Goal: Information Seeking & Learning: Learn about a topic

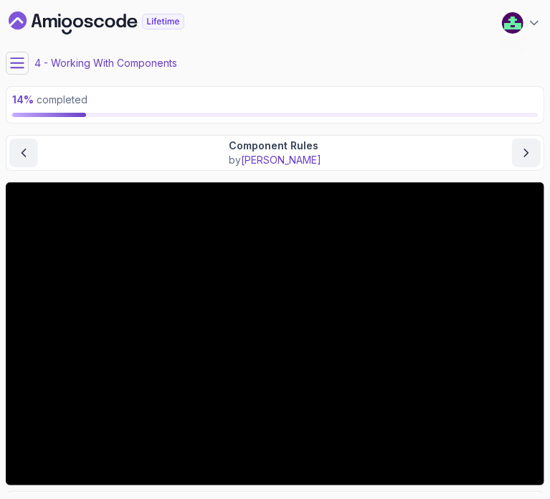
scroll to position [35, 0]
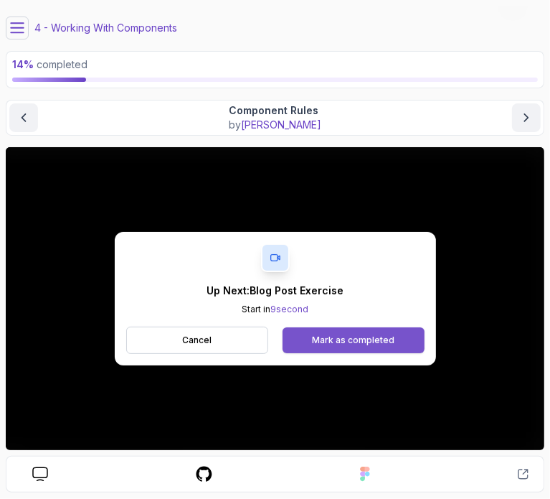
click at [333, 347] on button "Mark as completed" at bounding box center [353, 340] width 141 height 26
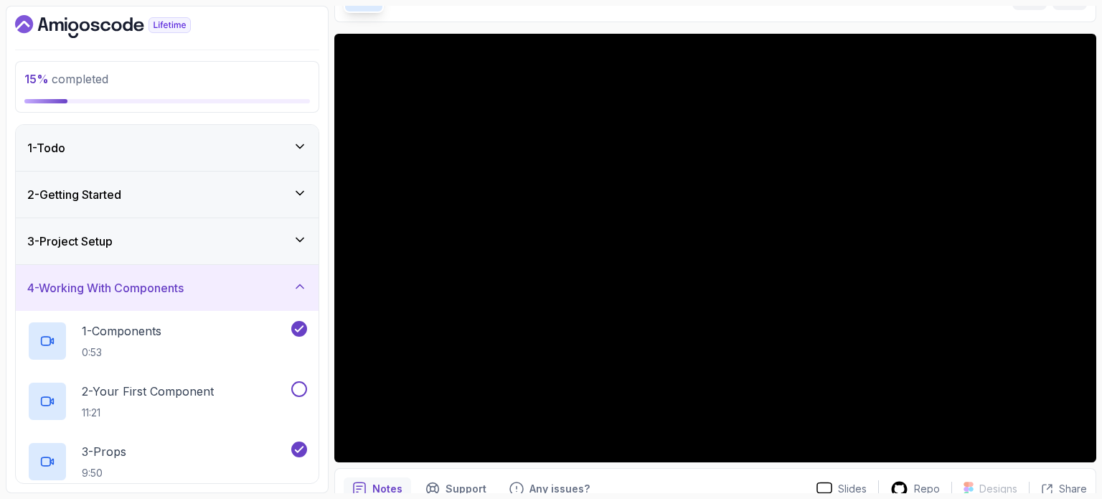
scroll to position [93, 0]
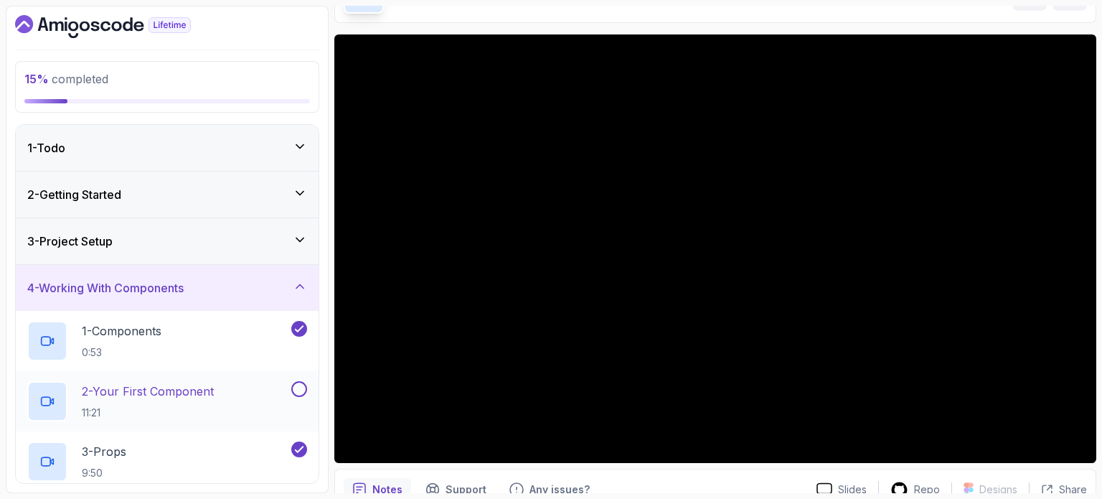
click at [304, 381] on button at bounding box center [299, 389] width 16 height 16
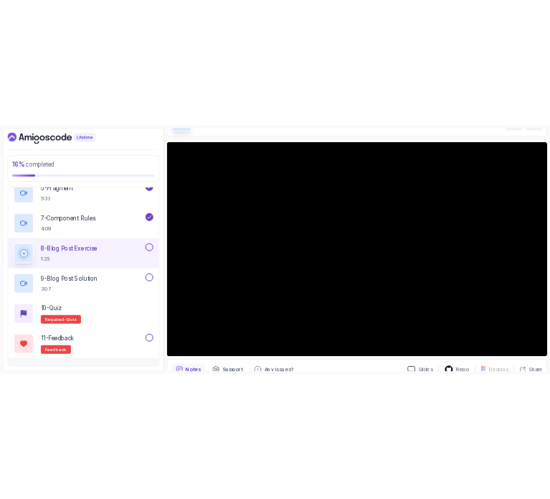
scroll to position [505, 0]
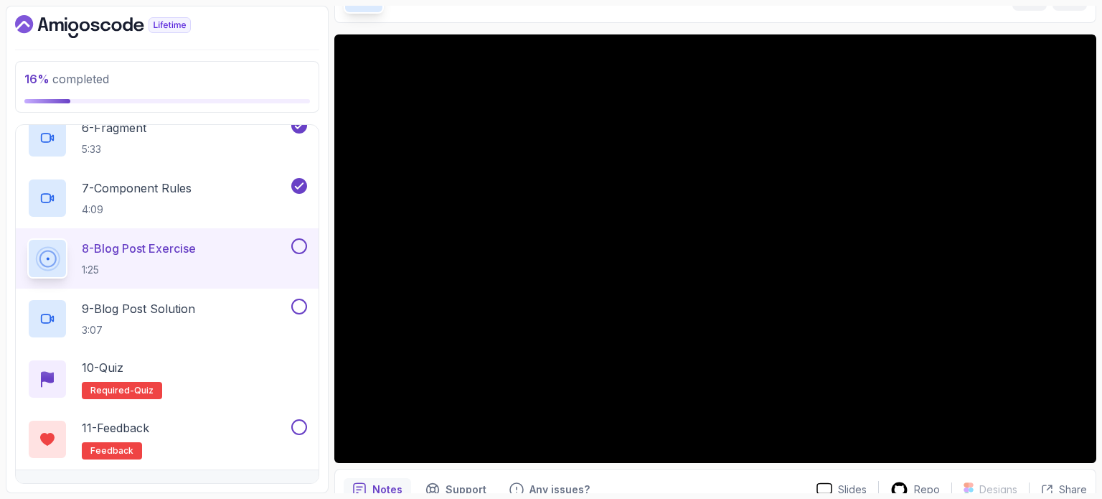
click at [303, 249] on button at bounding box center [299, 246] width 16 height 16
click at [263, 308] on div "9 - Blog Post Solution 3:07" at bounding box center [157, 319] width 261 height 40
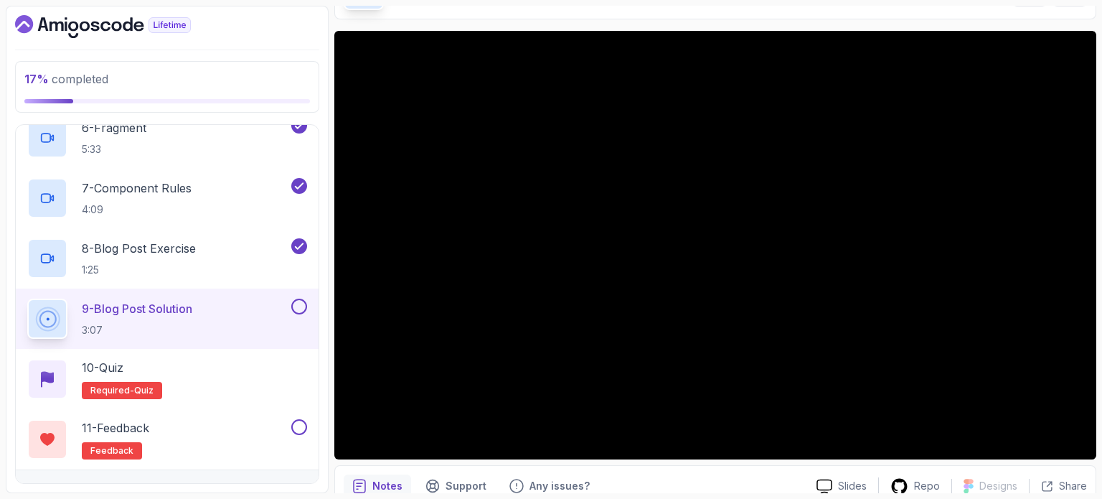
scroll to position [95, 0]
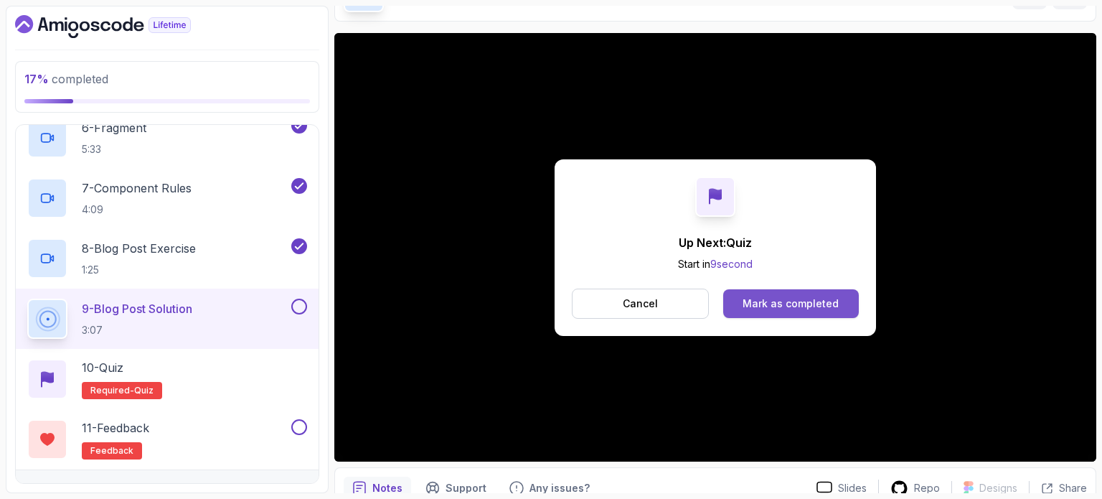
click at [550, 306] on div "Mark as completed" at bounding box center [791, 303] width 96 height 14
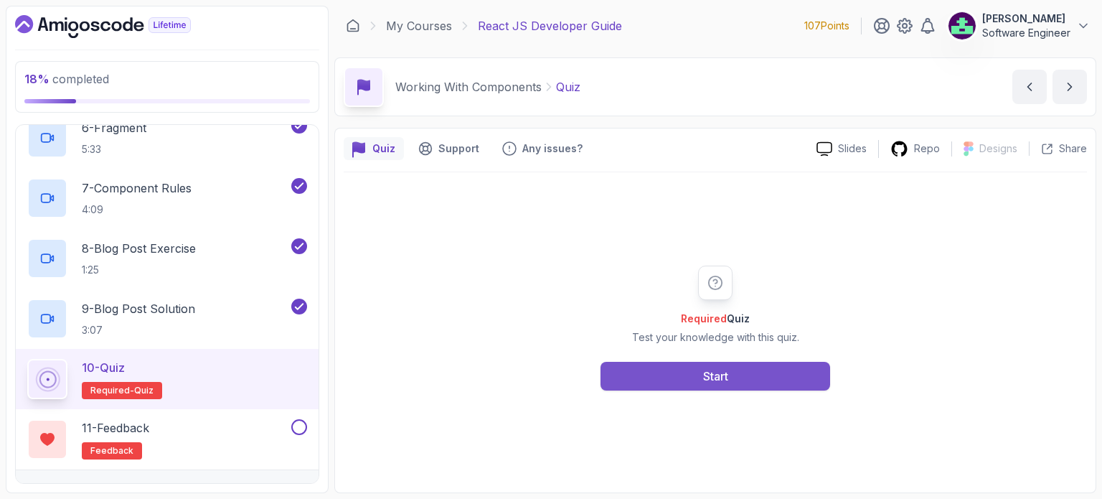
click at [550, 367] on button "Start" at bounding box center [716, 376] width 230 height 29
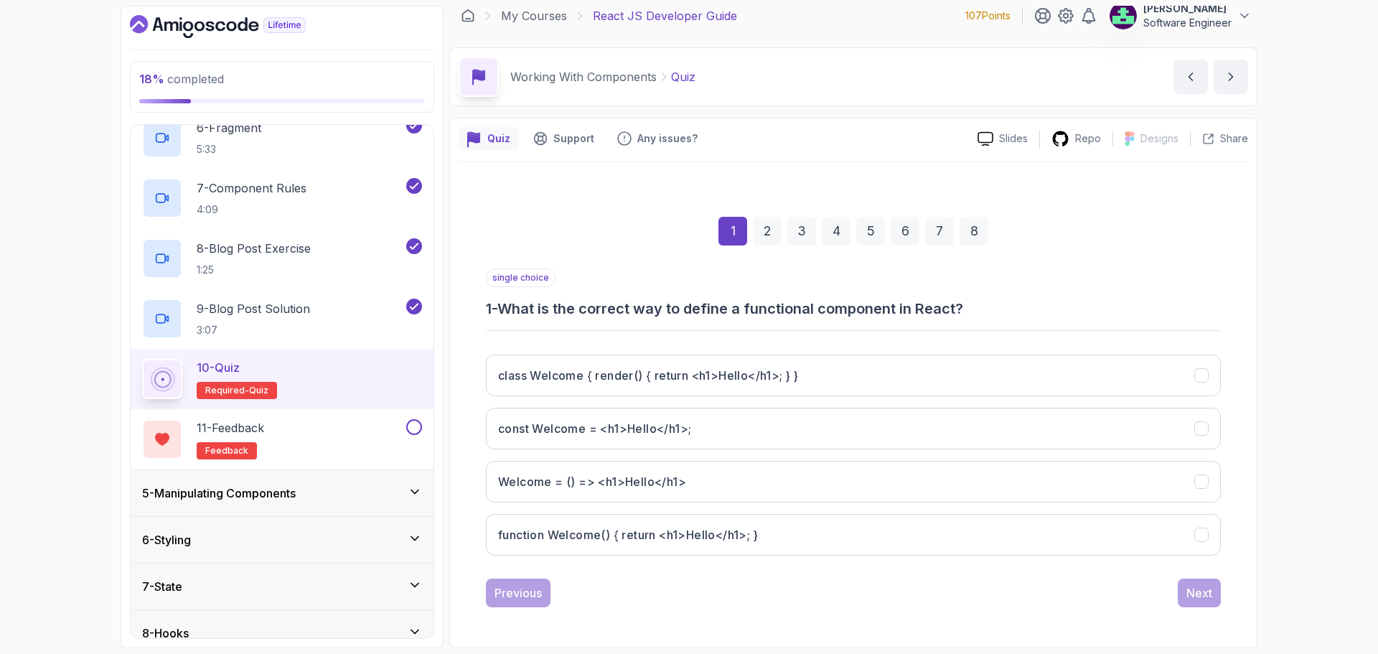
scroll to position [9, 0]
click at [550, 498] on h3 "function Welcome() { return <h1>Hello</h1>; }" at bounding box center [628, 535] width 260 height 17
click at [550, 498] on div "Next" at bounding box center [1199, 594] width 26 height 17
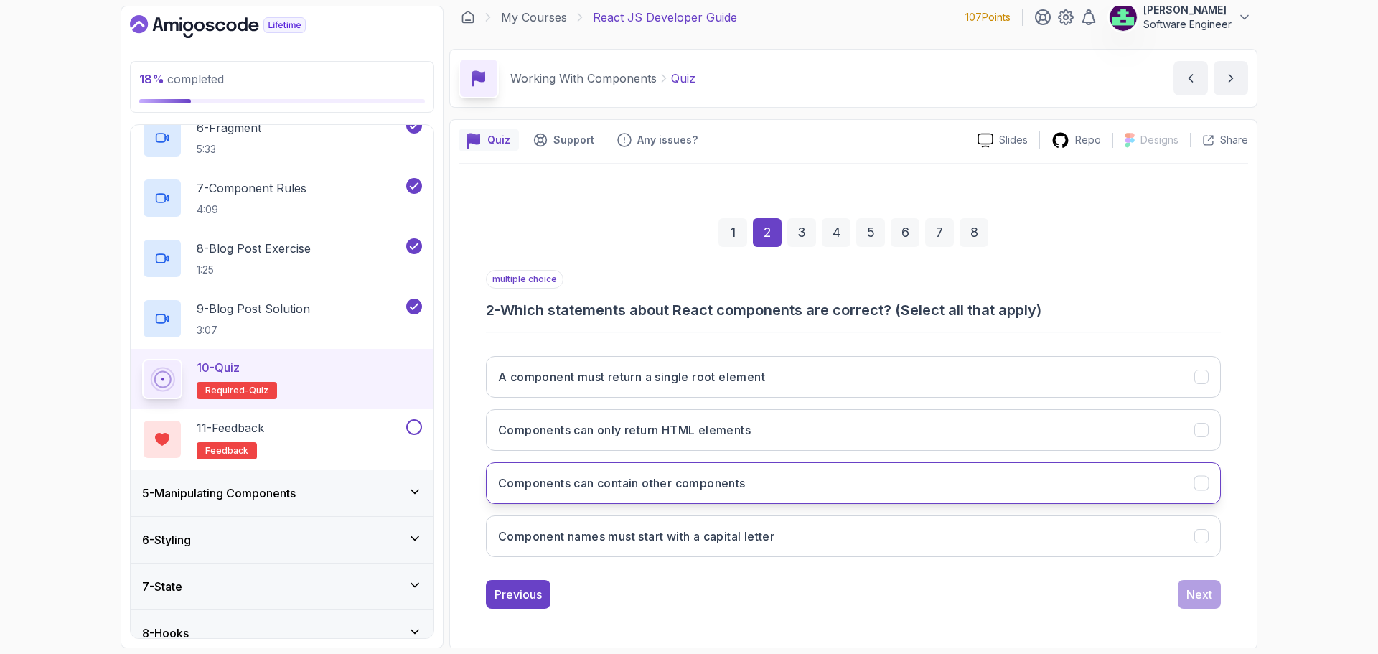
click at [550, 482] on button "Components can contain other components" at bounding box center [853, 483] width 735 height 42
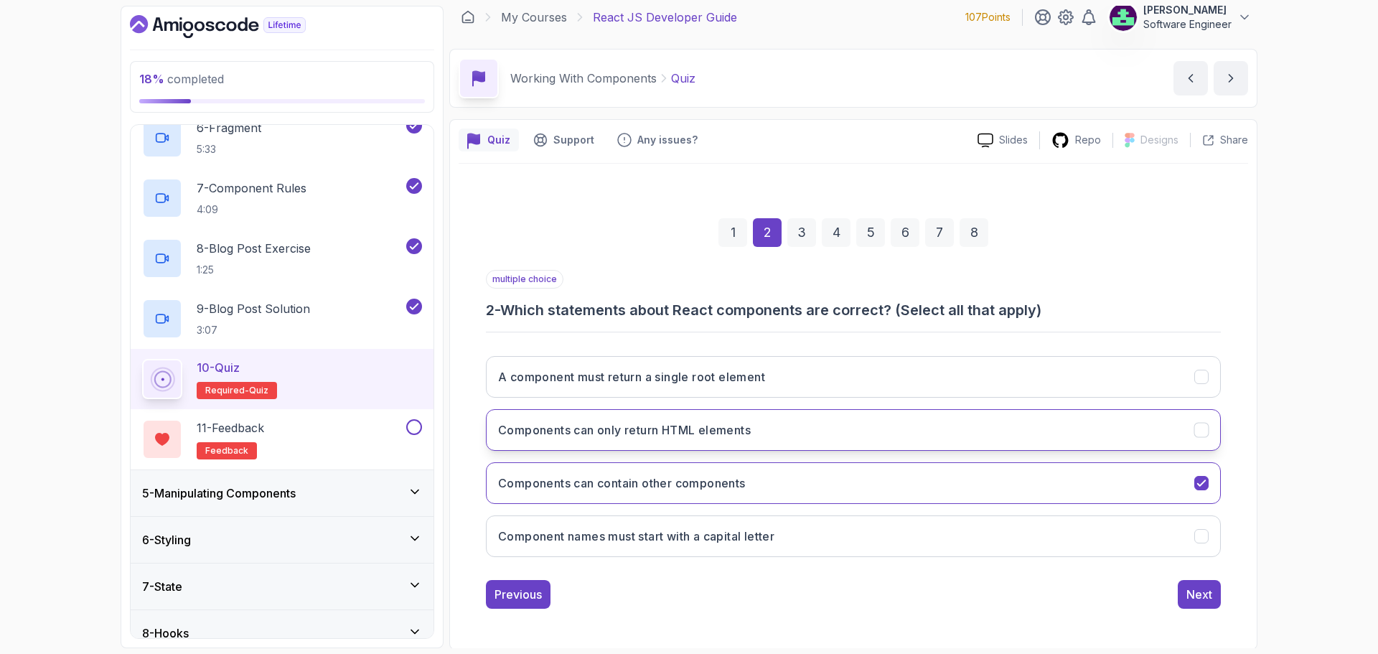
click at [550, 434] on button "Components can only return HTML elements" at bounding box center [853, 430] width 735 height 42
click at [550, 394] on button "A component must return a single root element" at bounding box center [853, 377] width 735 height 42
click at [550, 498] on div "Next" at bounding box center [1199, 594] width 26 height 17
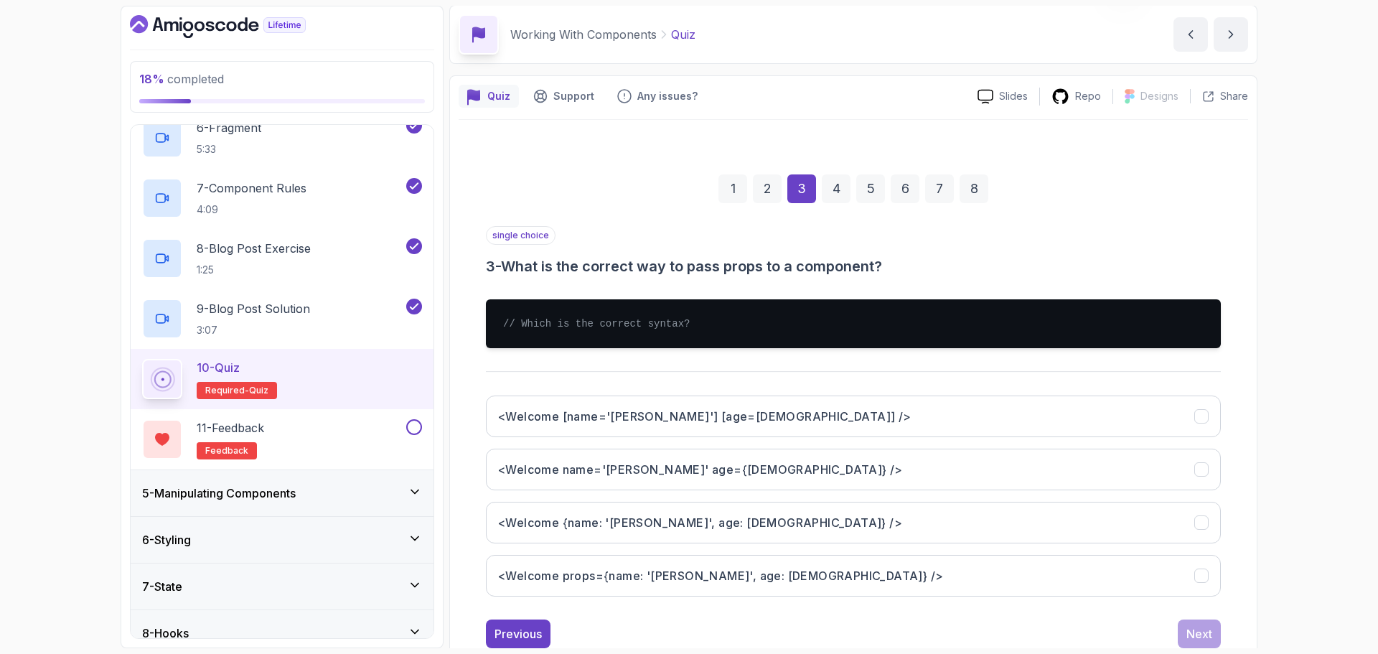
scroll to position [53, 0]
click at [550, 181] on div "2" at bounding box center [767, 188] width 29 height 29
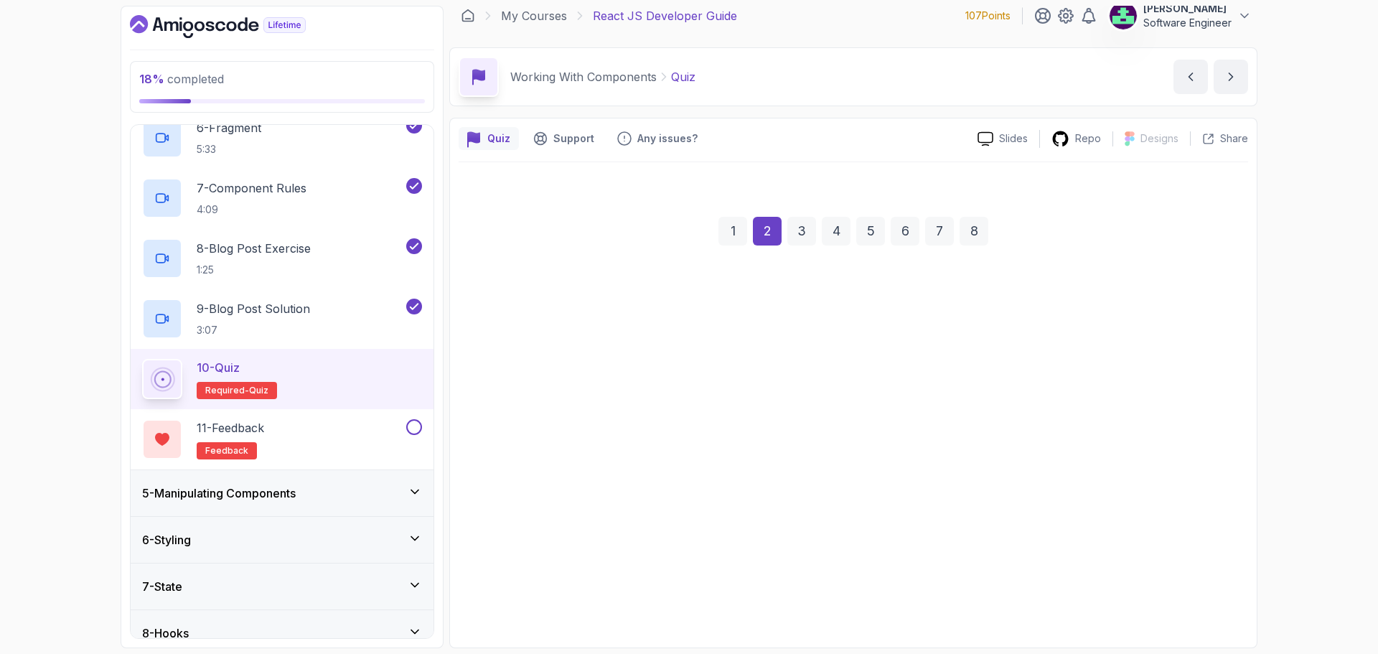
scroll to position [10, 0]
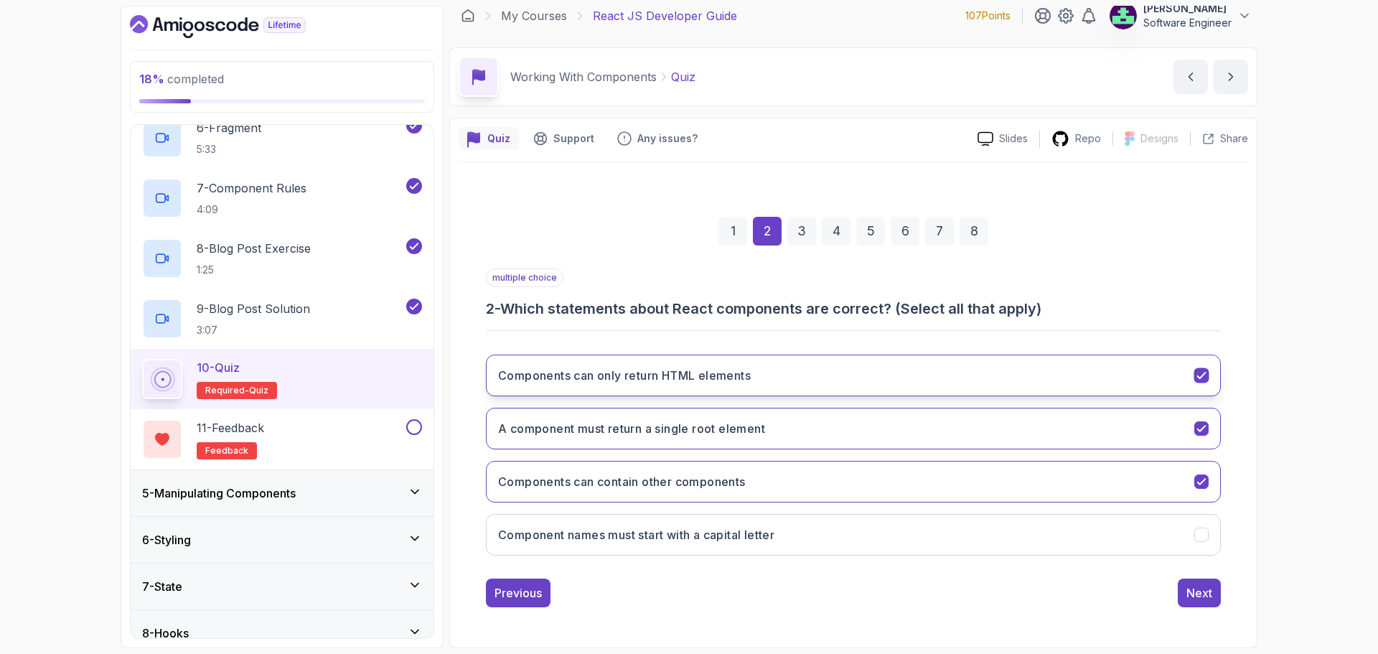
click at [550, 378] on button "Components can only return HTML elements" at bounding box center [853, 376] width 735 height 42
click at [550, 498] on div "Next" at bounding box center [1199, 592] width 26 height 17
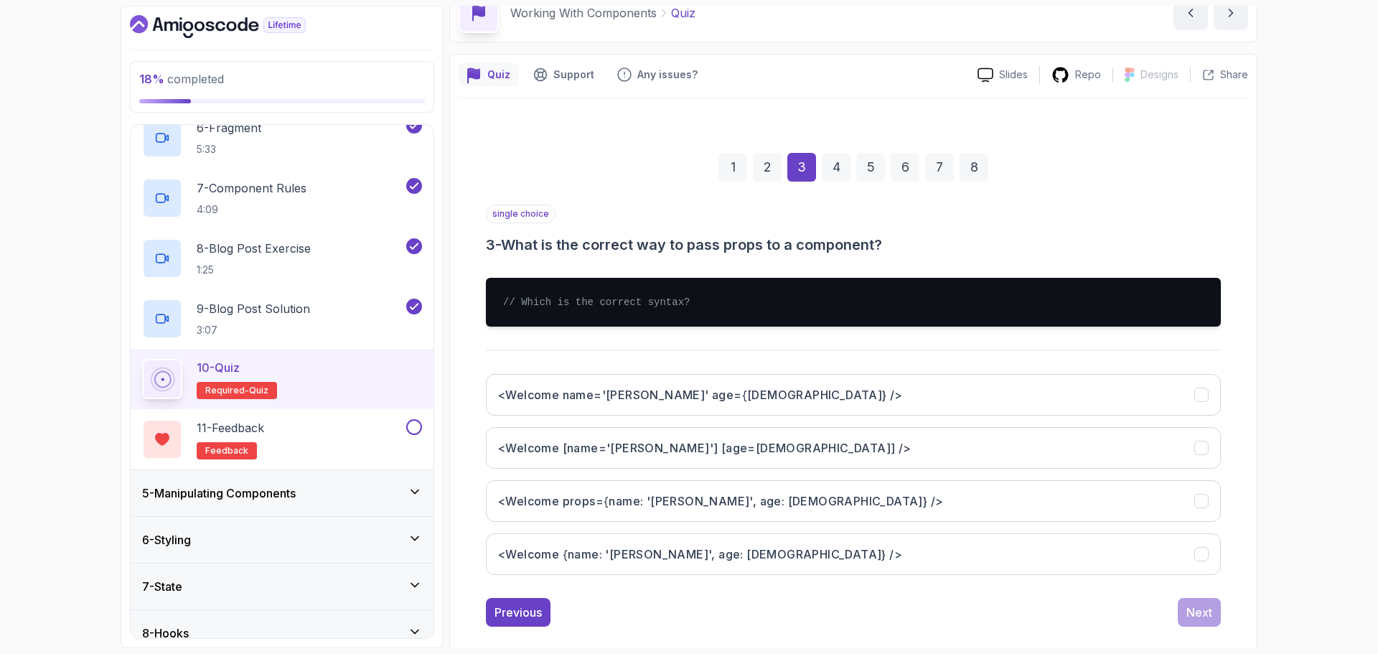
scroll to position [75, 0]
click at [550, 174] on div "2" at bounding box center [767, 166] width 29 height 29
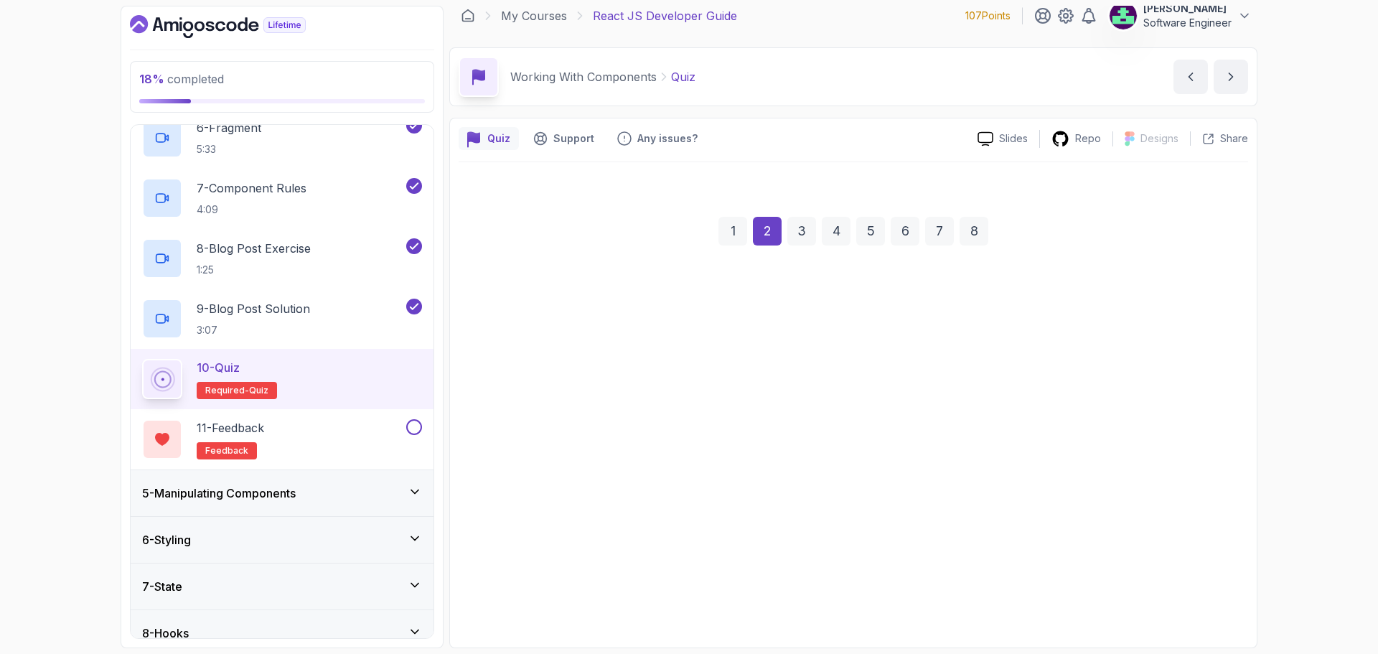
scroll to position [10, 0]
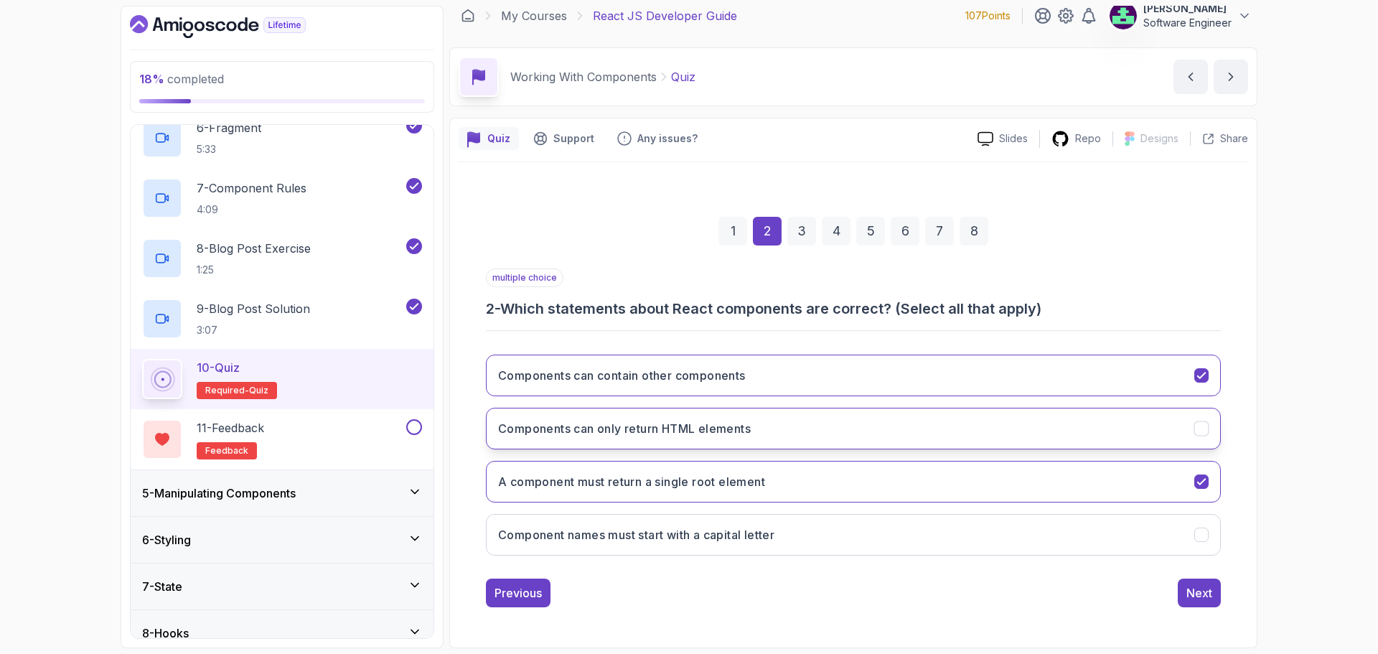
click at [550, 419] on button "Components can only return HTML elements" at bounding box center [853, 429] width 735 height 42
click at [550, 498] on div "Next" at bounding box center [1199, 592] width 26 height 17
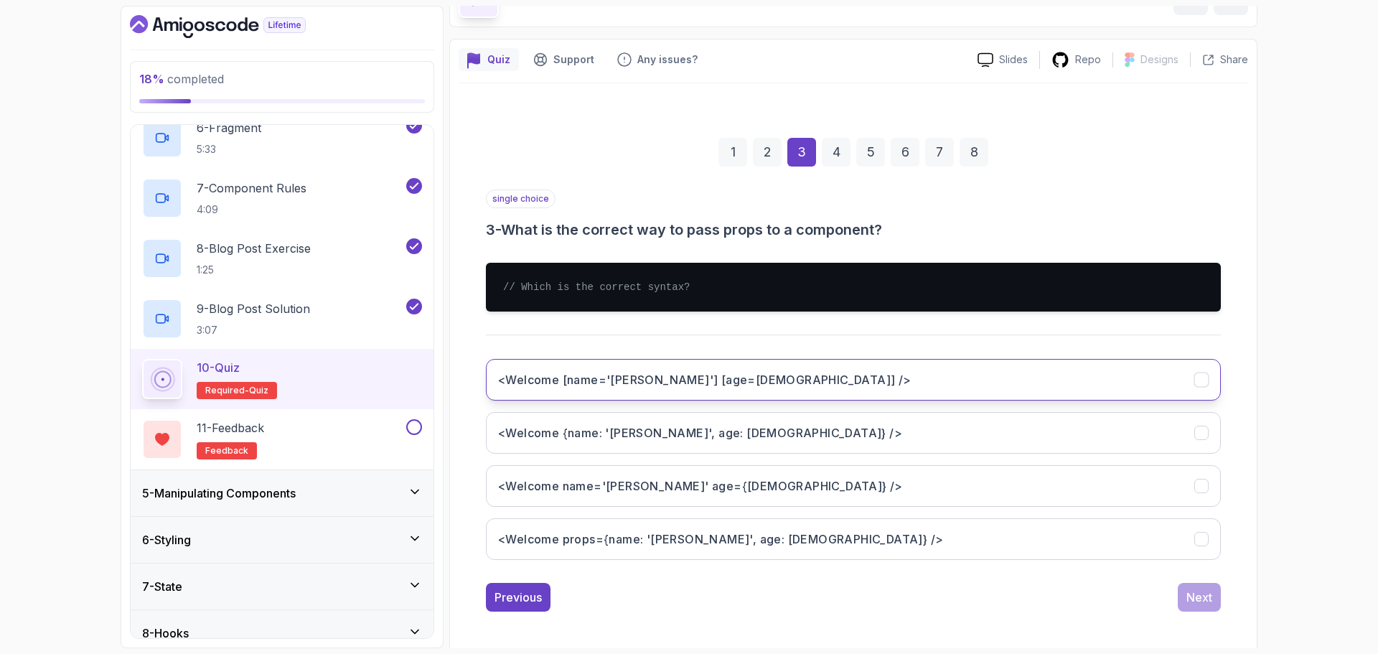
scroll to position [93, 0]
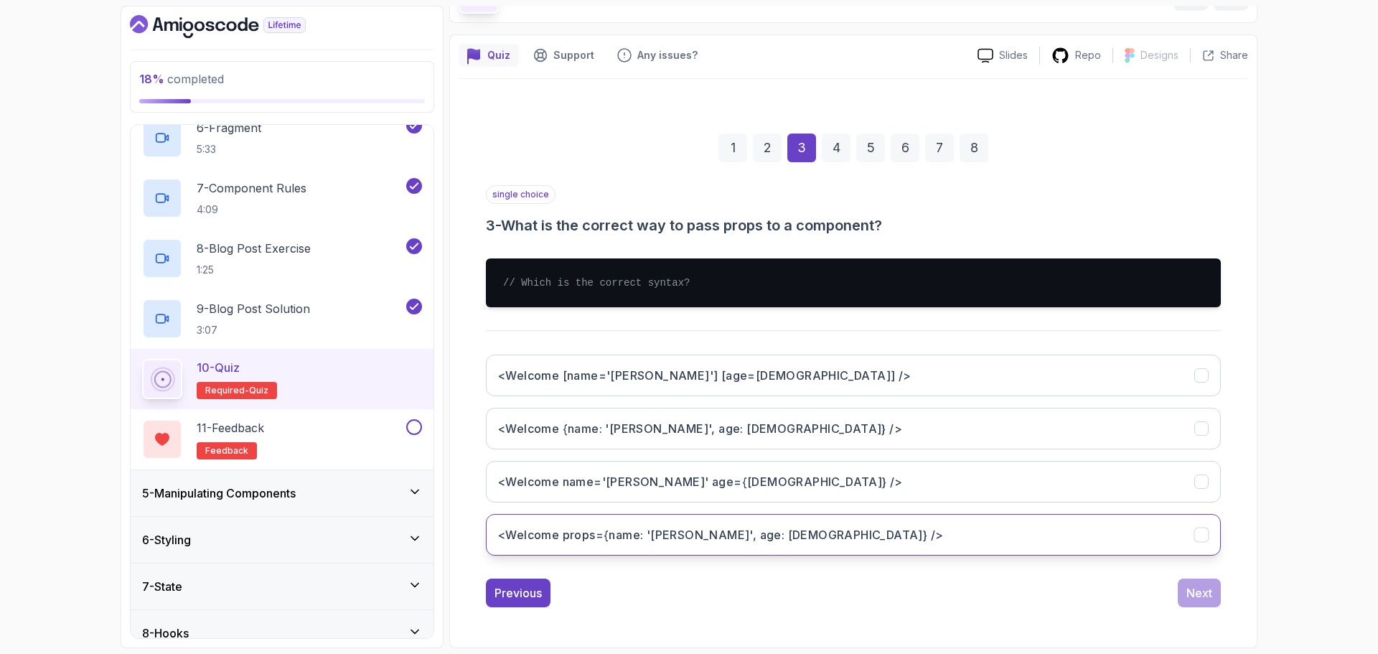
click at [550, 498] on button "<Welcome props={name: '[PERSON_NAME]', age: [DEMOGRAPHIC_DATA]} />" at bounding box center [853, 535] width 735 height 42
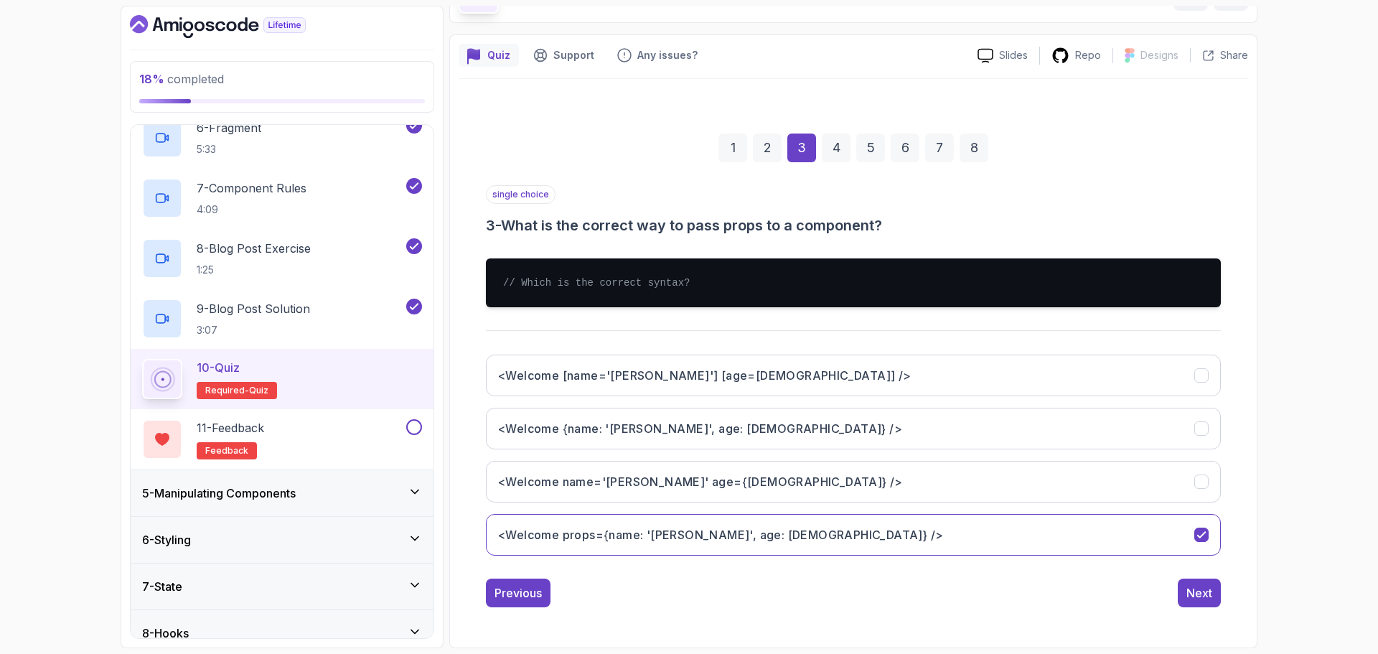
click at [550, 354] on div "<Welcome [name='[PERSON_NAME]'] [age=[DEMOGRAPHIC_DATA]] /> <Welcome {name: '[P…" at bounding box center [853, 455] width 735 height 224
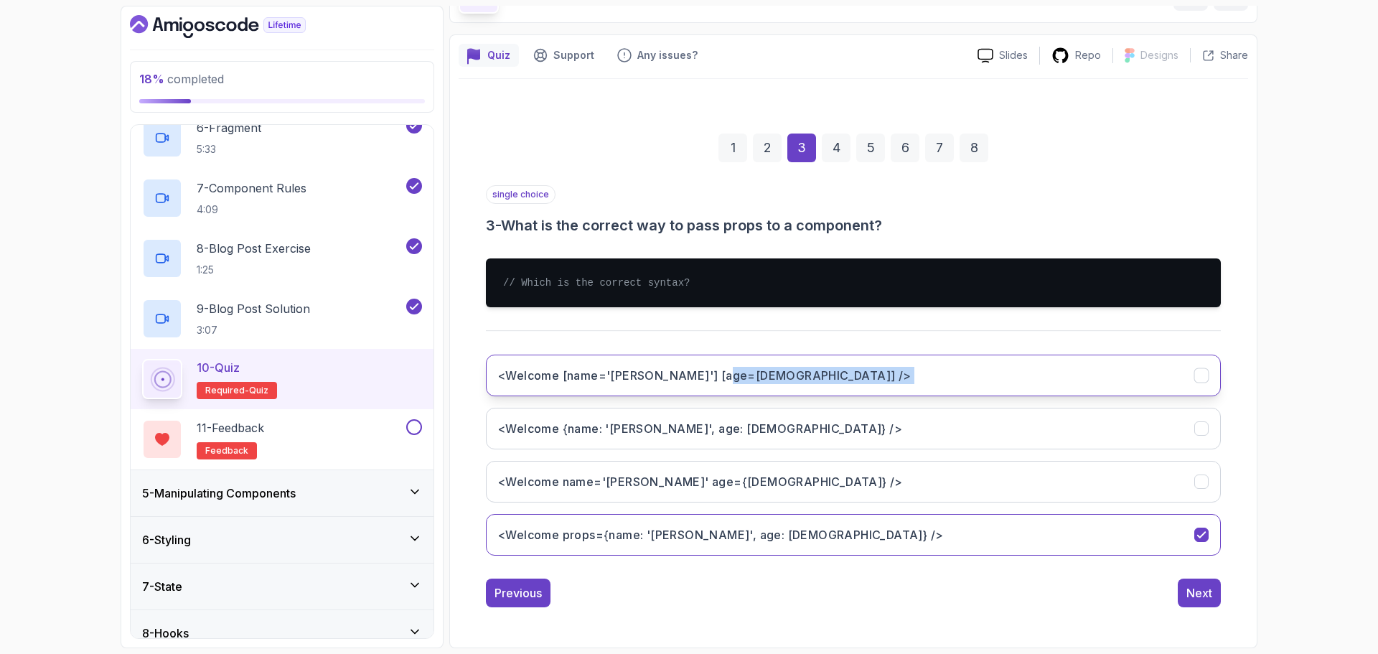
click at [550, 384] on />"] "<Welcome [name='[PERSON_NAME]'] [age=[DEMOGRAPHIC_DATA]] />" at bounding box center [853, 376] width 735 height 42
click at [550, 472] on button "<Welcome name='[PERSON_NAME]' age={[DEMOGRAPHIC_DATA]} />" at bounding box center [853, 482] width 735 height 42
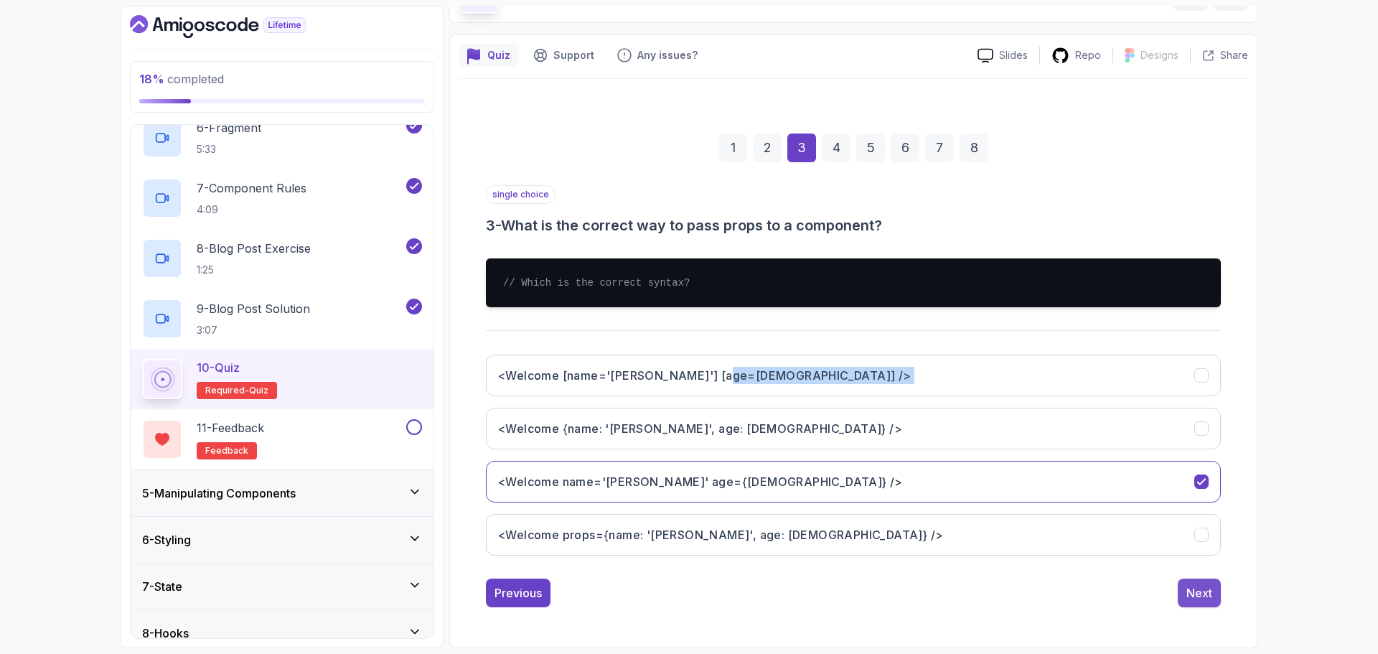
click at [550, 498] on div "Next" at bounding box center [1199, 592] width 26 height 17
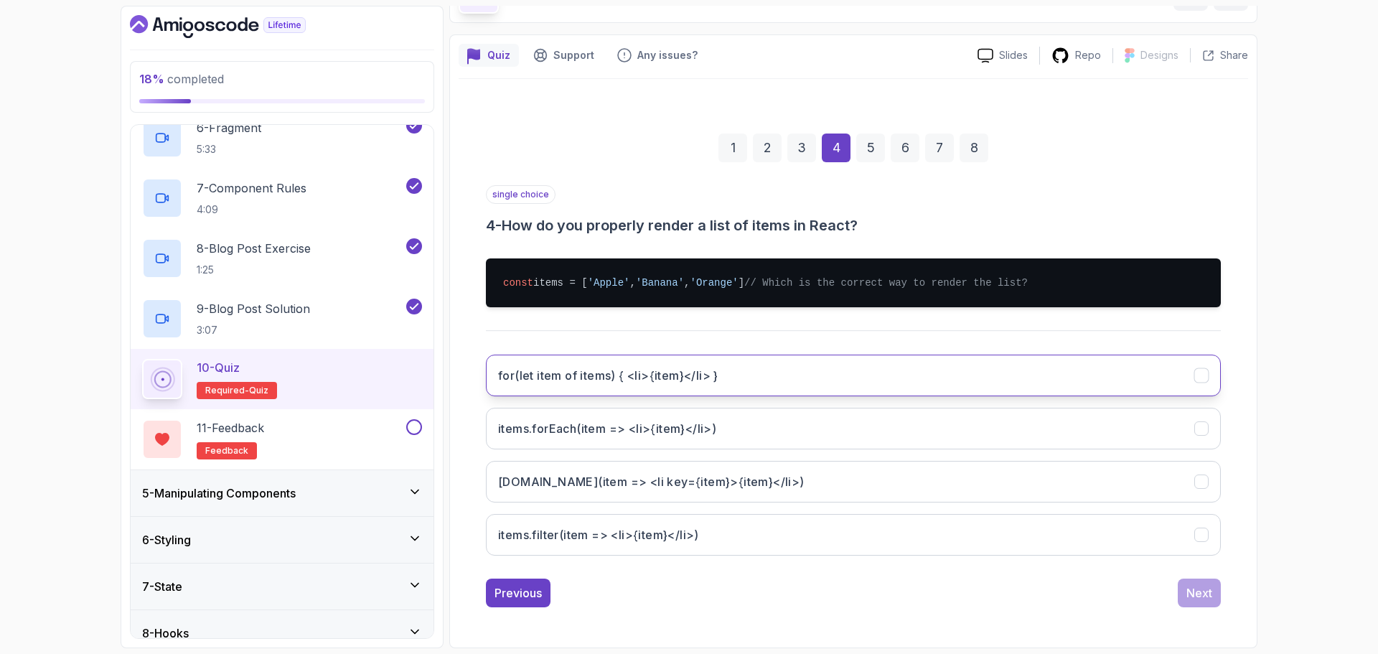
click at [550, 387] on button "for(let item of items) { <li>{item}</li> }" at bounding box center [853, 376] width 735 height 42
click at [550, 498] on div "Next" at bounding box center [1199, 592] width 26 height 17
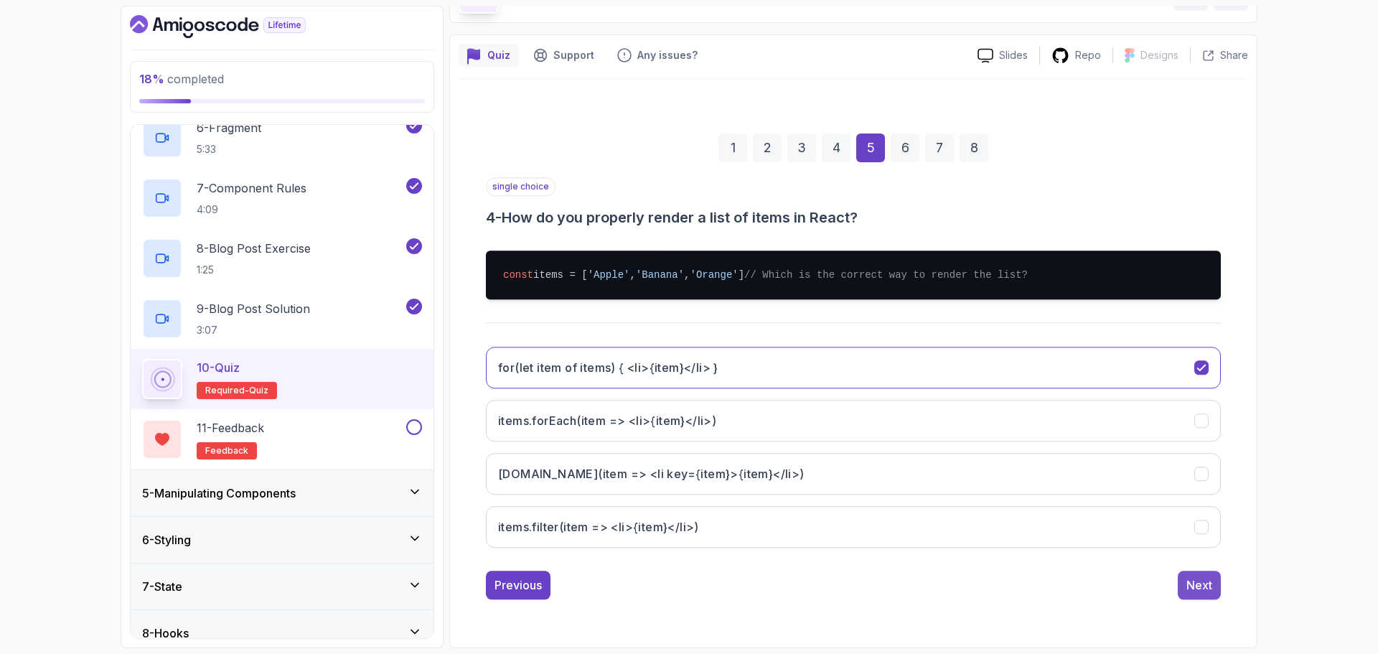
scroll to position [0, 0]
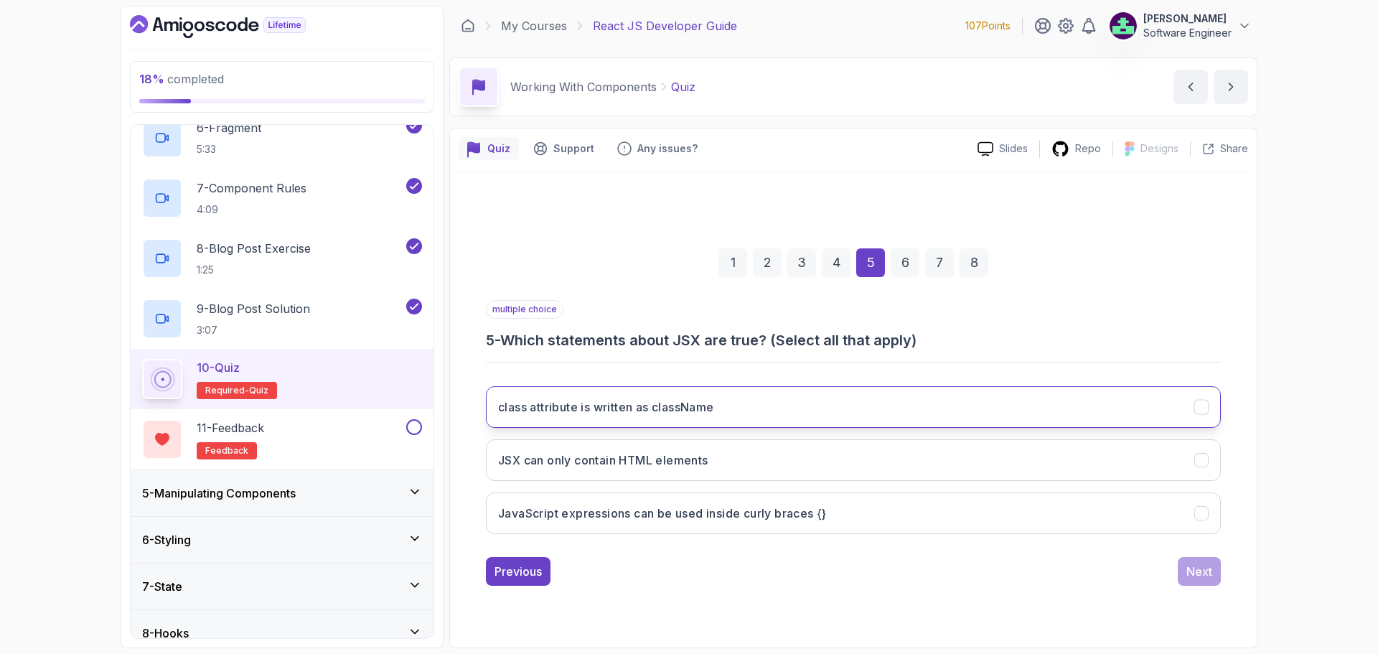
click at [550, 421] on button "class attribute is written as className" at bounding box center [853, 407] width 735 height 42
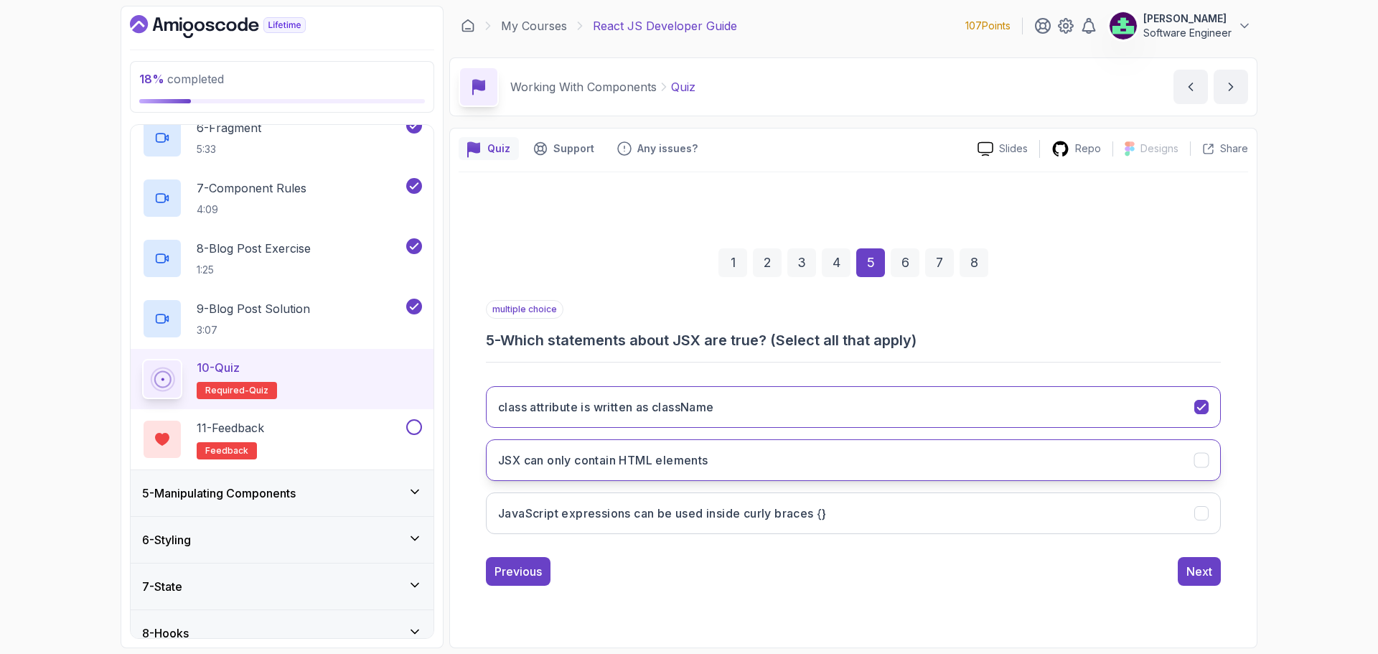
click at [550, 469] on button "JSX can only contain HTML elements" at bounding box center [853, 460] width 735 height 42
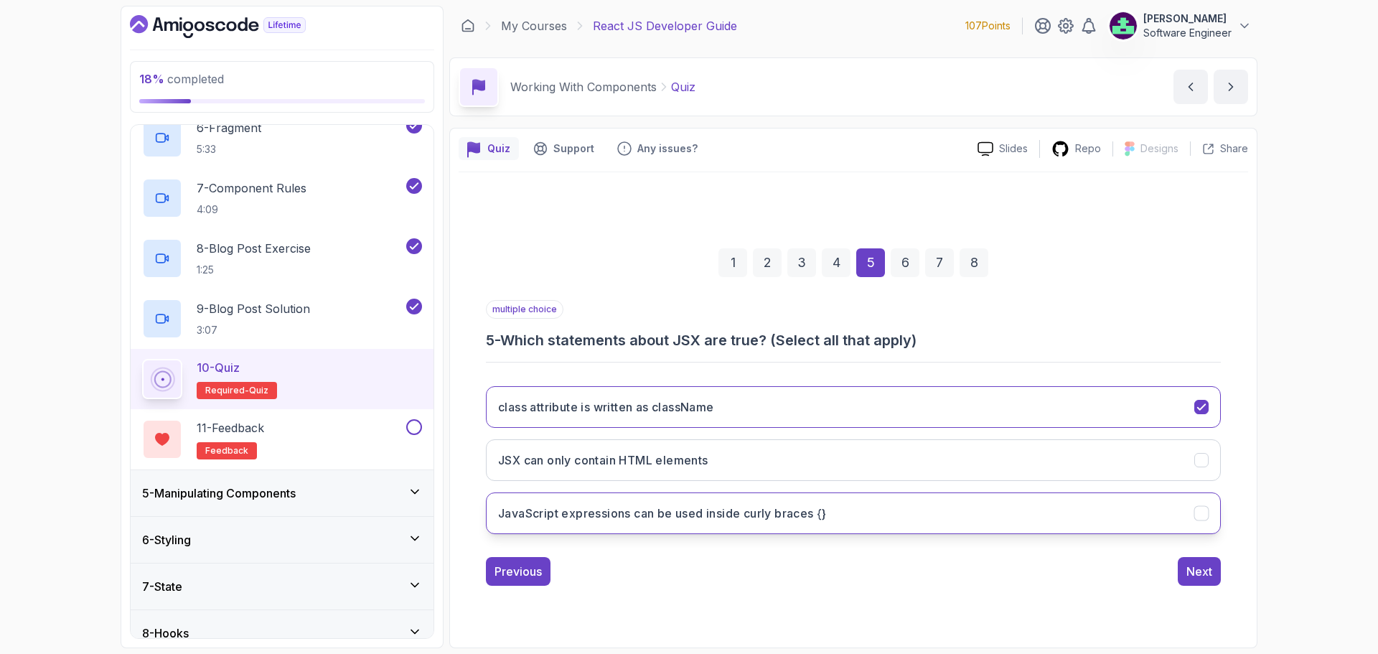
click at [550, 498] on button "JavaScript expressions can be used inside curly braces {}" at bounding box center [853, 513] width 735 height 42
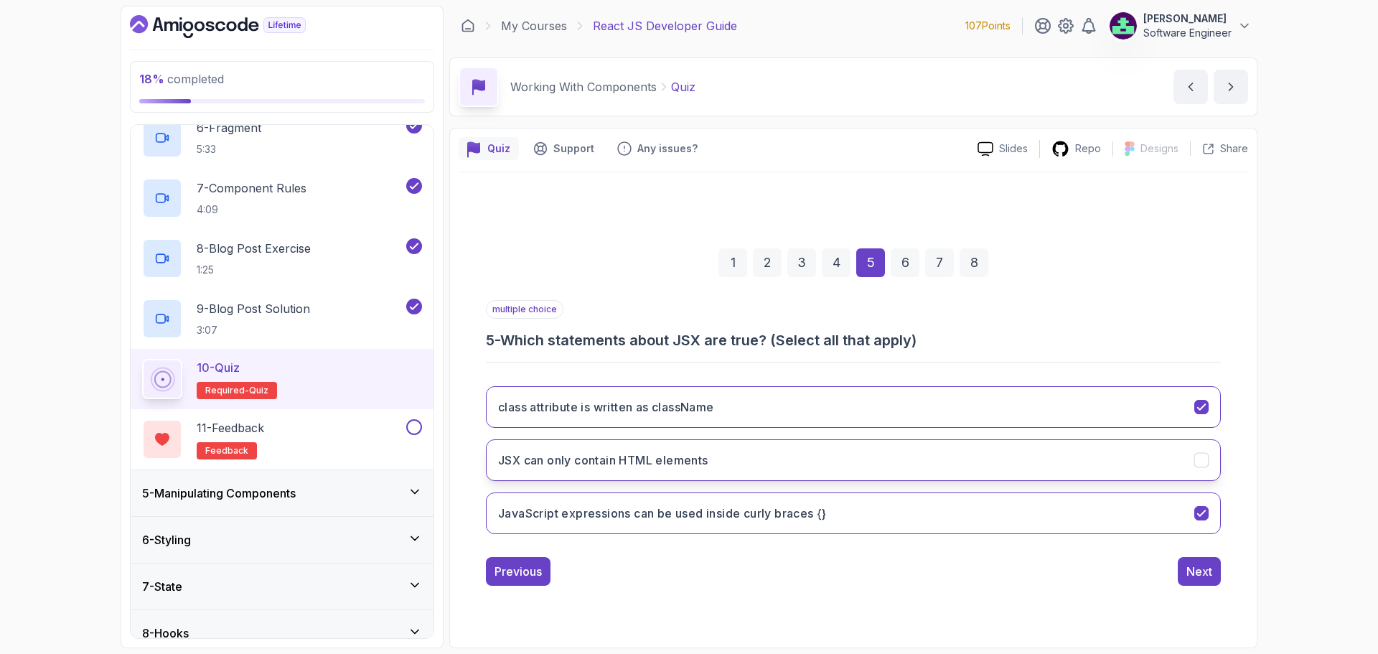
click at [550, 454] on button "JSX can only contain HTML elements" at bounding box center [853, 460] width 735 height 42
click at [550, 498] on div "Next" at bounding box center [1199, 571] width 26 height 17
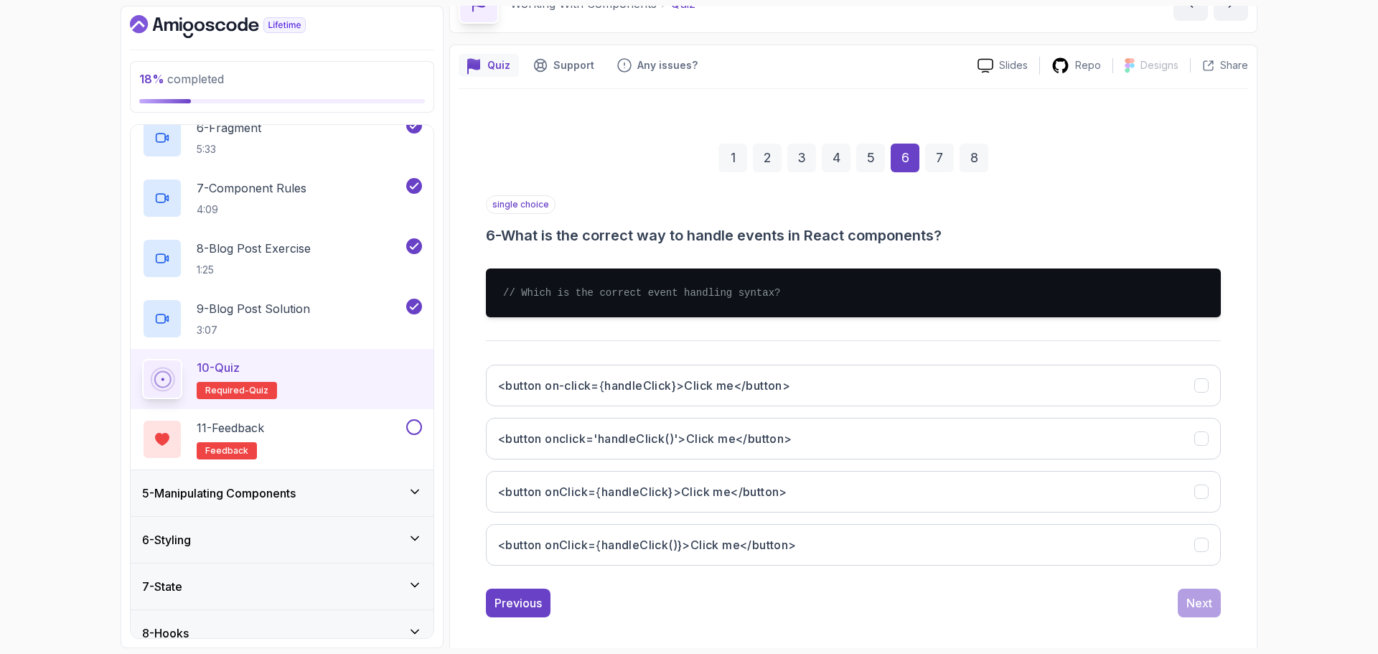
scroll to position [93, 0]
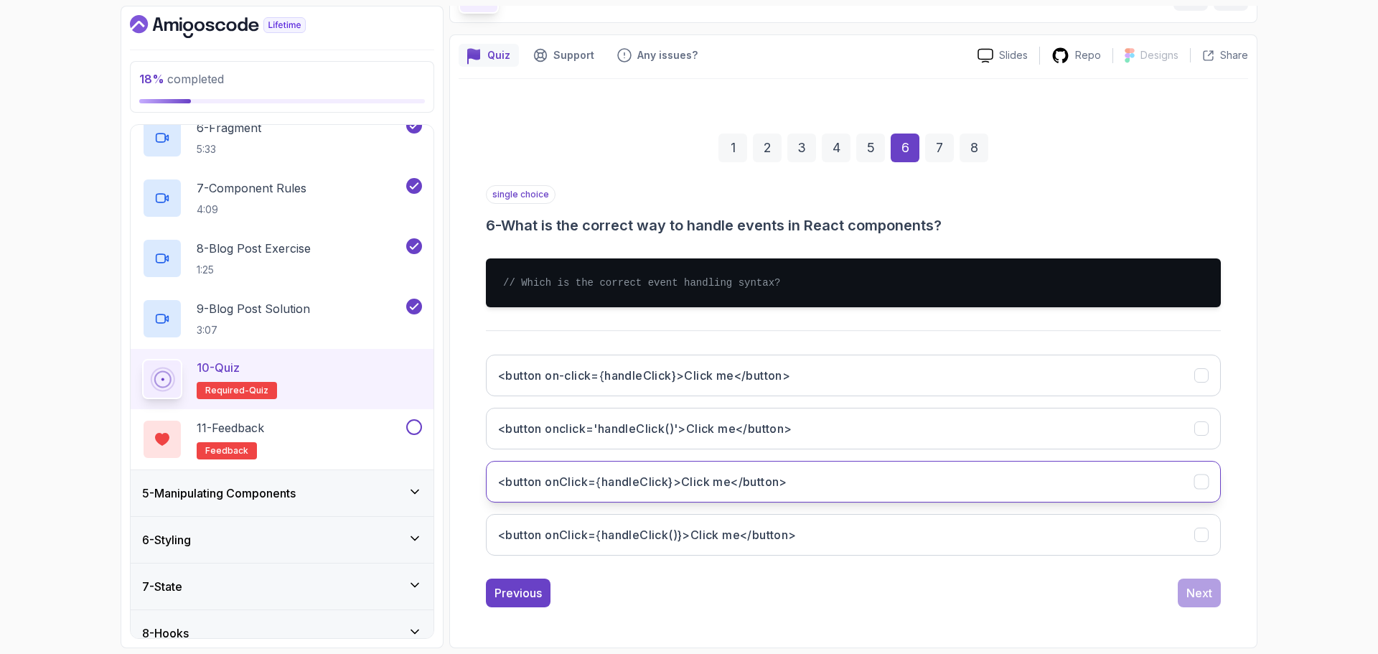
click at [550, 489] on button "<button onClick={handleClick}>Click me</button>" at bounding box center [853, 482] width 735 height 42
click at [550, 498] on div "Next" at bounding box center [1199, 592] width 26 height 17
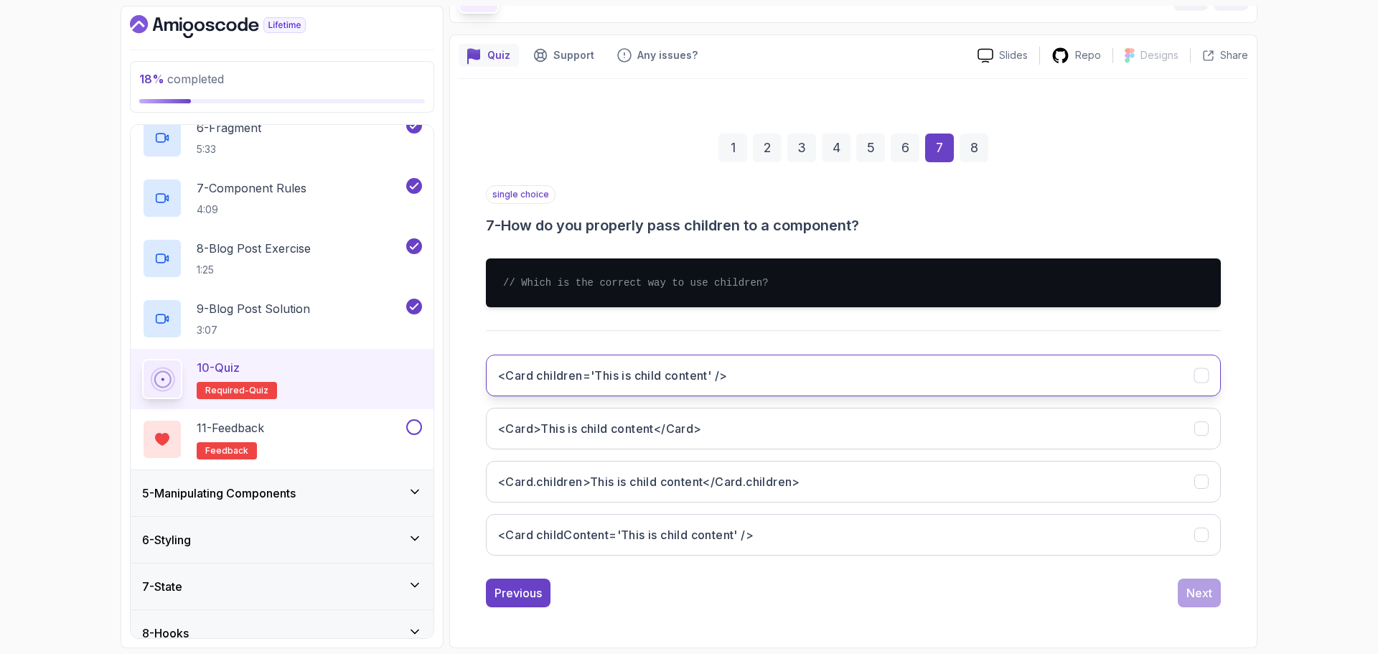
click at [550, 369] on button "<Card children='This is child content' />" at bounding box center [853, 376] width 735 height 42
click at [550, 498] on div "Next" at bounding box center [1199, 592] width 26 height 17
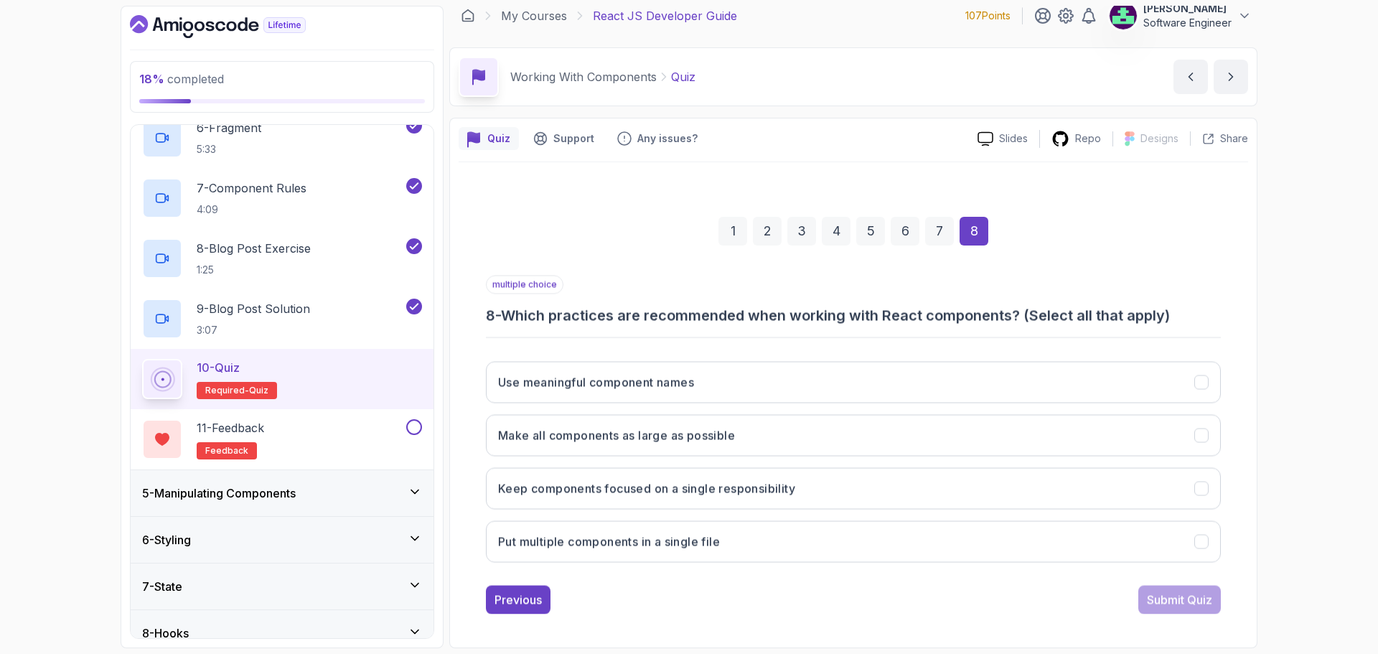
scroll to position [10, 0]
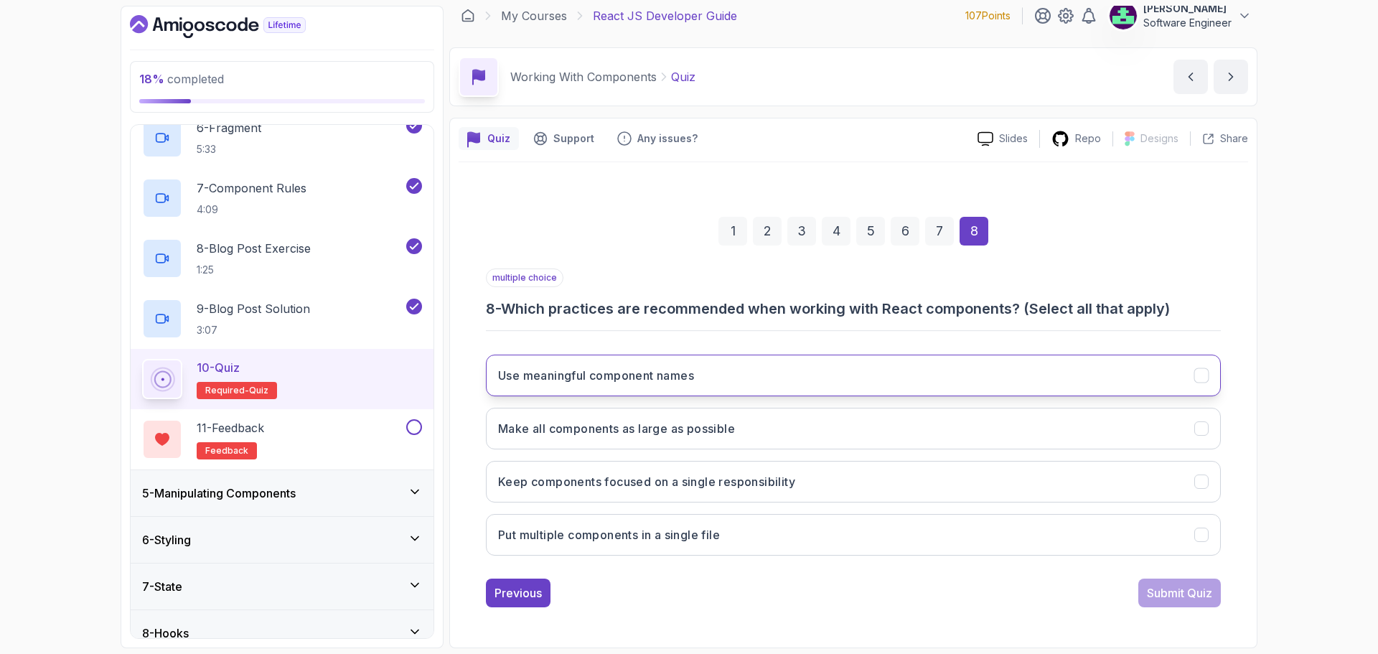
click at [550, 373] on button "Use meaningful component names" at bounding box center [853, 376] width 735 height 42
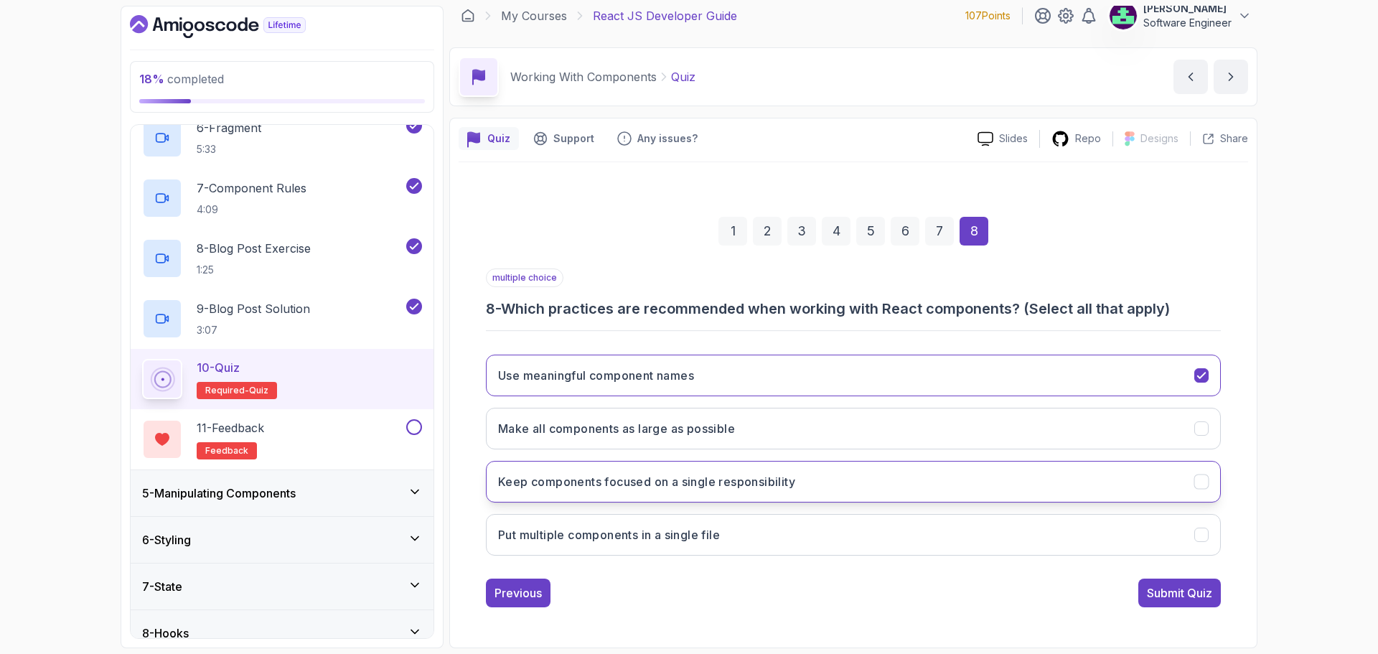
click at [550, 482] on button "Keep components focused on a single responsibility" at bounding box center [853, 482] width 735 height 42
click at [550, 498] on div "Submit Quiz" at bounding box center [1179, 592] width 65 height 17
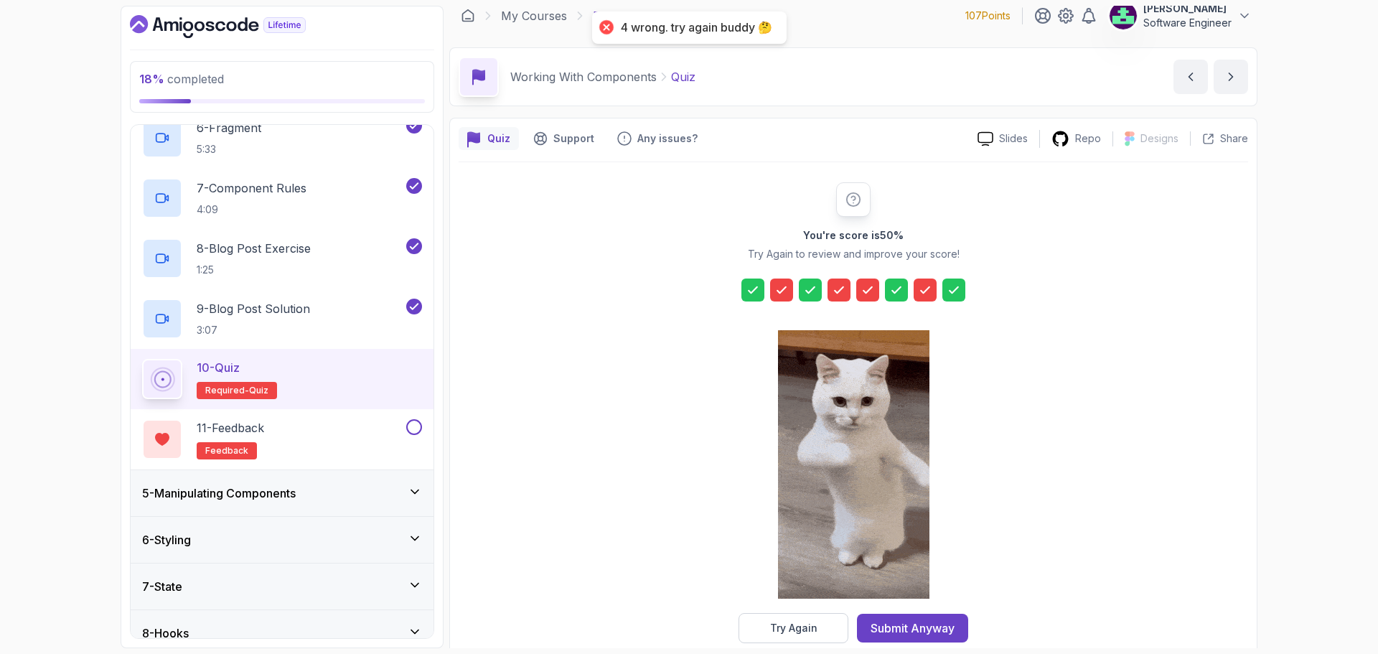
scroll to position [34, 0]
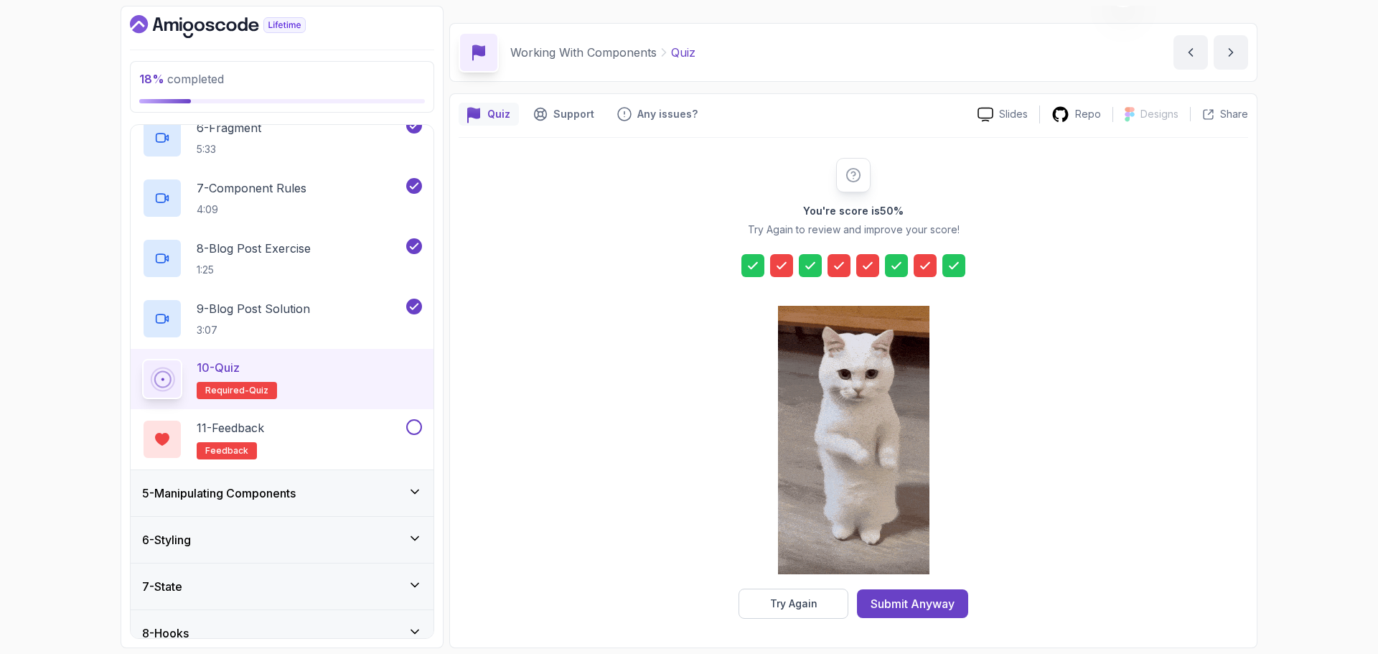
click at [550, 258] on div at bounding box center [781, 265] width 23 height 23
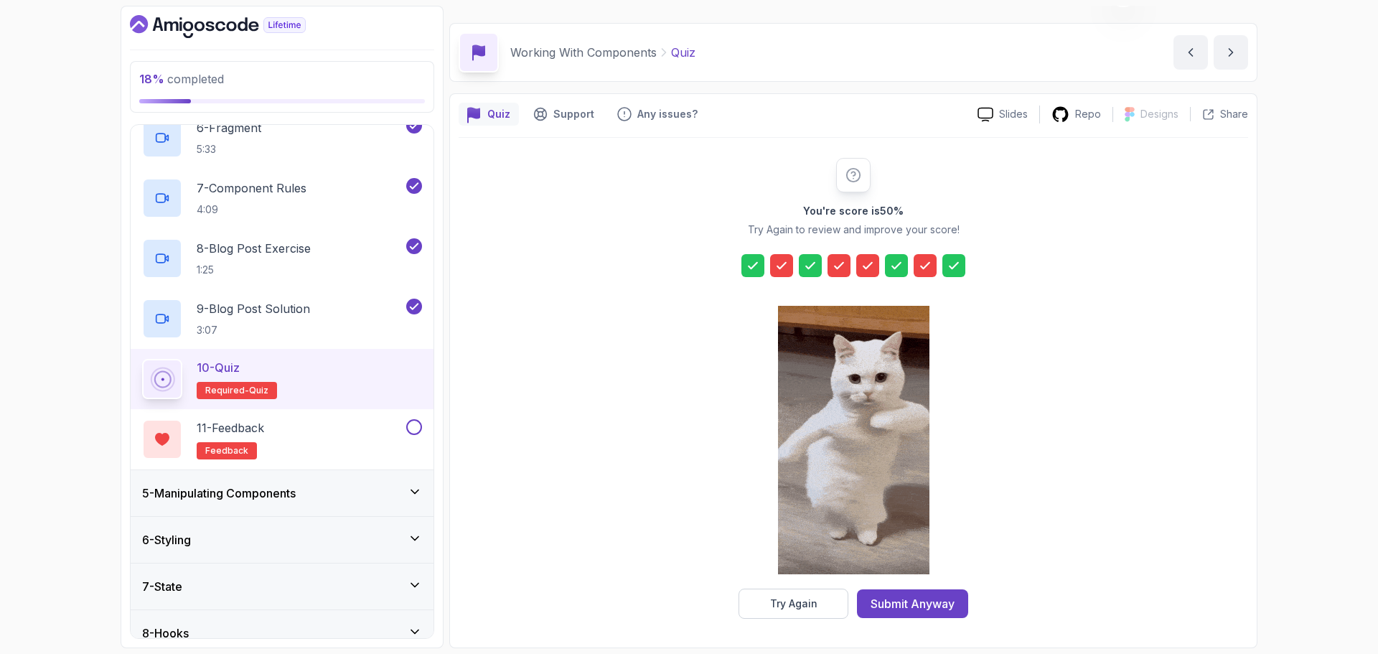
click at [550, 258] on div at bounding box center [781, 265] width 23 height 23
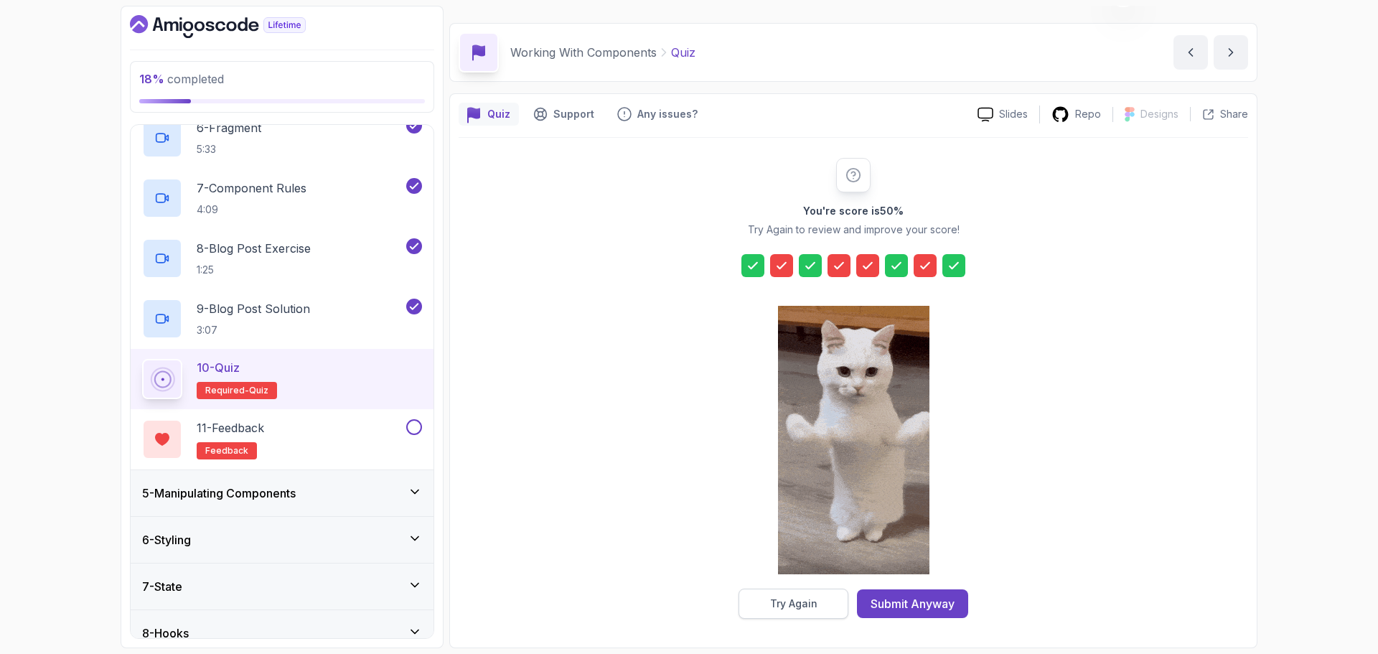
click at [550, 498] on button "Try Again" at bounding box center [793, 603] width 110 height 30
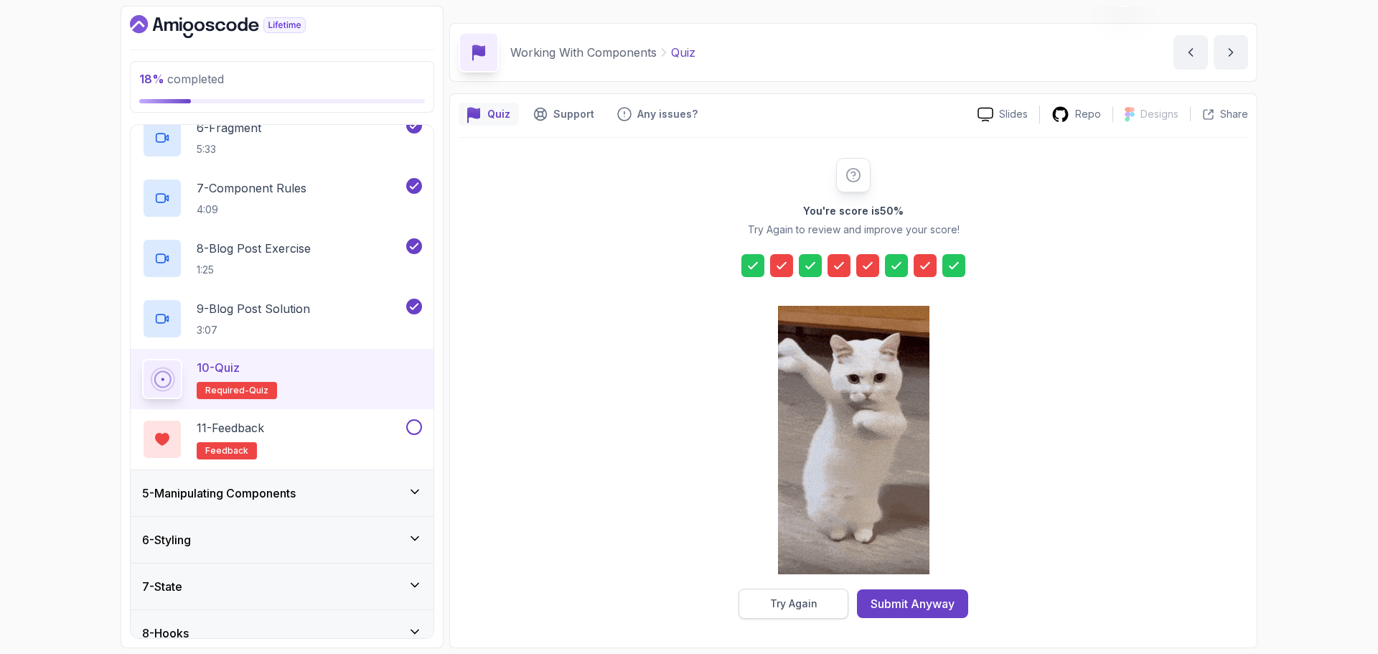
scroll to position [10, 0]
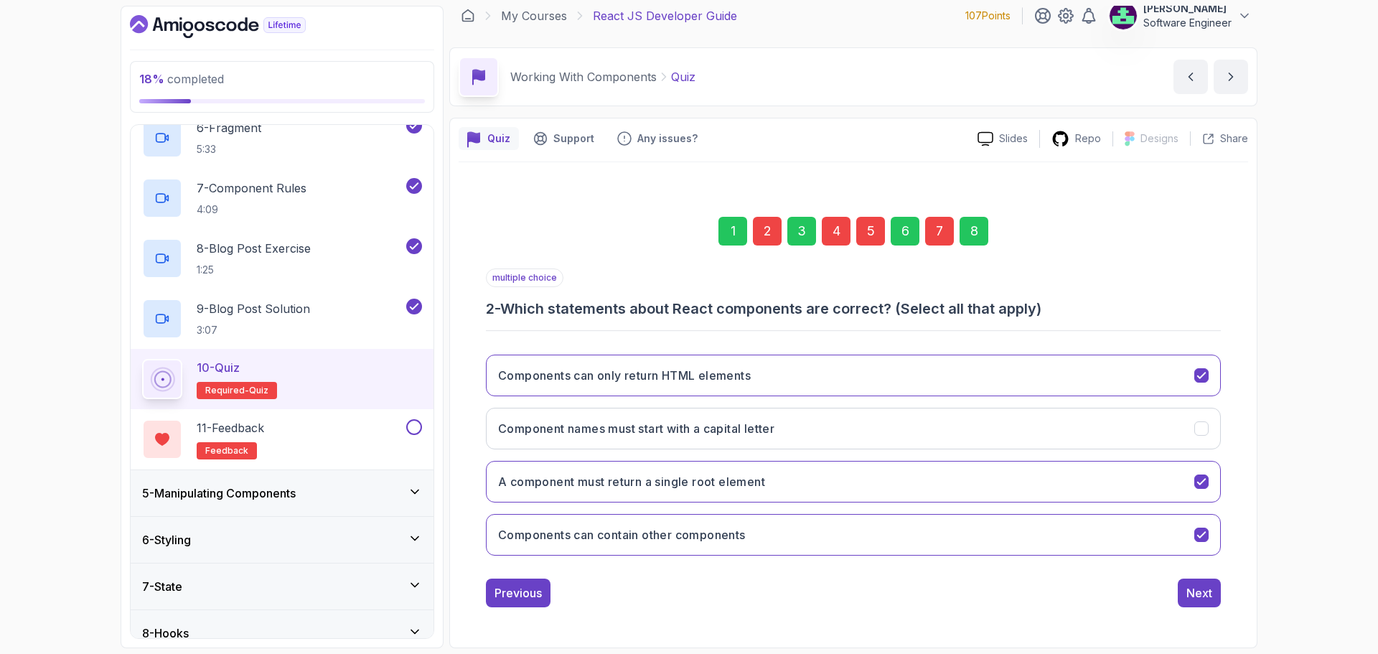
click at [550, 230] on div "2" at bounding box center [767, 231] width 29 height 29
click at [550, 375] on h3 "Components can only return HTML elements" at bounding box center [624, 375] width 253 height 17
click at [550, 231] on div "4" at bounding box center [836, 231] width 29 height 29
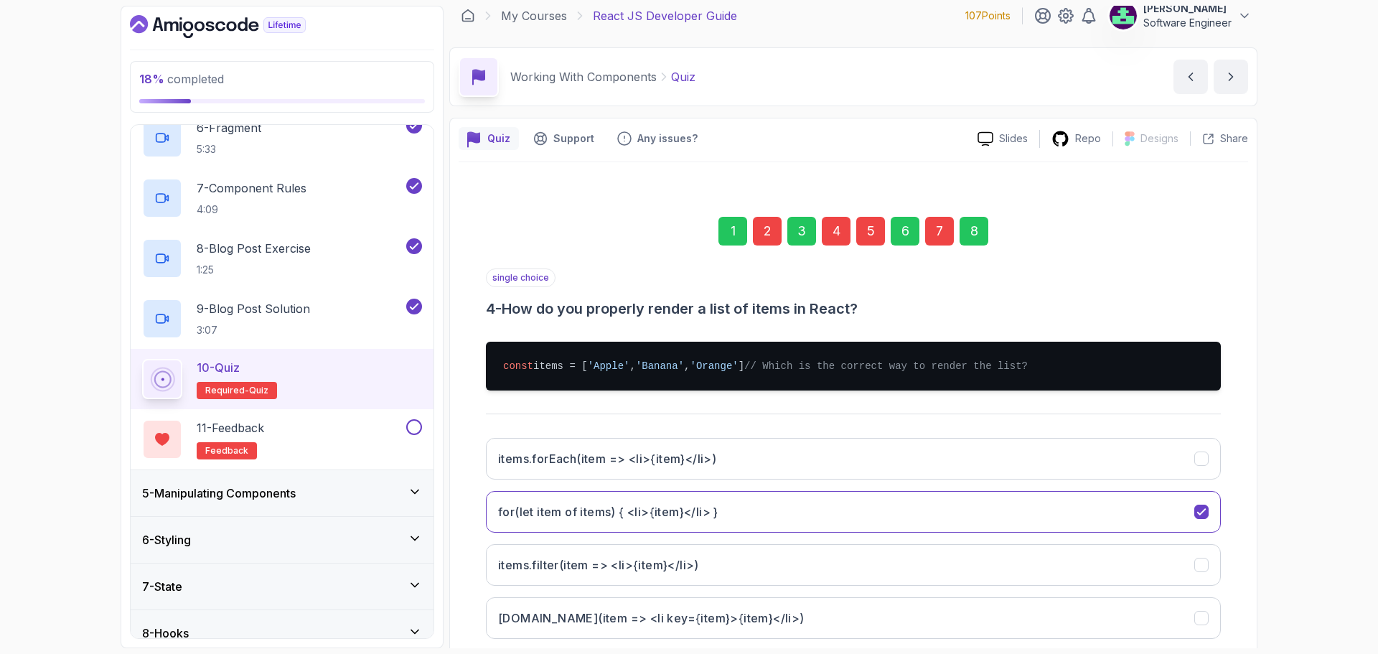
scroll to position [108, 0]
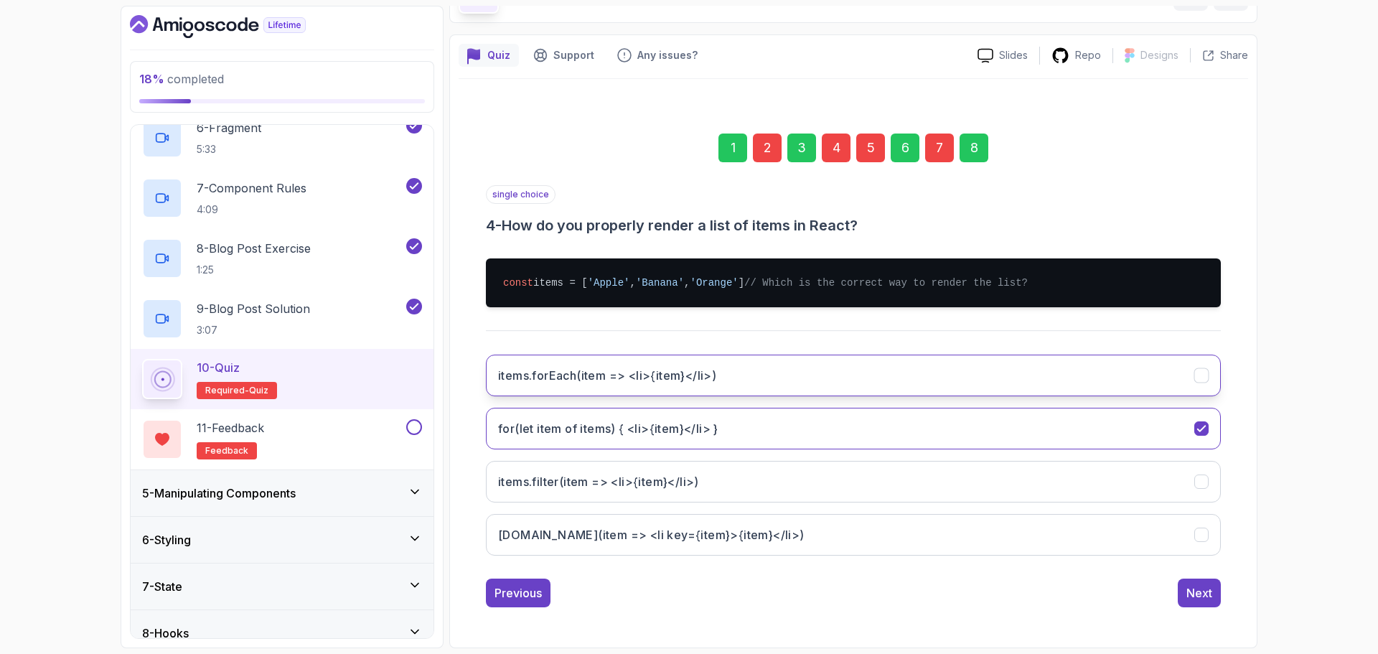
click at [550, 385] on button "items.forEach(item => <li>{item}</li>)" at bounding box center [853, 376] width 735 height 42
click at [550, 133] on div "5" at bounding box center [870, 147] width 29 height 29
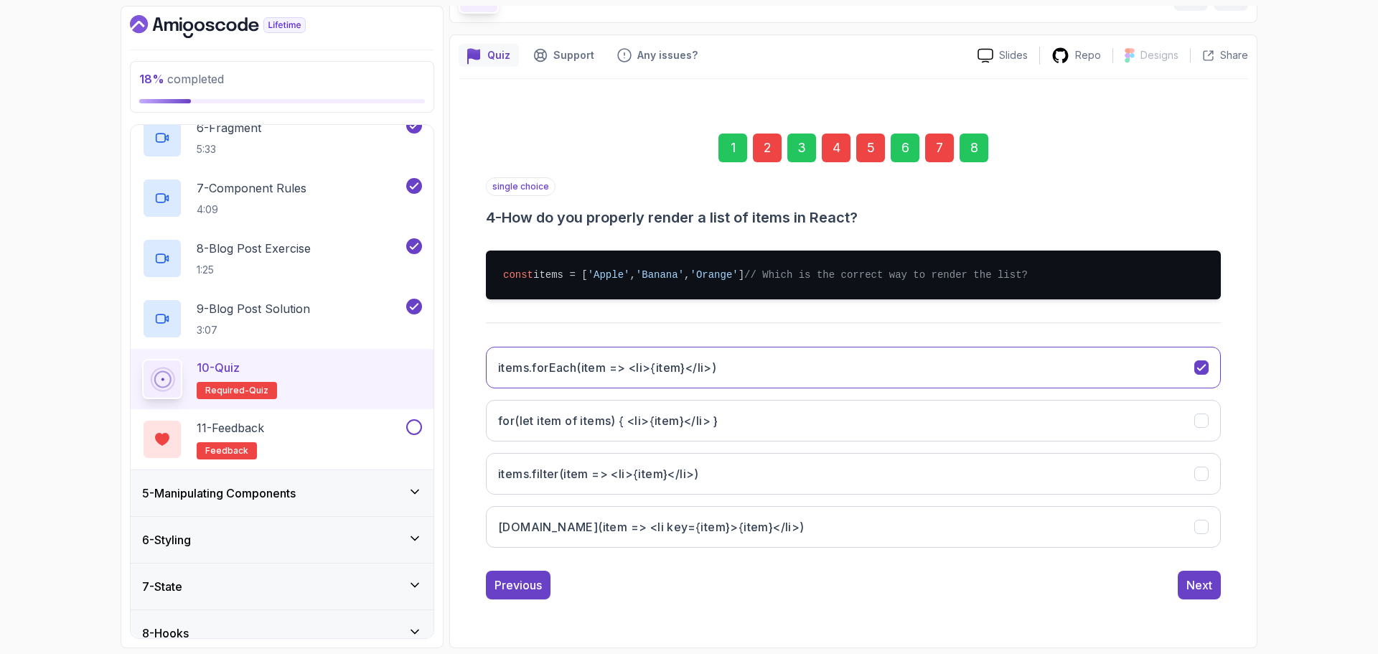
scroll to position [0, 0]
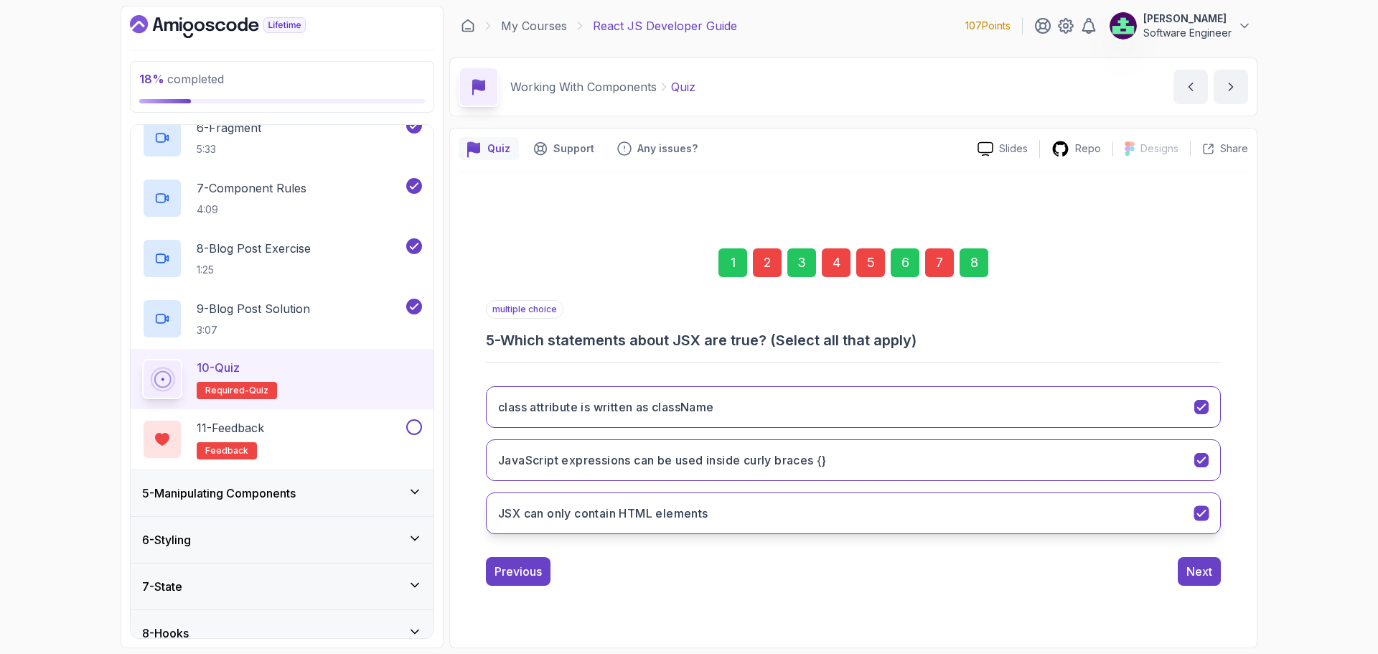
click at [550, 498] on button "JSX can only contain HTML elements" at bounding box center [853, 513] width 735 height 42
click at [550, 498] on div "Next" at bounding box center [1199, 571] width 26 height 17
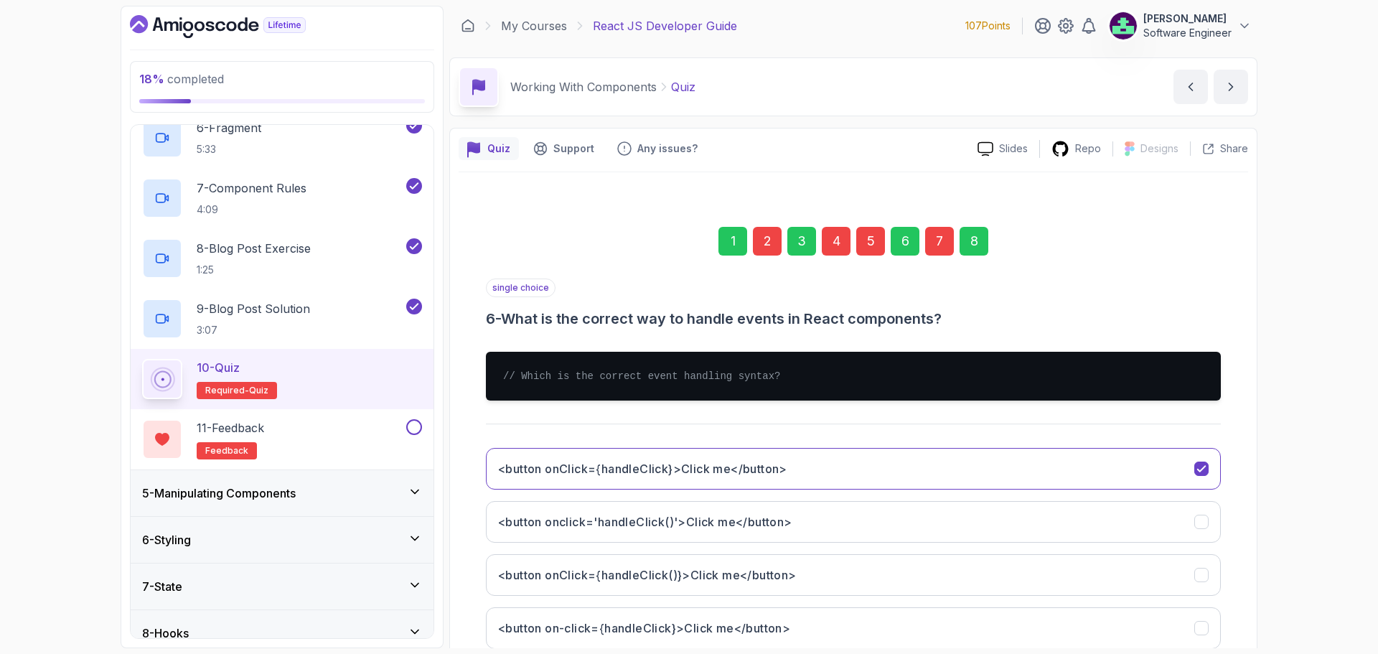
click at [550, 245] on div "7" at bounding box center [939, 241] width 29 height 29
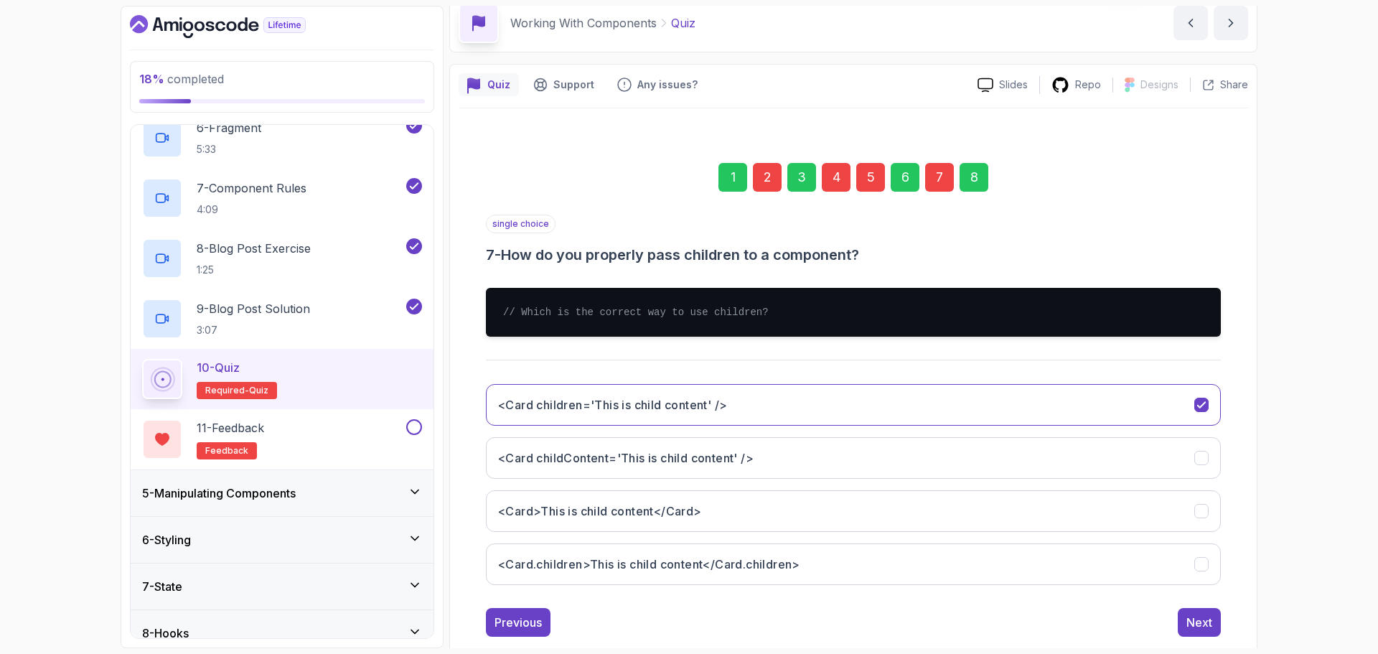
scroll to position [93, 0]
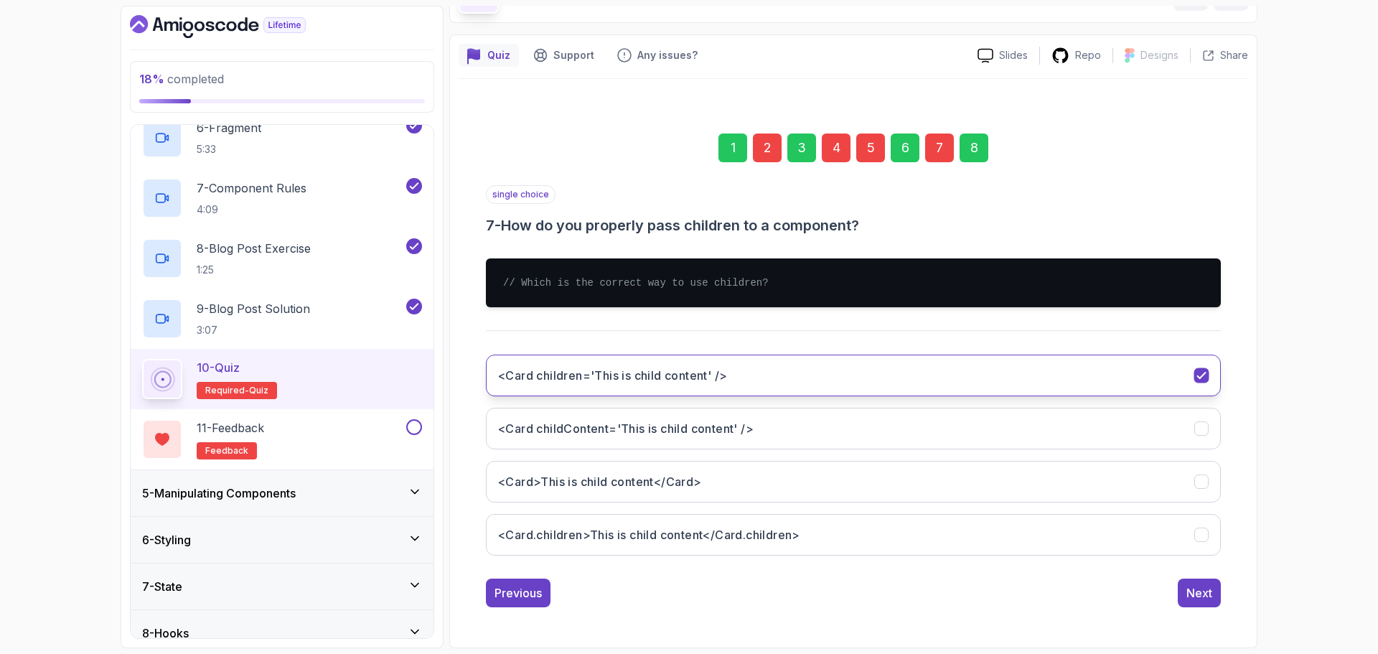
click at [550, 369] on button "<Card children='This is child content' />" at bounding box center [853, 376] width 735 height 42
click at [550, 479] on button "<Card>This is child content</Card>" at bounding box center [853, 482] width 735 height 42
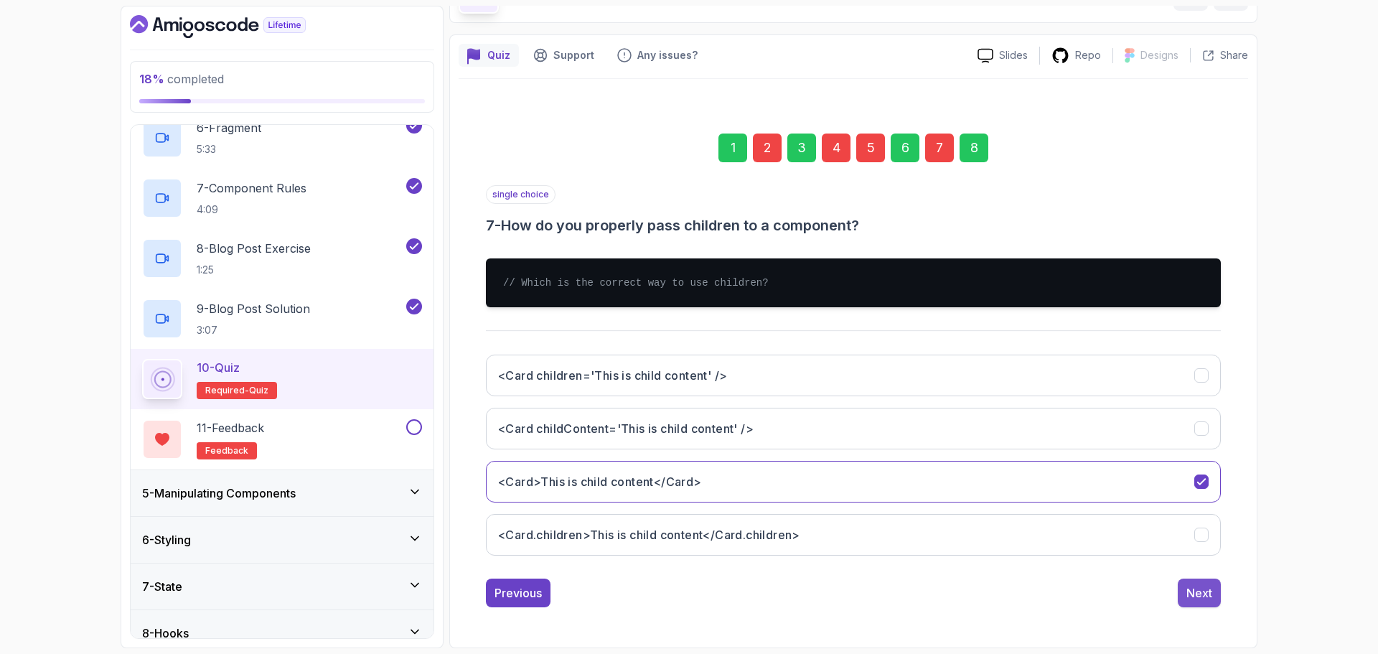
click at [550, 498] on div "Next" at bounding box center [1199, 592] width 26 height 17
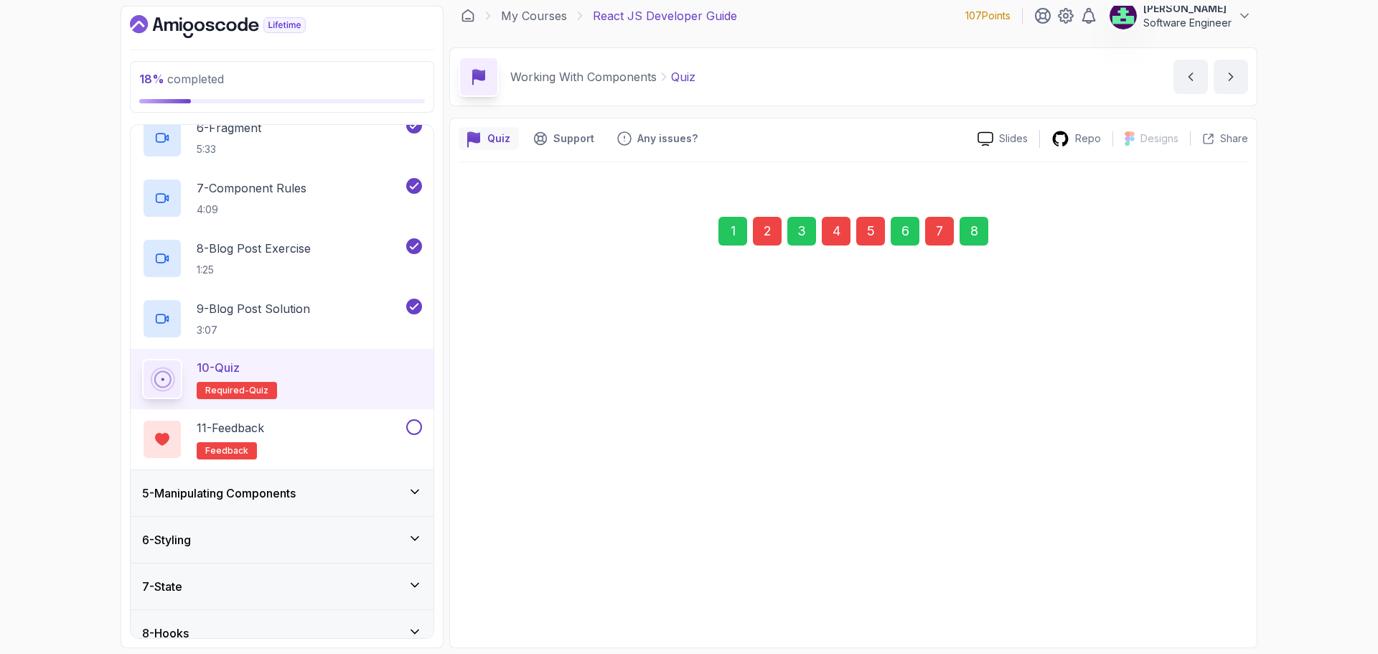
scroll to position [10, 0]
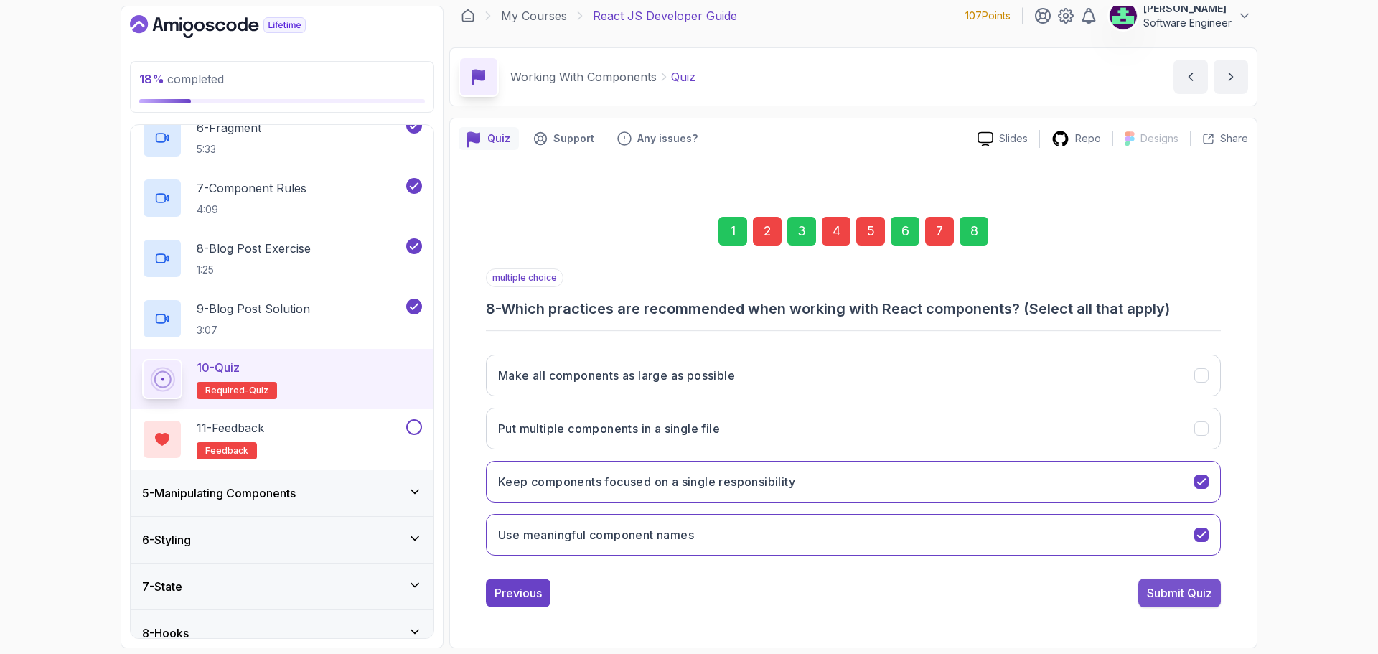
click at [550, 498] on button "Submit Quiz" at bounding box center [1179, 592] width 83 height 29
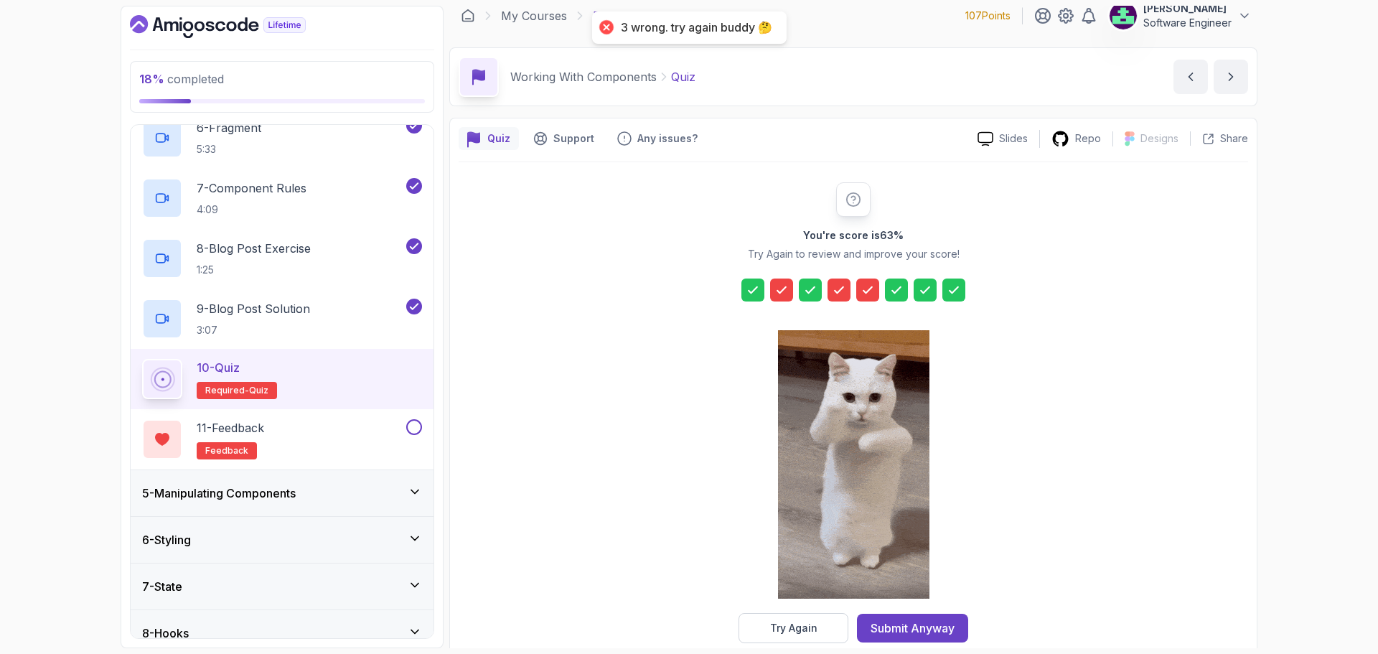
scroll to position [34, 0]
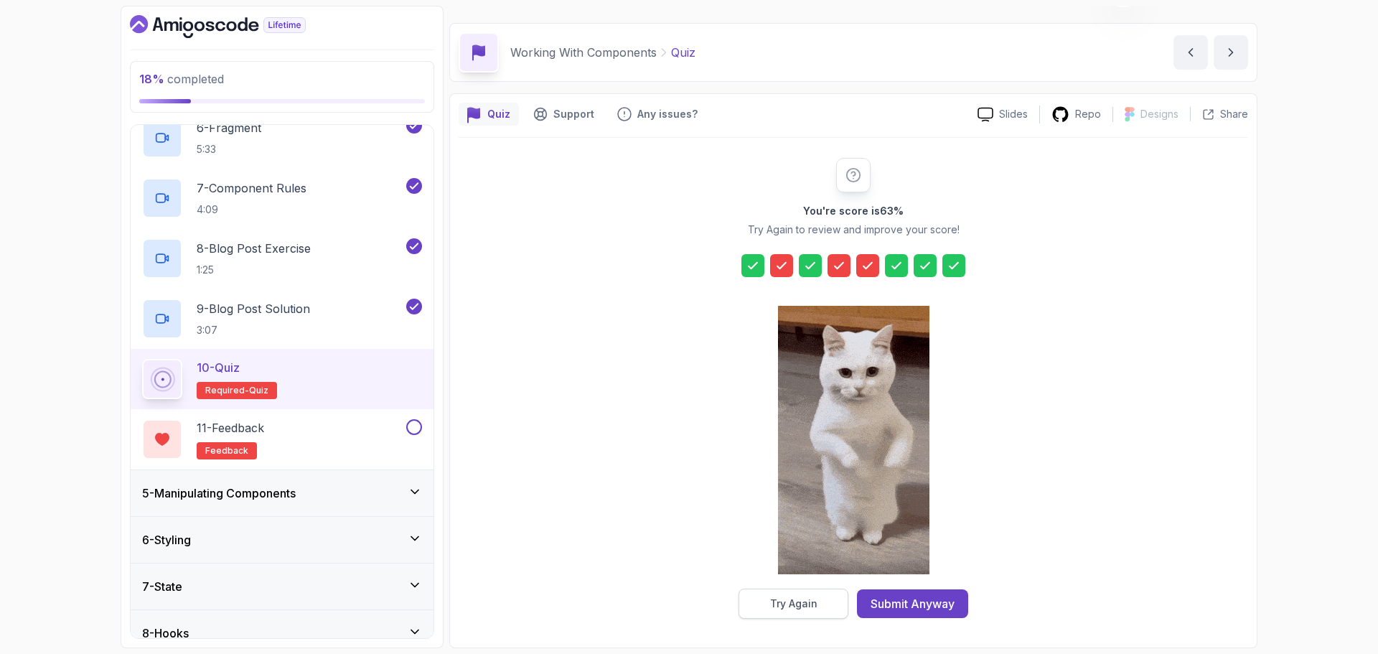
click at [550, 498] on div "Try Again" at bounding box center [793, 603] width 47 height 14
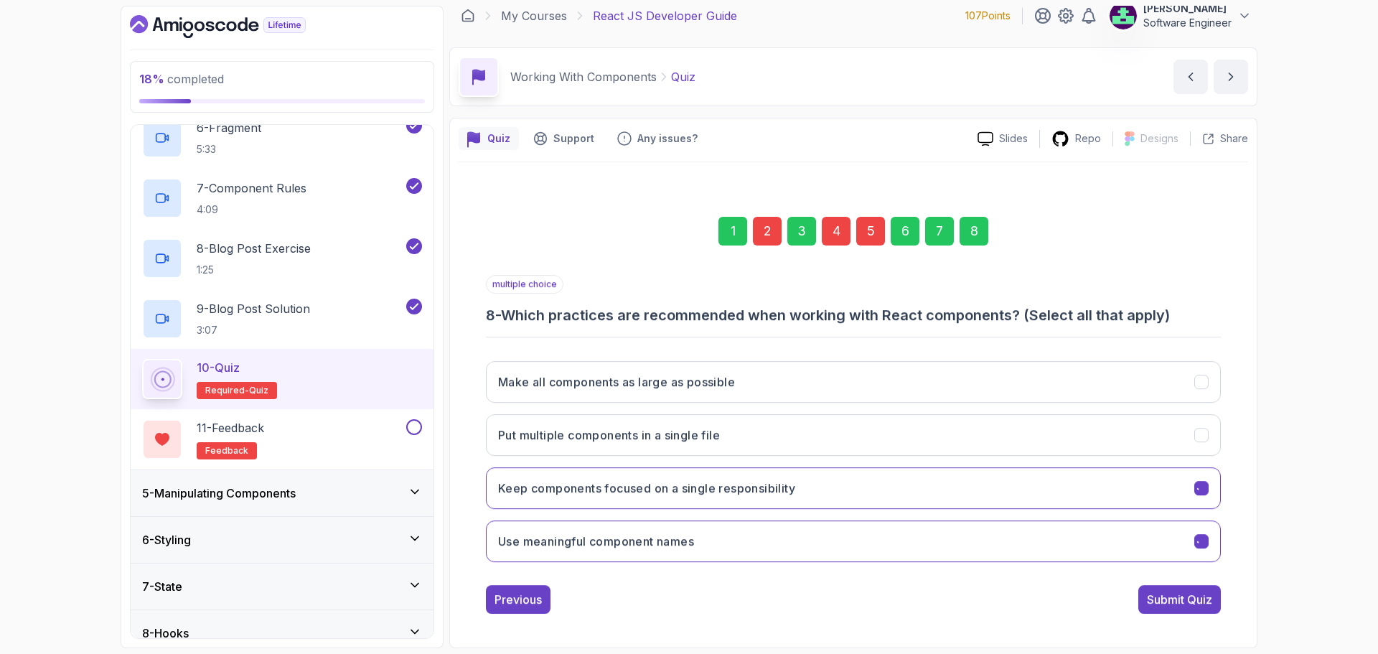
scroll to position [10, 0]
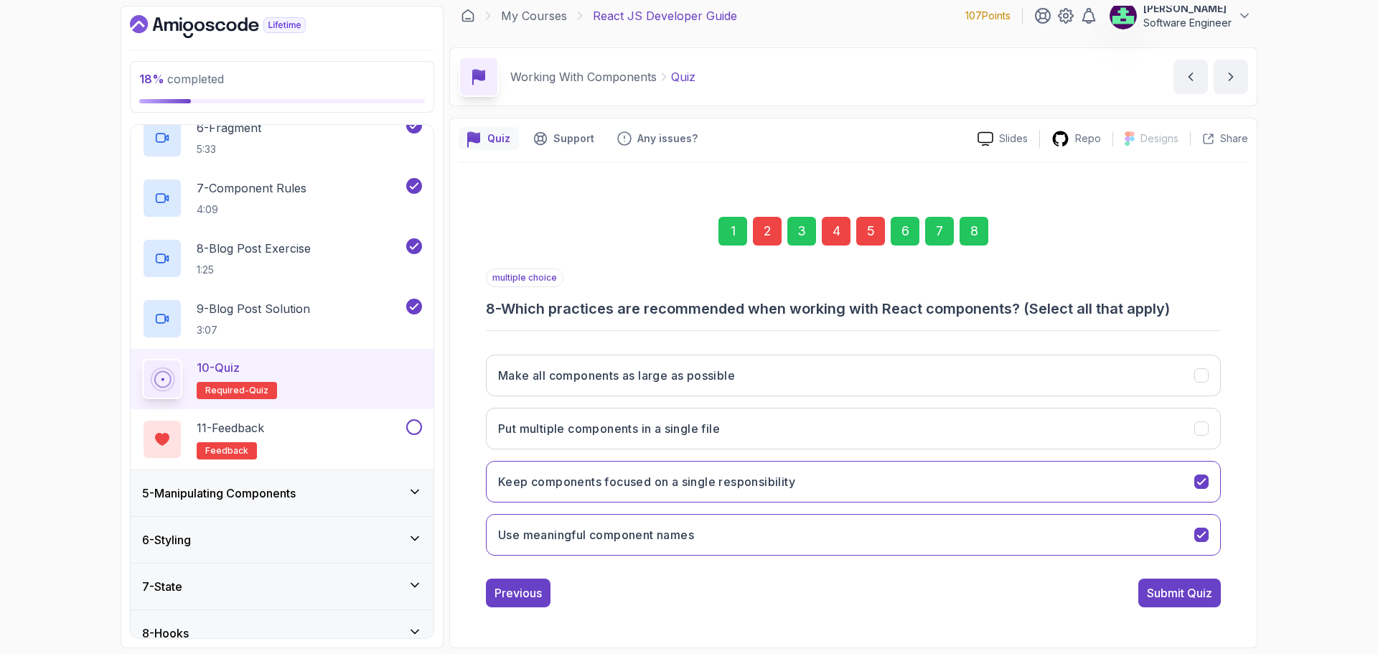
click at [550, 230] on div "5" at bounding box center [870, 231] width 29 height 29
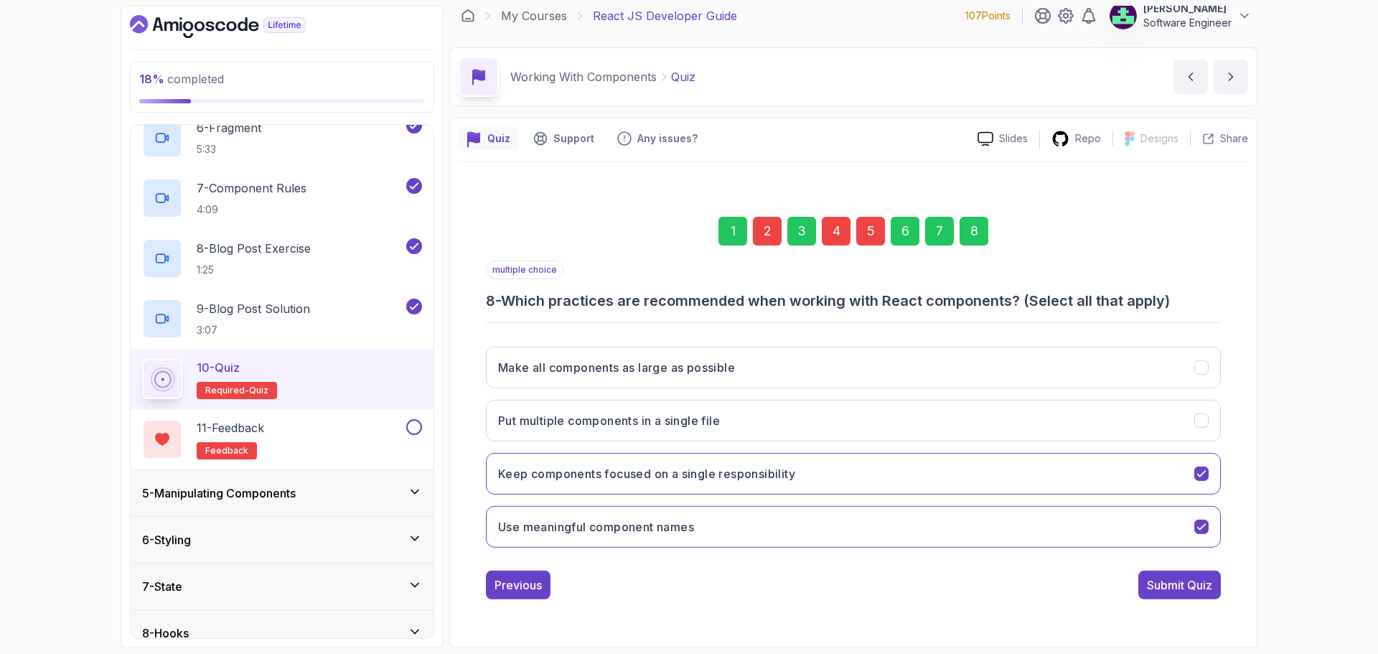
scroll to position [0, 0]
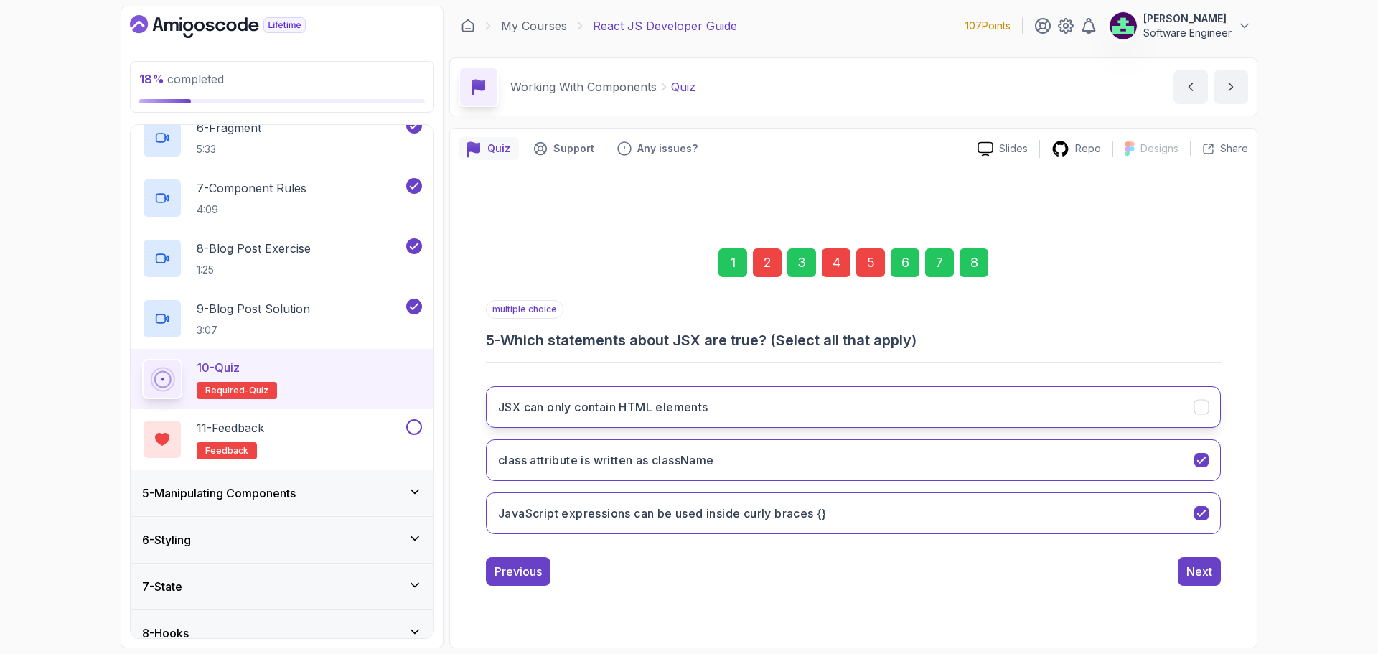
click at [550, 407] on button "JSX can only contain HTML elements" at bounding box center [853, 407] width 735 height 42
click at [550, 494] on button "JavaScript expressions can be used inside curly braces {}" at bounding box center [853, 513] width 735 height 42
click at [550, 269] on div "4" at bounding box center [836, 262] width 29 height 29
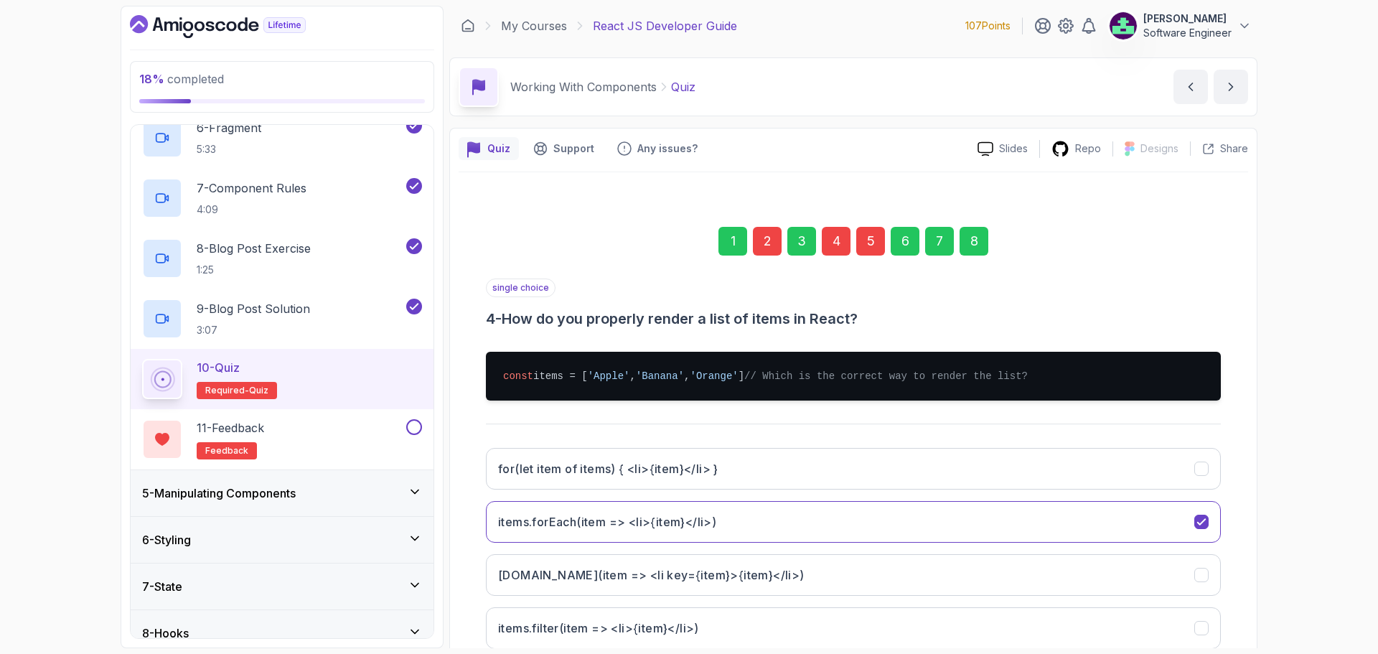
scroll to position [108, 0]
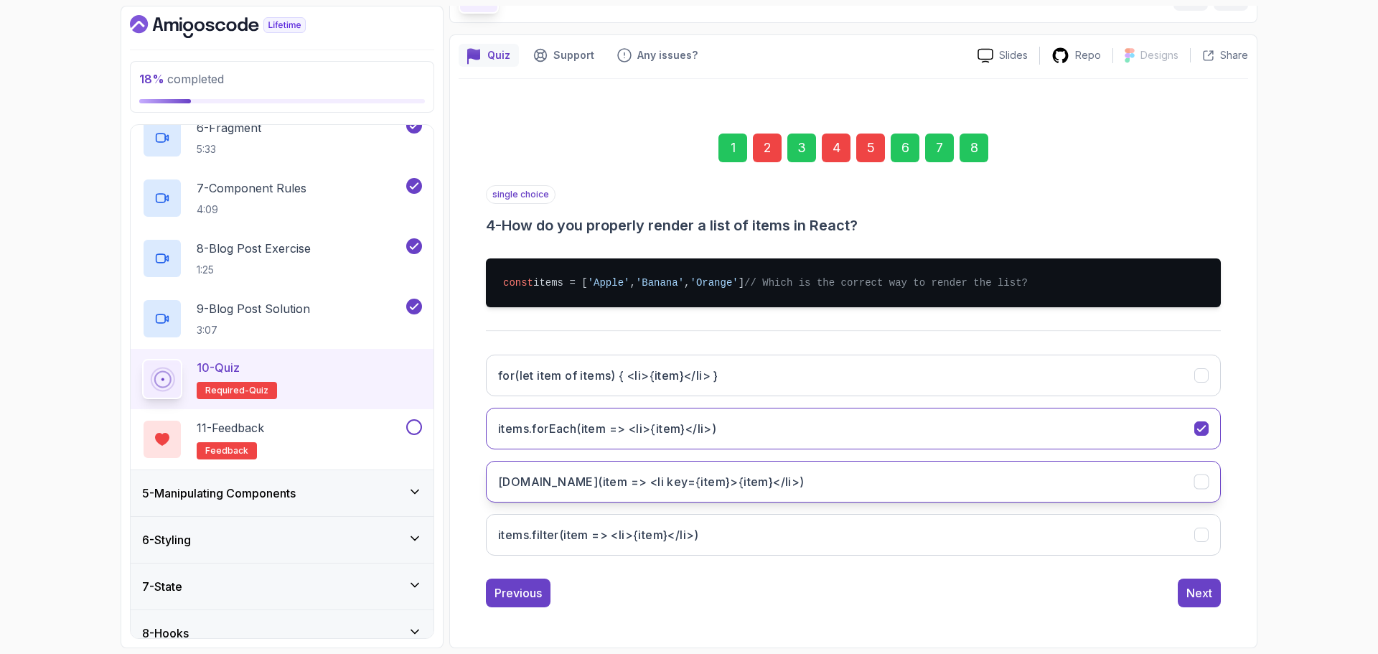
click at [550, 474] on button "[DOMAIN_NAME](item => <li key={item}>{item}</li>)" at bounding box center [853, 482] width 735 height 42
click at [550, 133] on div "2" at bounding box center [767, 147] width 29 height 29
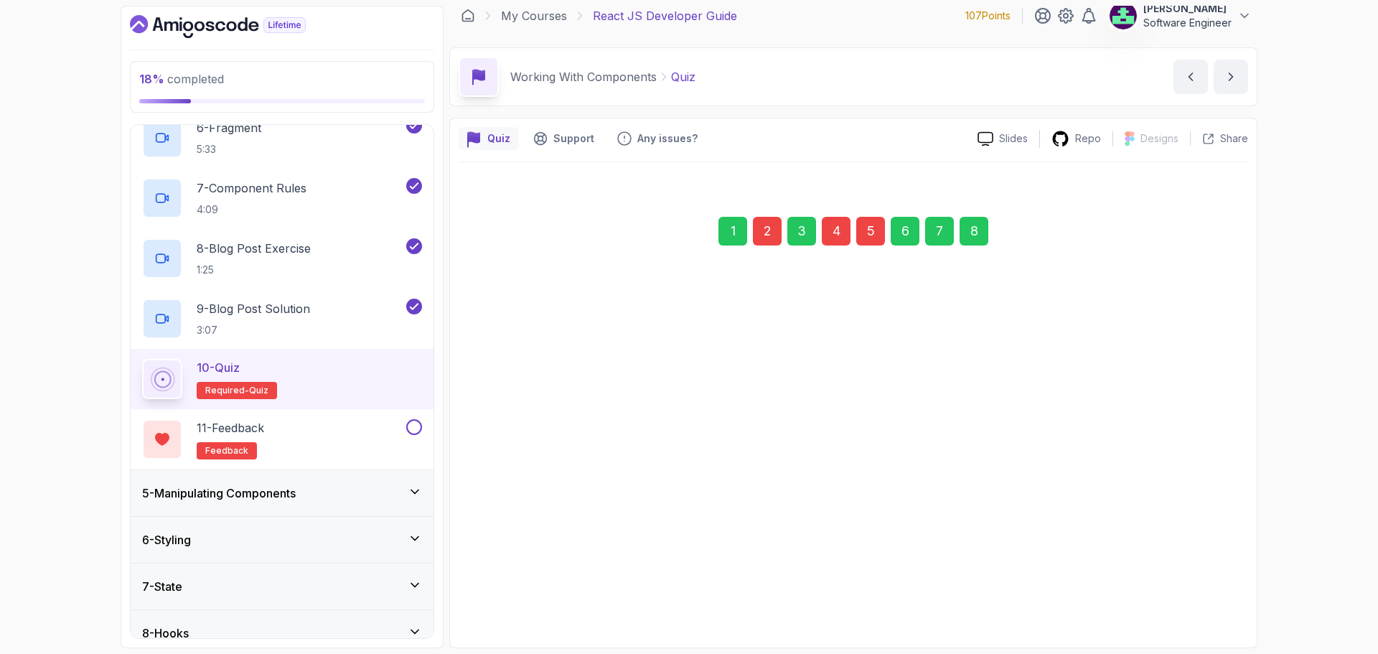
scroll to position [10, 0]
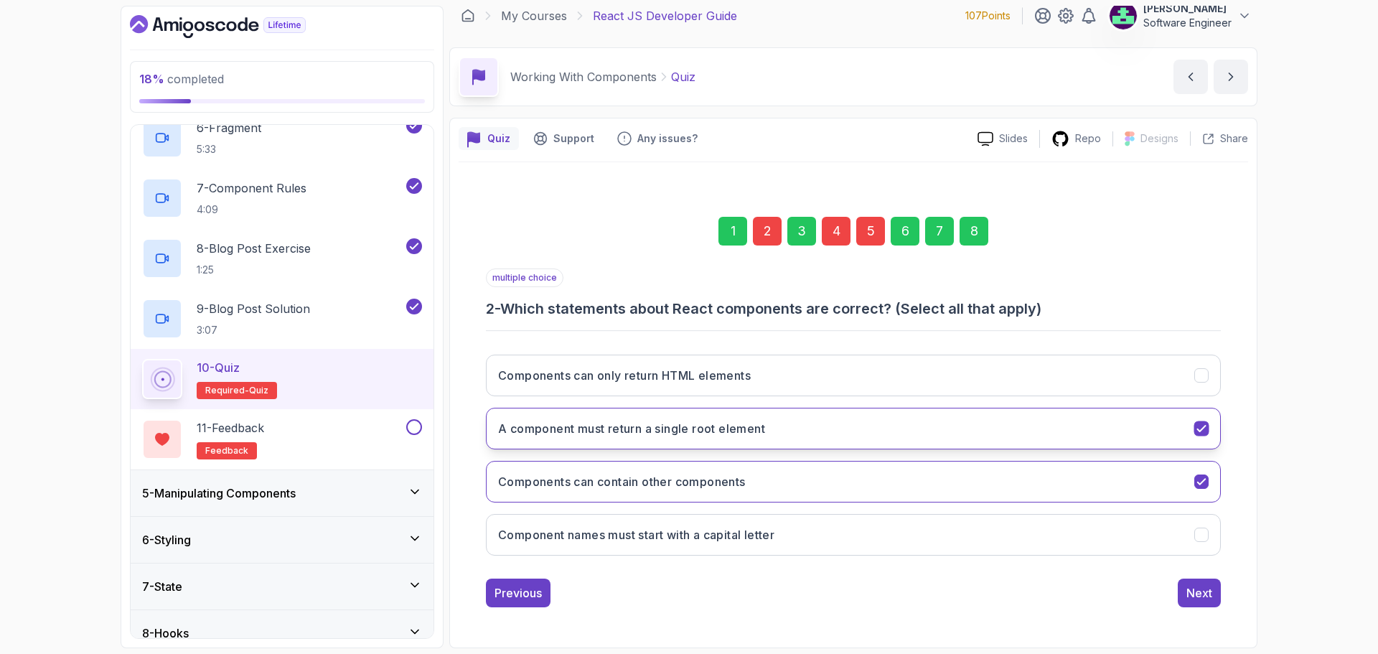
click at [550, 429] on h3 "A component must return a single root element" at bounding box center [631, 428] width 267 height 17
click at [550, 360] on button "Components can only return HTML elements" at bounding box center [853, 376] width 735 height 42
click at [550, 430] on button "A component must return a single root element" at bounding box center [853, 429] width 735 height 42
click at [550, 498] on div "Components can only return HTML elements A component must return a single root …" at bounding box center [853, 455] width 735 height 224
click at [550, 498] on button "Component names must start with a capital letter" at bounding box center [853, 535] width 735 height 42
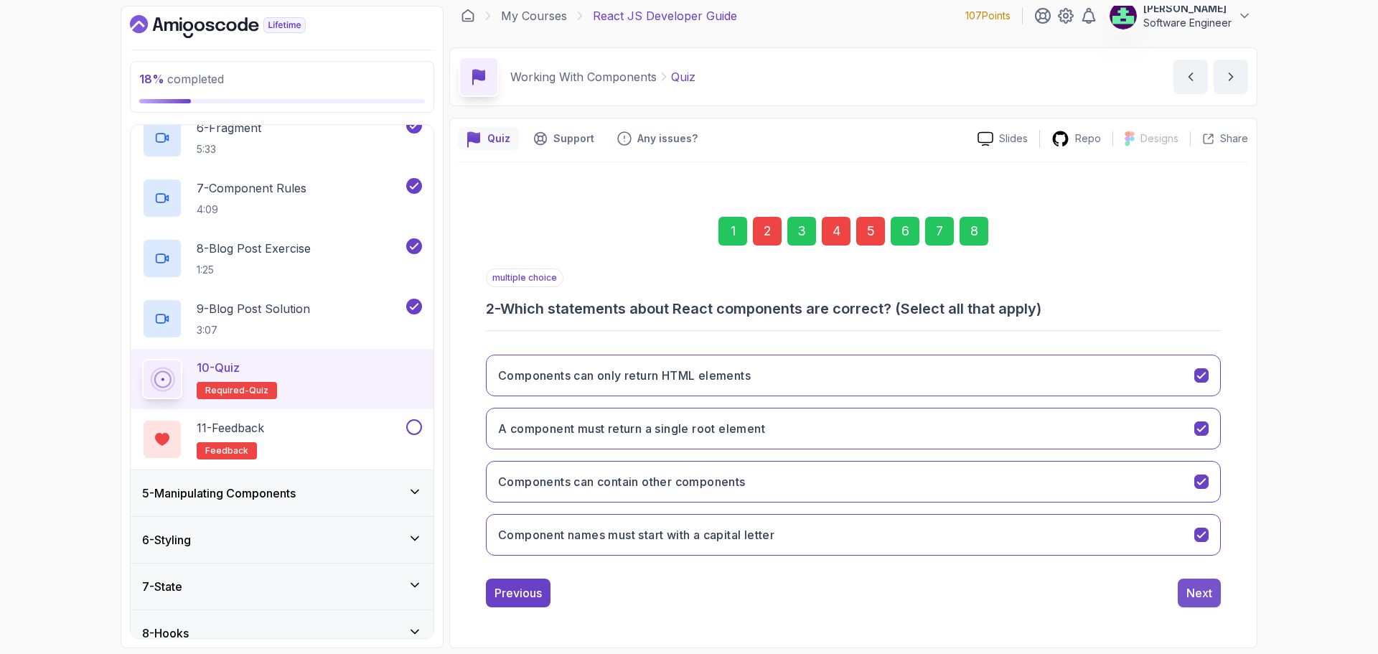
click at [550, 498] on div "Next" at bounding box center [1199, 592] width 26 height 17
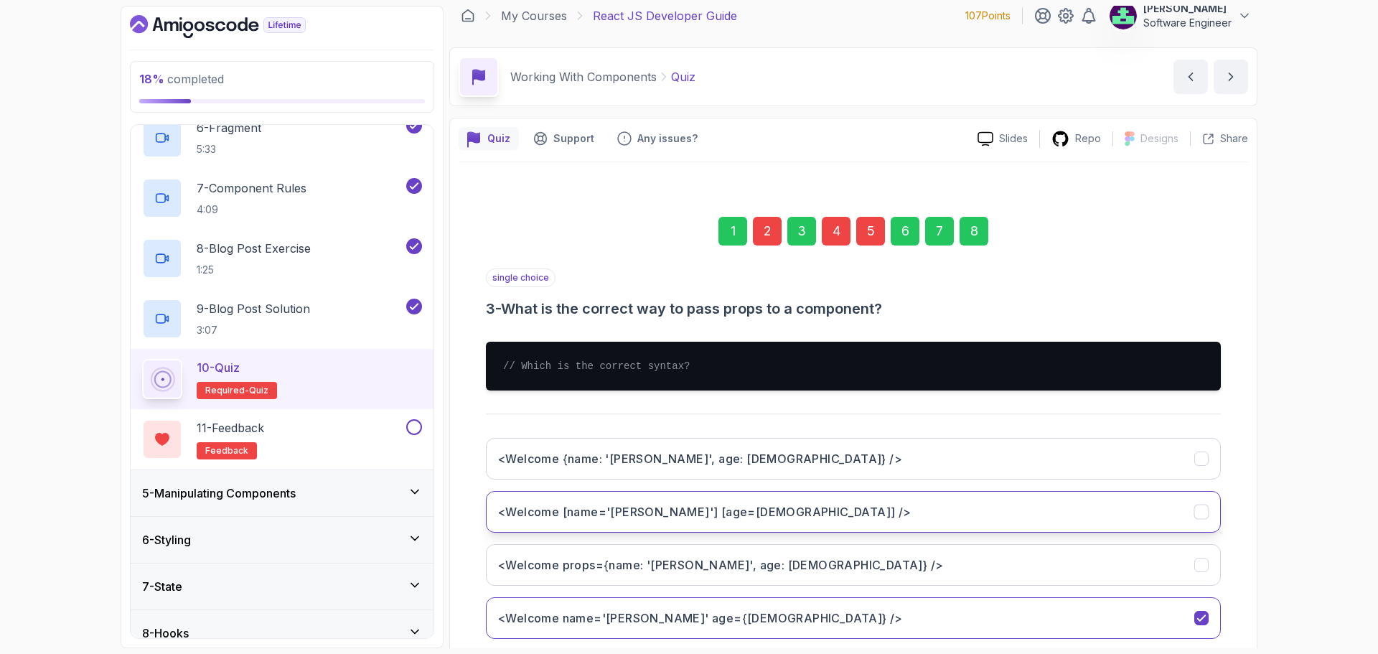
scroll to position [93, 0]
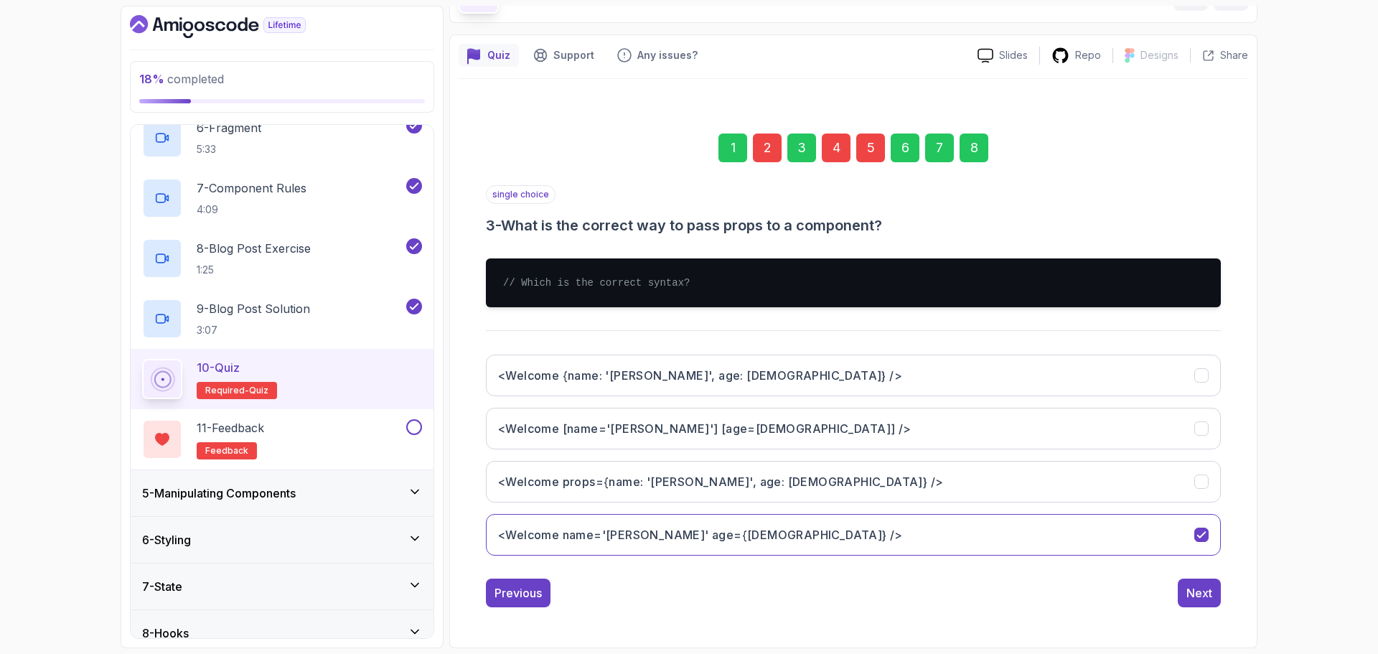
click at [550, 153] on div "8" at bounding box center [973, 147] width 29 height 29
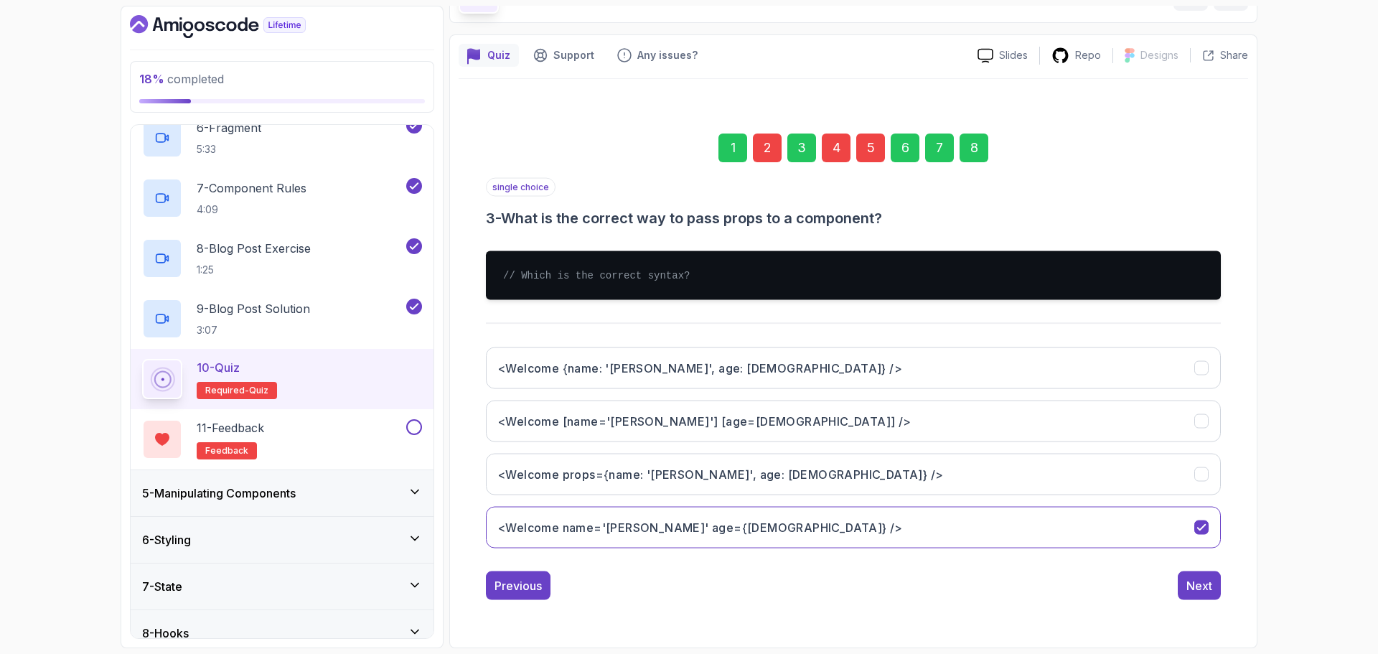
scroll to position [10, 0]
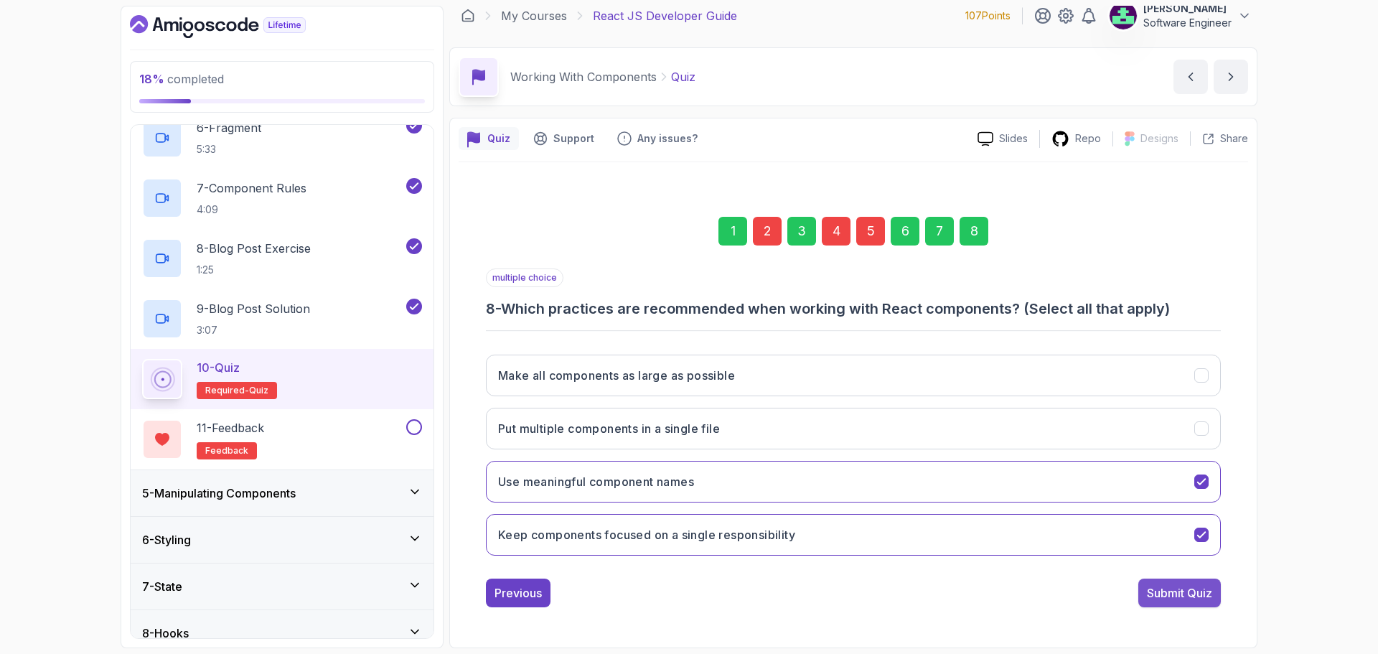
click at [550, 498] on div "Submit Quiz" at bounding box center [1179, 592] width 65 height 17
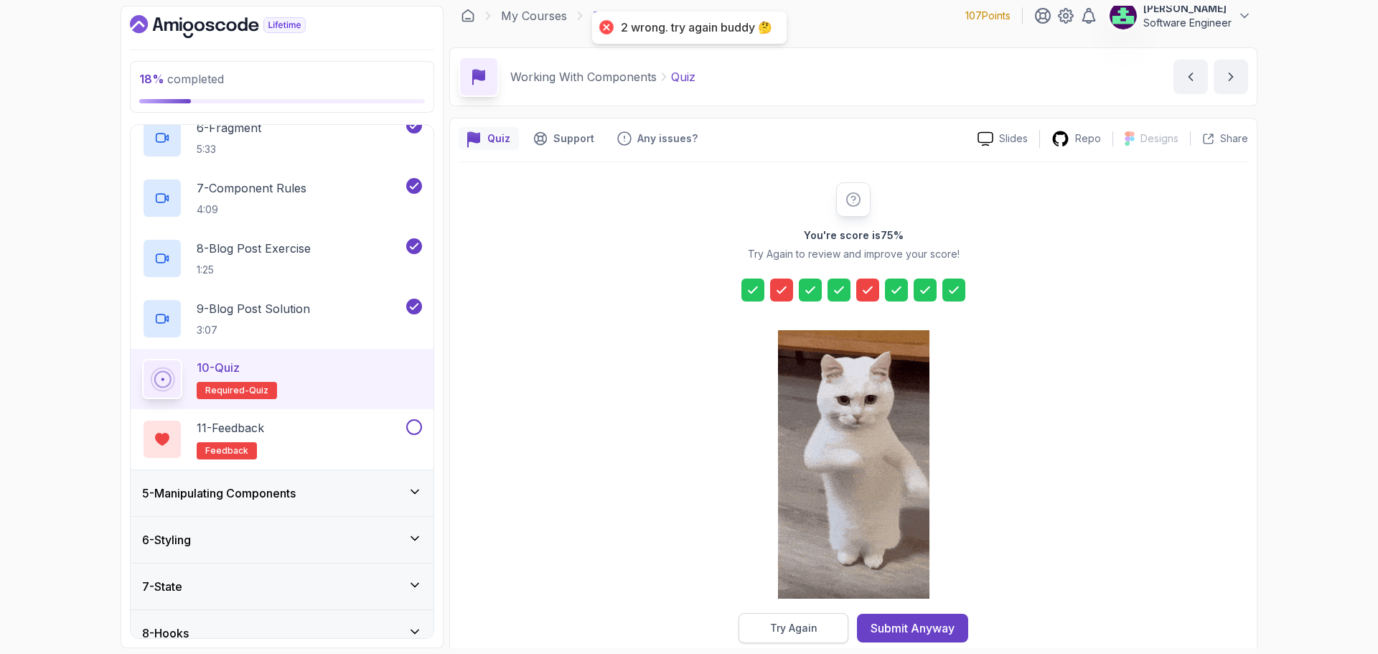
click at [550, 498] on button "Try Again" at bounding box center [793, 628] width 110 height 30
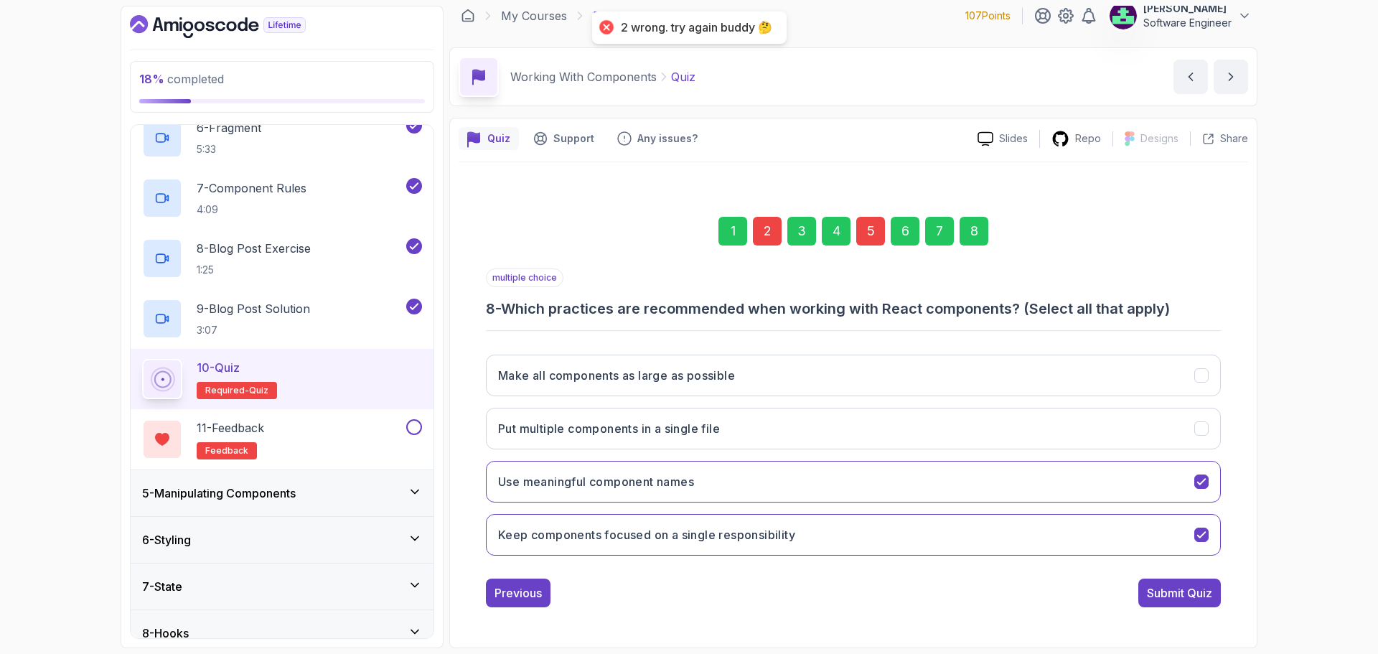
click at [550, 243] on div "5" at bounding box center [870, 231] width 29 height 29
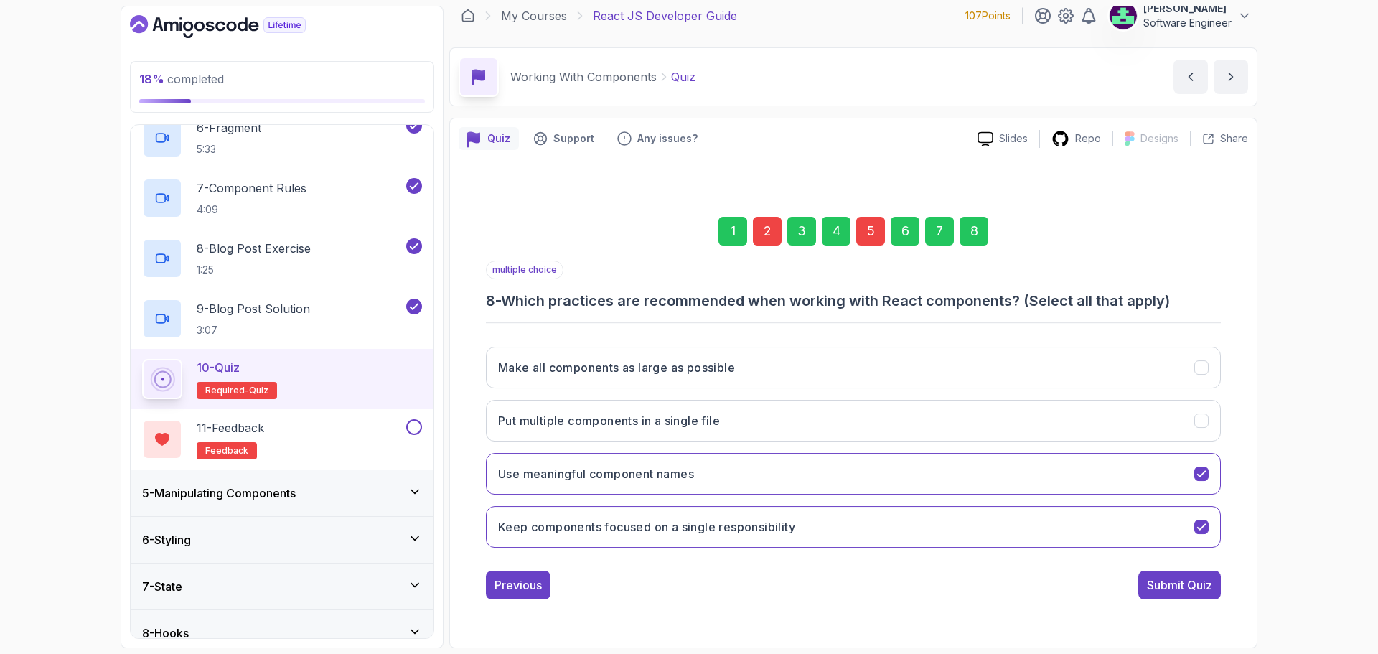
scroll to position [0, 0]
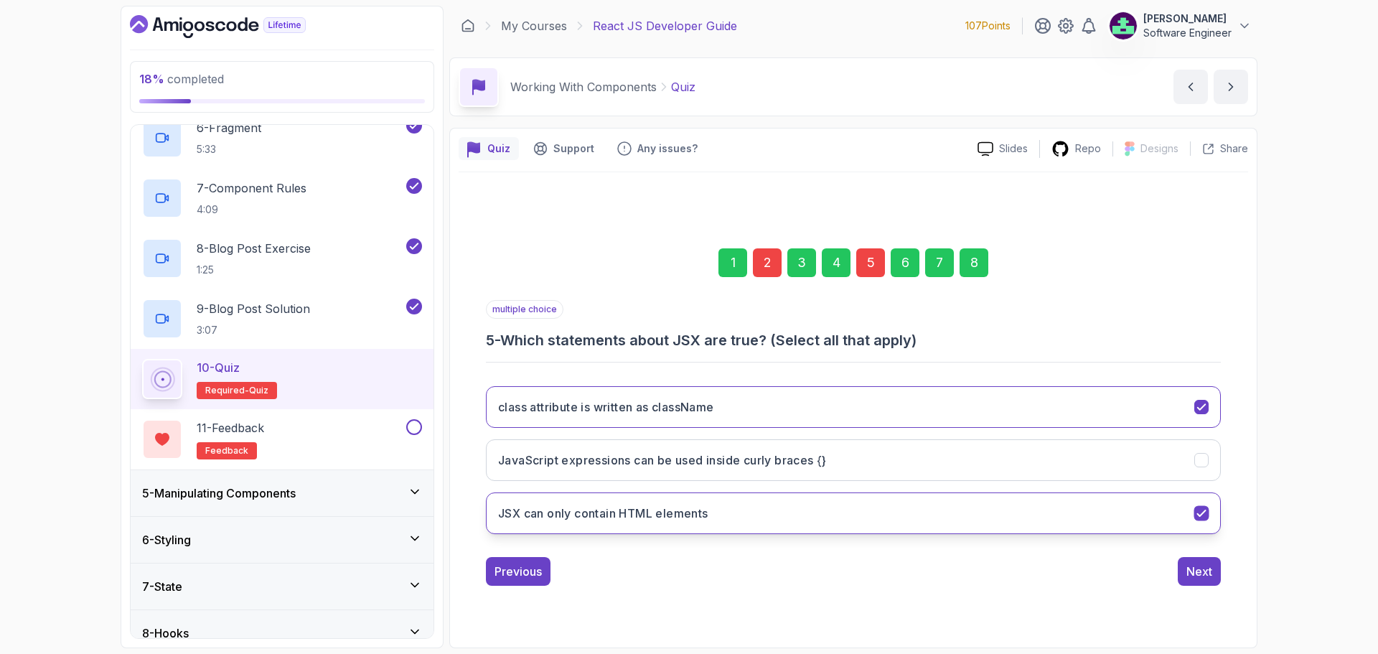
click at [550, 498] on button "JSX can only contain HTML elements" at bounding box center [853, 513] width 735 height 42
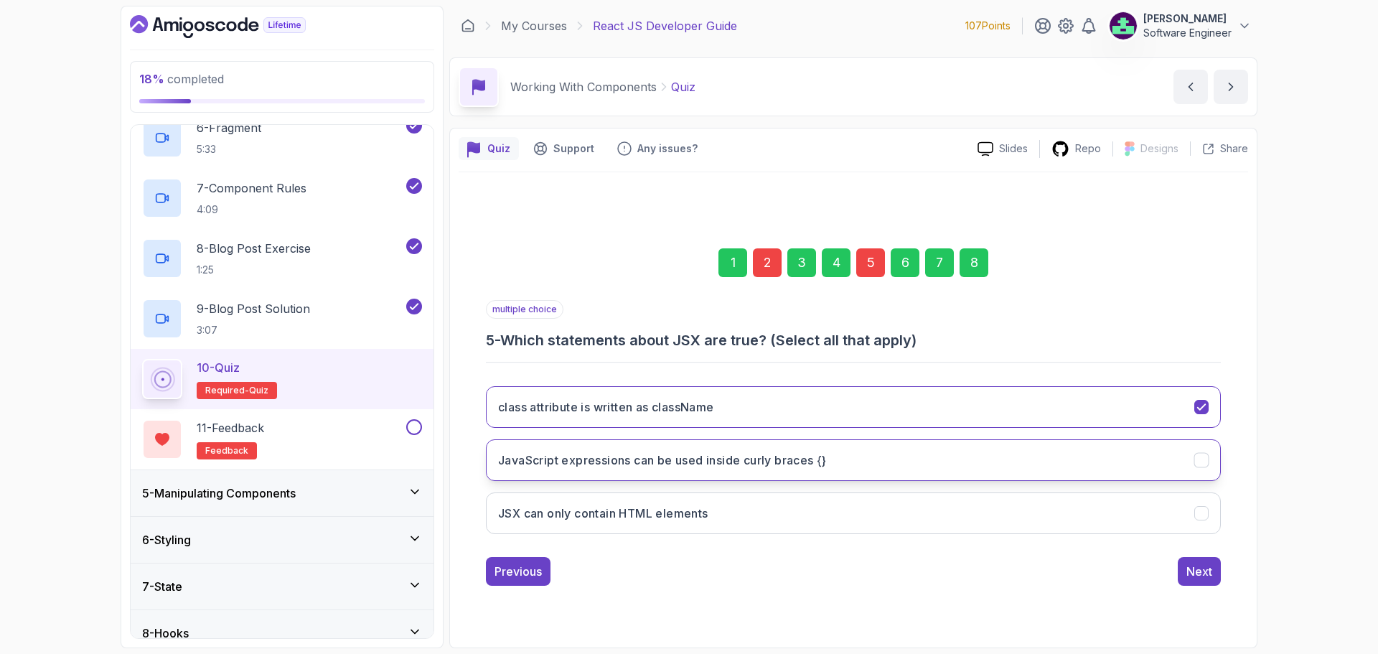
click at [550, 453] on h3 "JavaScript expressions can be used inside curly braces {}" at bounding box center [662, 459] width 329 height 17
click at [550, 498] on button "JSX can only contain HTML elements" at bounding box center [853, 513] width 735 height 42
click at [550, 418] on button "class attribute is written as className" at bounding box center [853, 407] width 735 height 42
click at [550, 498] on button "Next" at bounding box center [1199, 571] width 43 height 29
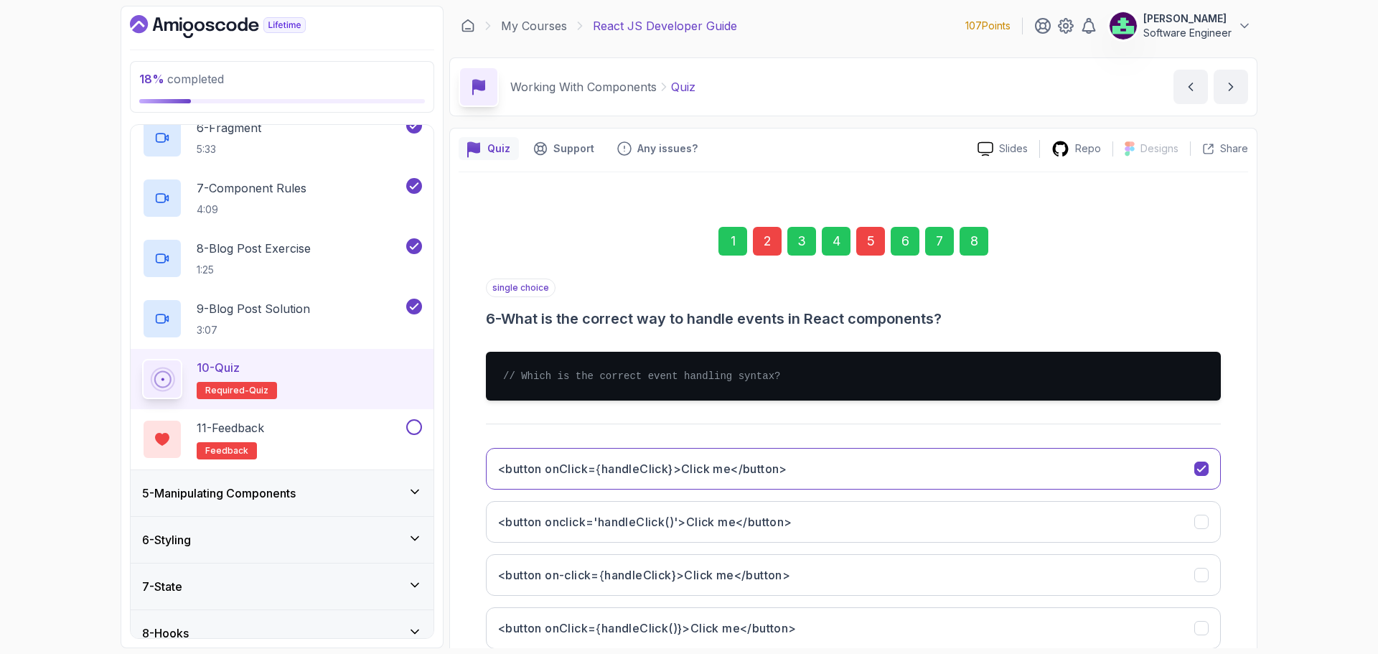
click at [550, 232] on div "2" at bounding box center [767, 241] width 29 height 29
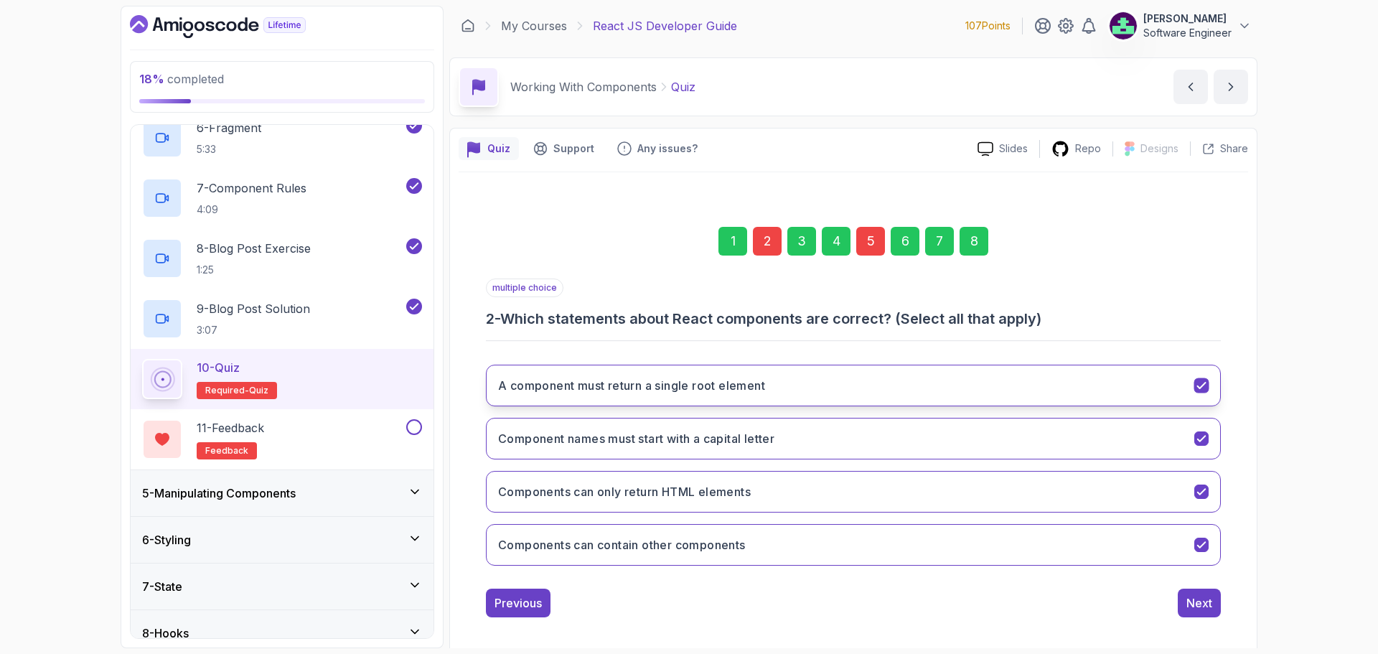
scroll to position [10, 0]
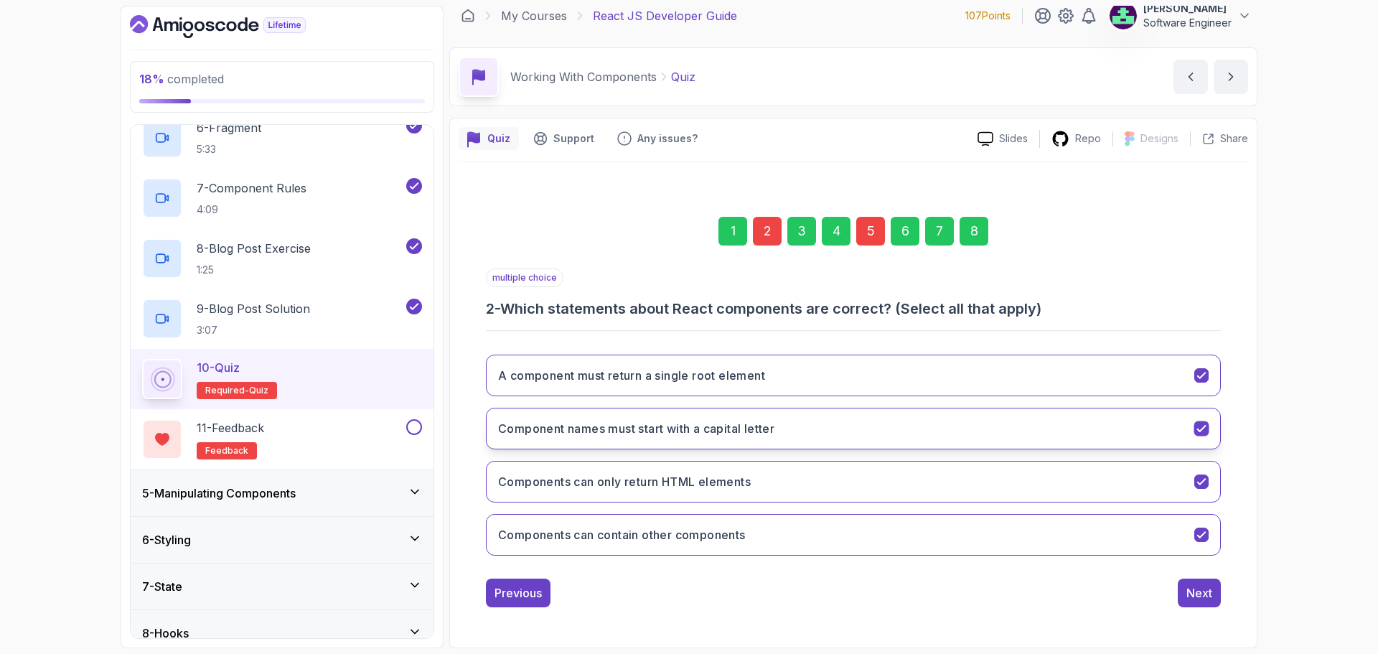
click at [550, 438] on button "Component names must start with a capital letter" at bounding box center [853, 429] width 735 height 42
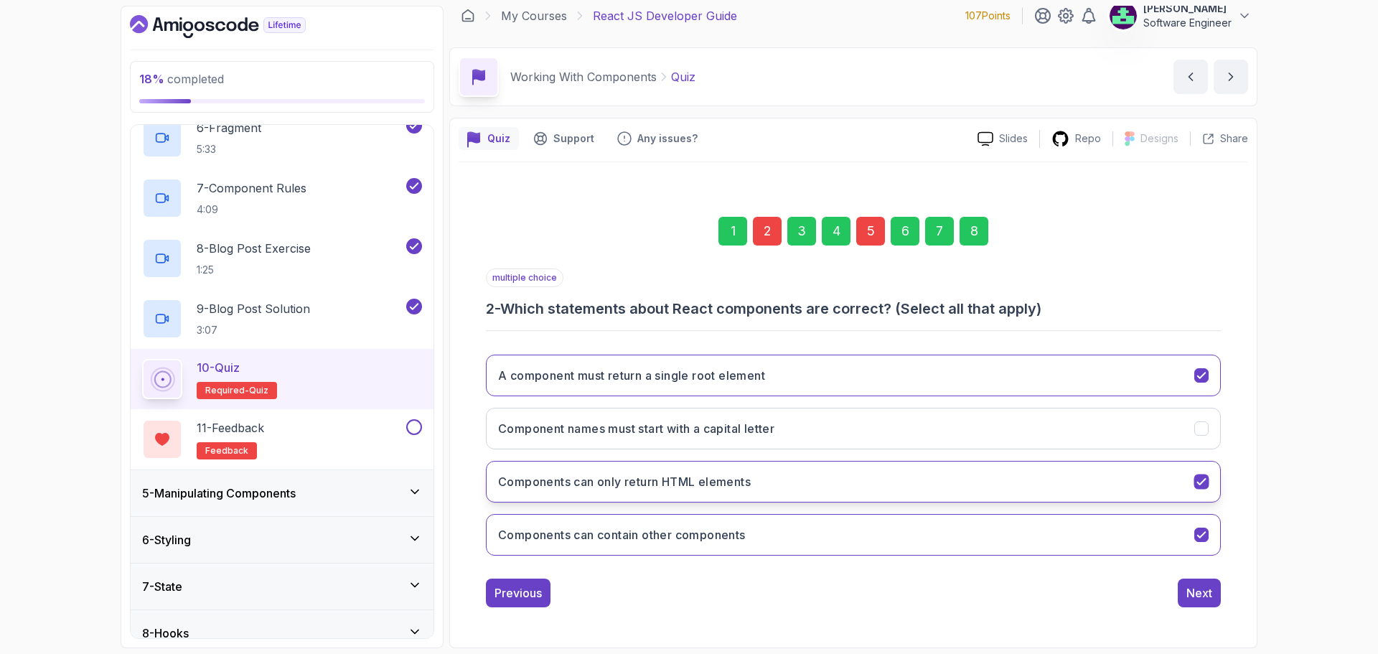
click at [550, 487] on button "Components can only return HTML elements" at bounding box center [853, 482] width 735 height 42
click at [550, 498] on div "Next" at bounding box center [1199, 592] width 26 height 17
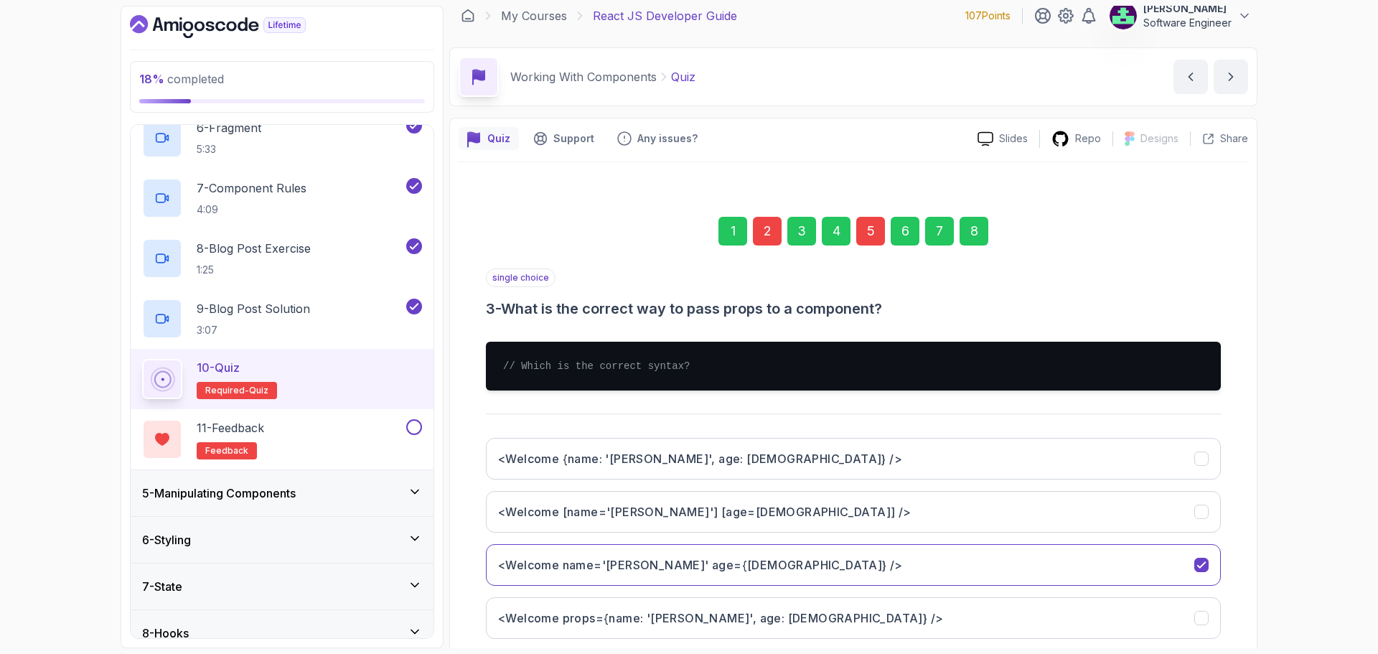
drag, startPoint x: 991, startPoint y: 228, endPoint x: 980, endPoint y: 230, distance: 10.9
click at [550, 230] on div "1 2 3 4 5 6 7 8" at bounding box center [853, 231] width 735 height 75
click at [550, 230] on div "8" at bounding box center [973, 231] width 29 height 29
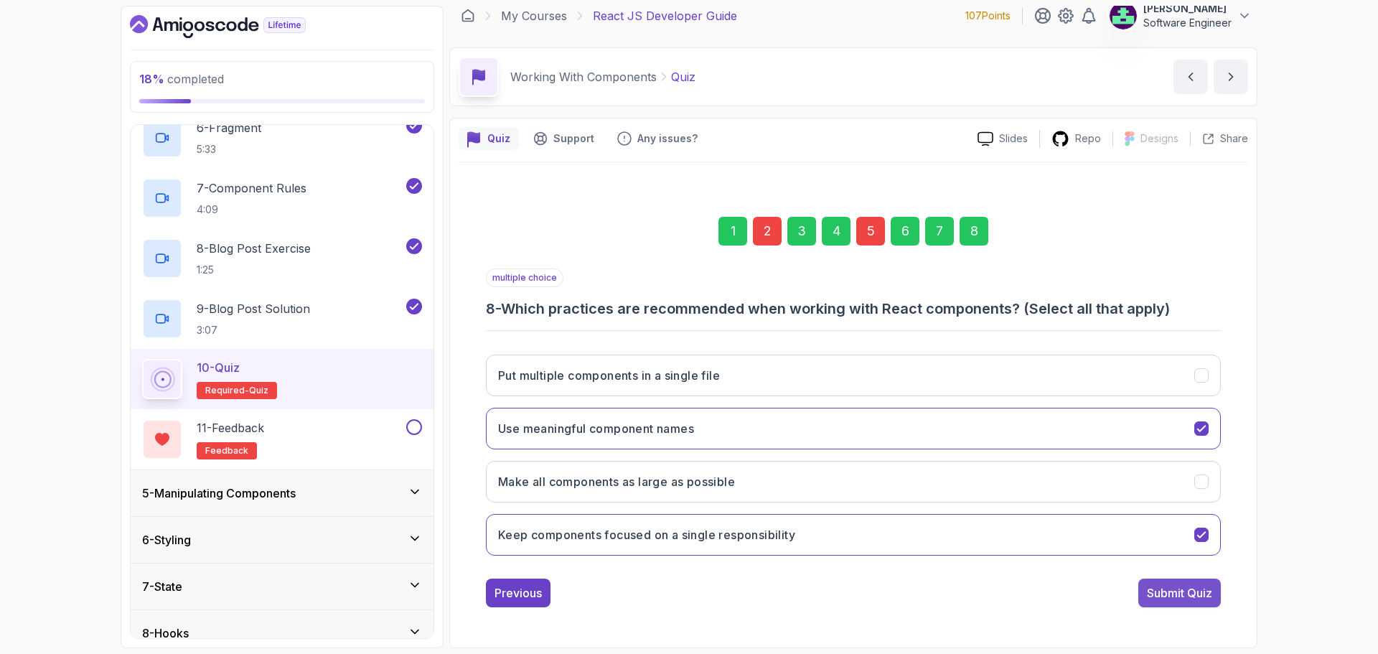
click at [550, 498] on button "Submit Quiz" at bounding box center [1179, 592] width 83 height 29
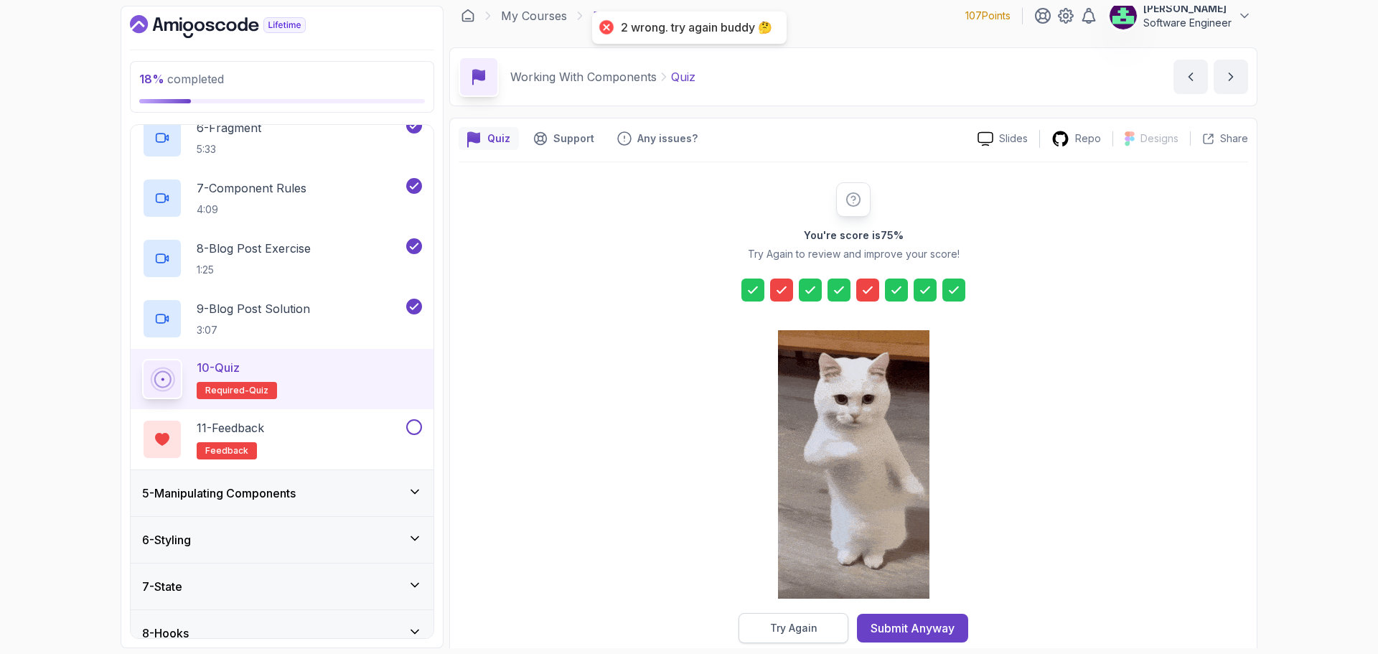
click at [550, 498] on button "Try Again" at bounding box center [793, 628] width 110 height 30
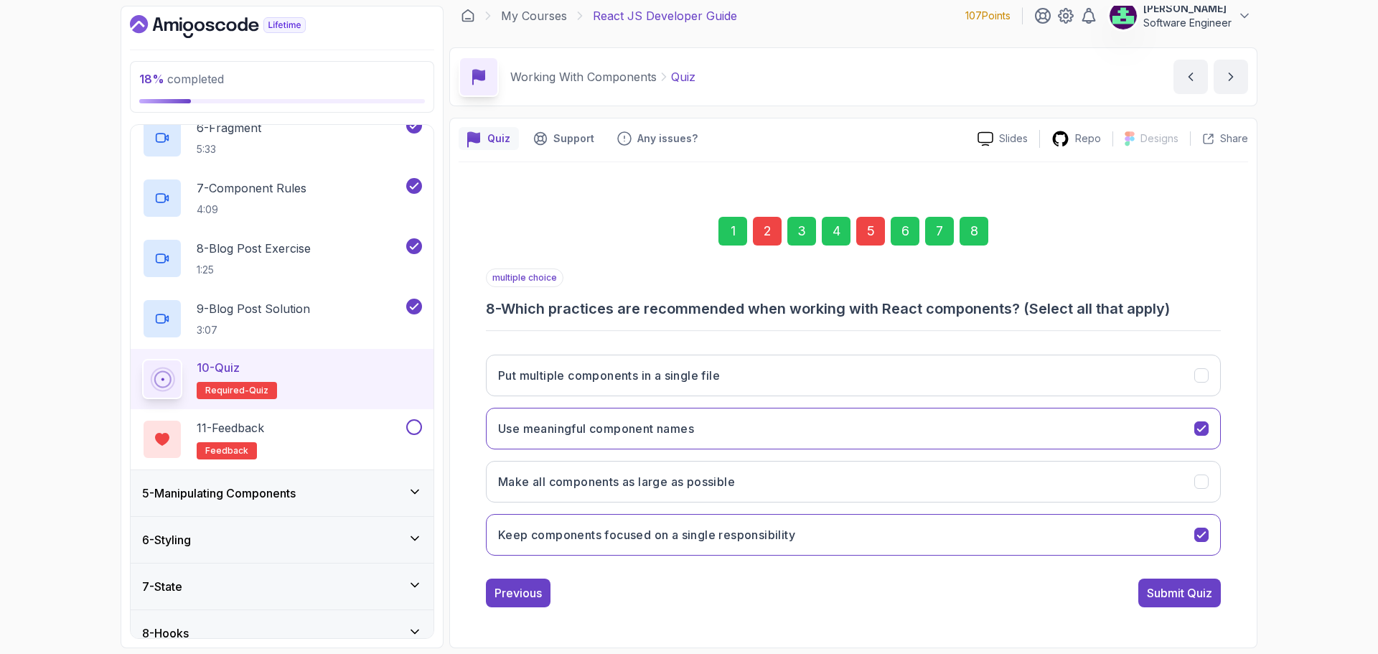
drag, startPoint x: 876, startPoint y: 247, endPoint x: 880, endPoint y: 206, distance: 41.1
click at [550, 206] on div "1 2 3 4 5 6 7 8" at bounding box center [853, 231] width 735 height 75
click at [550, 213] on div "1 2 3 4 5 6 7 8" at bounding box center [853, 231] width 735 height 75
click at [550, 219] on div "5" at bounding box center [870, 231] width 29 height 29
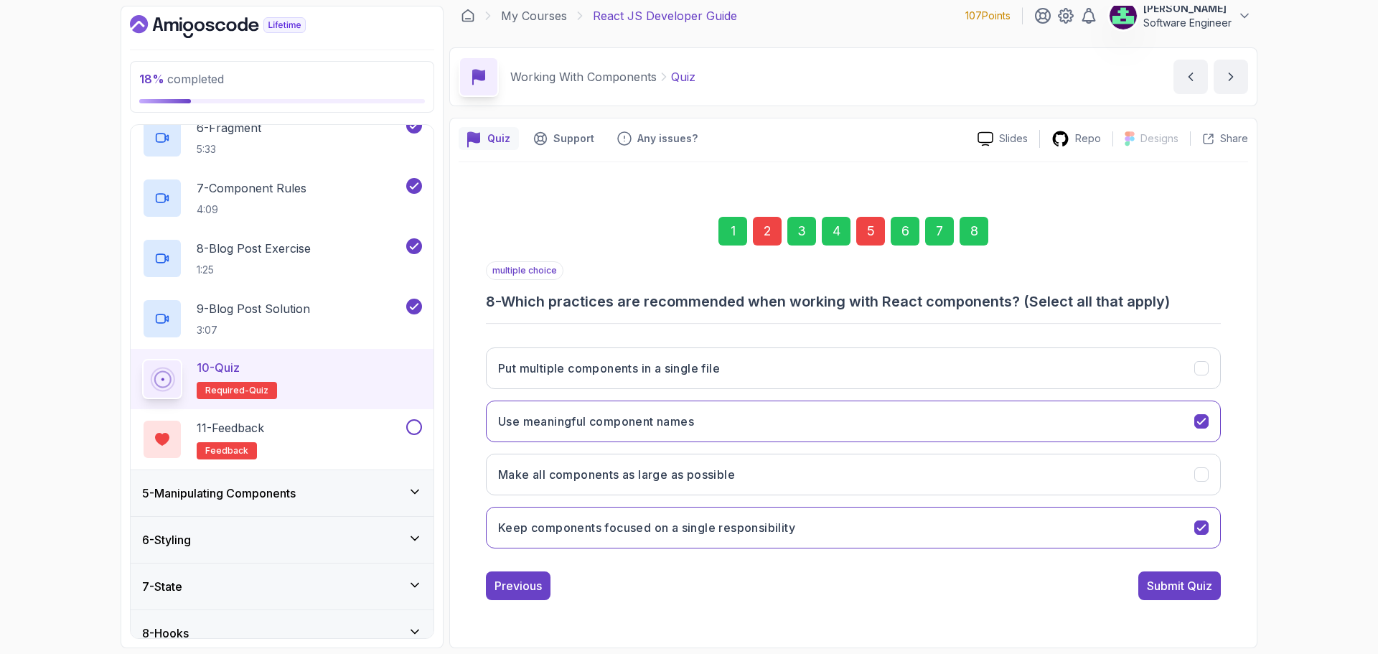
scroll to position [0, 0]
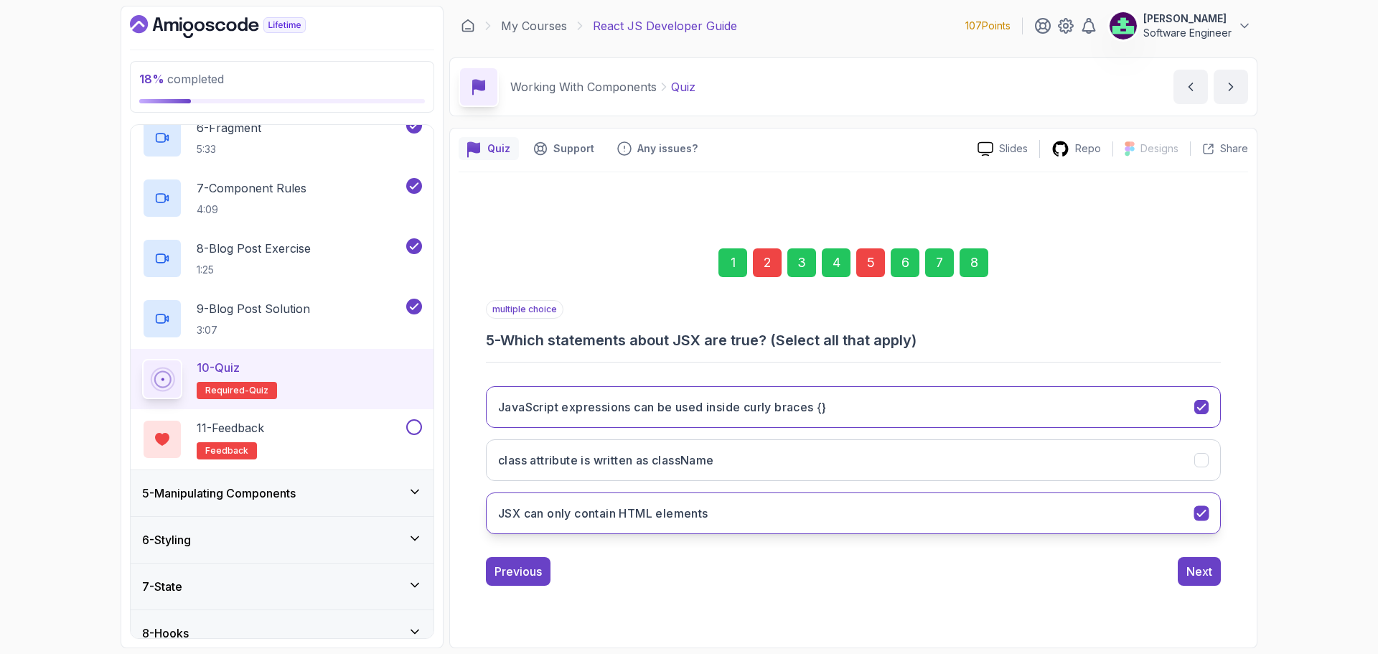
click at [550, 498] on button "JSX can only contain HTML elements" at bounding box center [853, 513] width 735 height 42
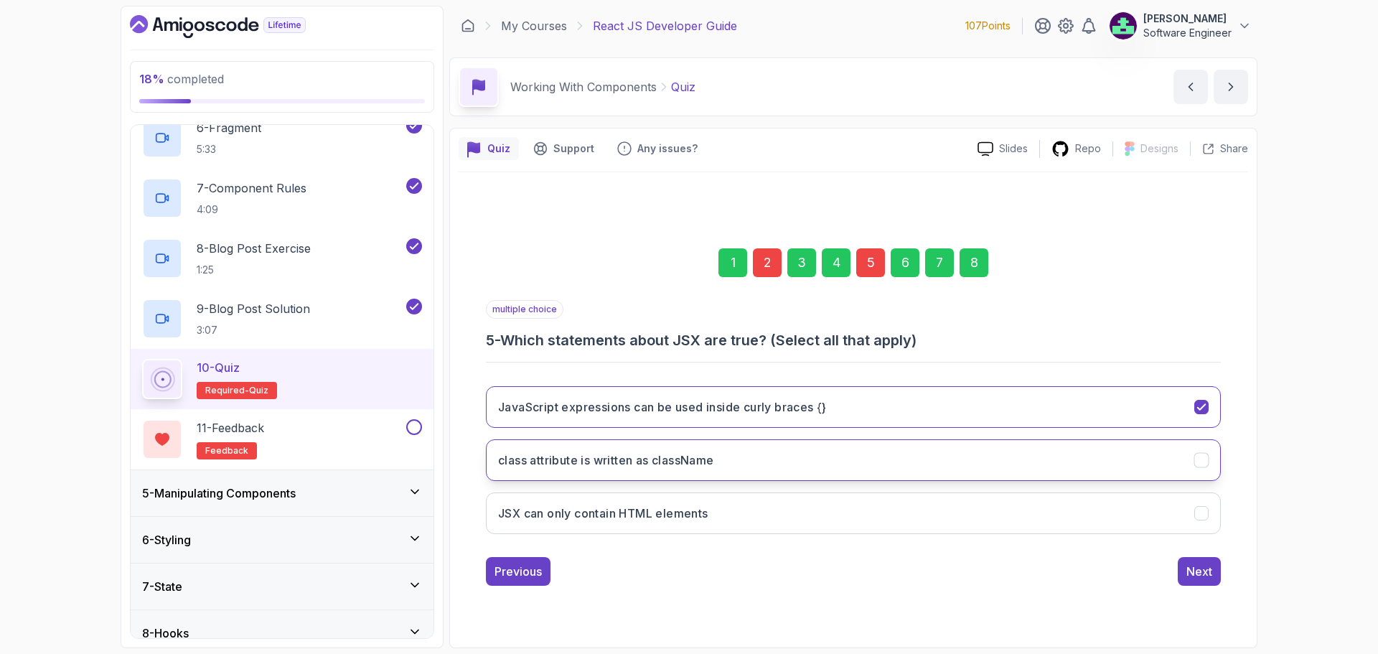
click at [550, 448] on button "class attribute is written as className" at bounding box center [853, 460] width 735 height 42
click at [550, 270] on div "2" at bounding box center [767, 262] width 29 height 29
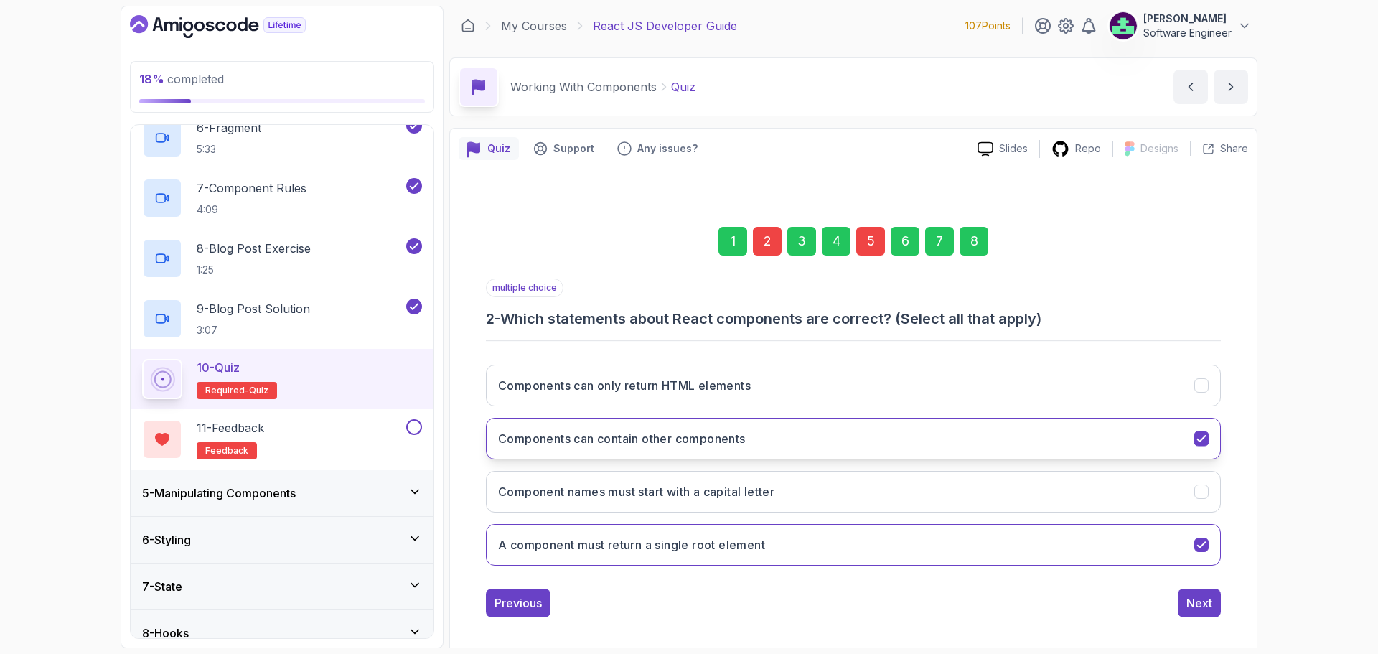
drag, startPoint x: 878, startPoint y: 406, endPoint x: 876, endPoint y: 425, distance: 18.8
click at [550, 425] on div "Components can only return HTML elements Components can contain other component…" at bounding box center [853, 465] width 735 height 224
click at [550, 425] on button "Components can contain other components" at bounding box center [853, 439] width 735 height 42
drag, startPoint x: 860, startPoint y: 535, endPoint x: 850, endPoint y: 578, distance: 44.1
click at [550, 498] on div "multiple choice 2 - Which statements about React components are correct? (Selec…" at bounding box center [853, 447] width 735 height 339
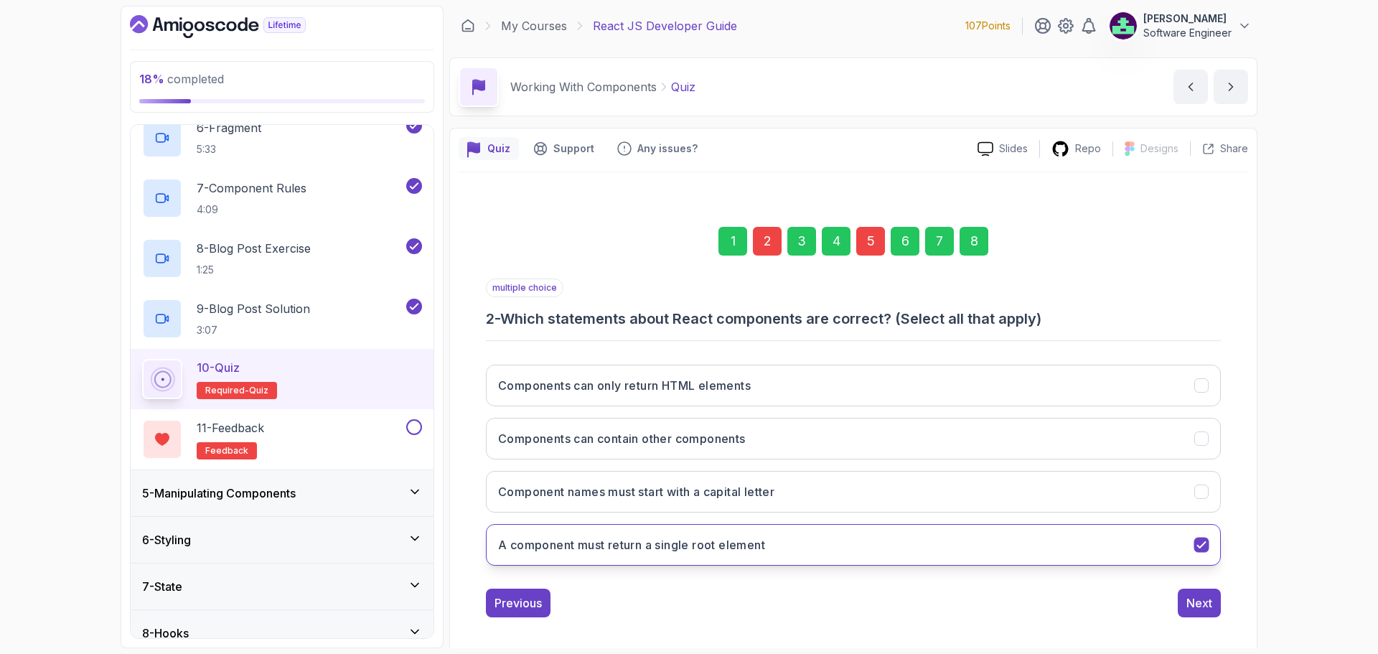
click at [550, 498] on button "A component must return a single root element" at bounding box center [853, 545] width 735 height 42
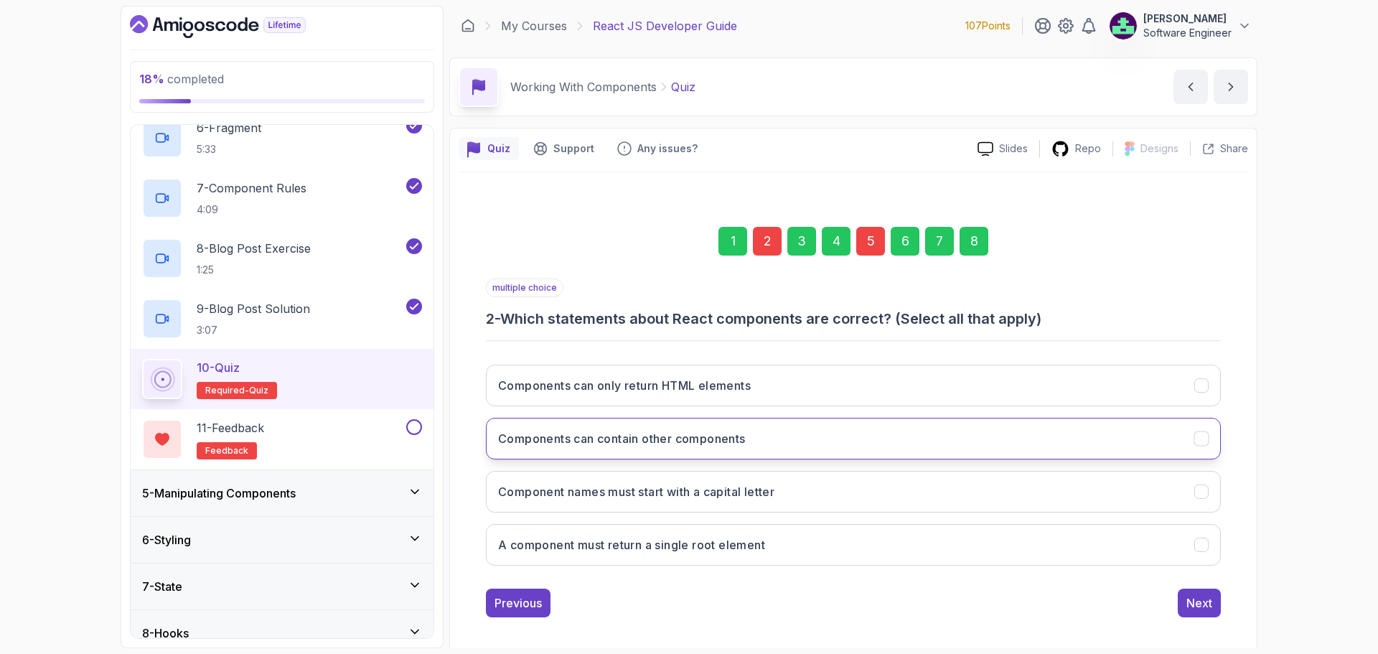
click at [550, 443] on button "Components can contain other components" at bounding box center [853, 439] width 735 height 42
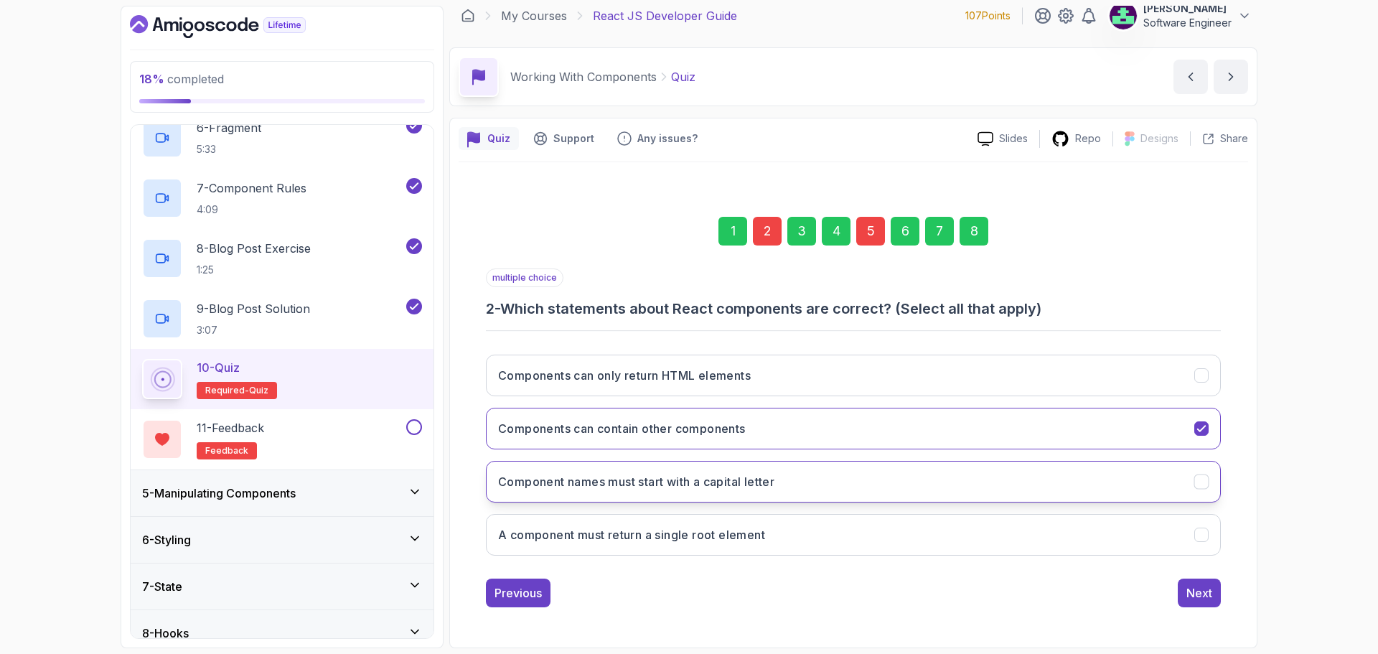
click at [550, 498] on button "Component names must start with a capital letter" at bounding box center [853, 482] width 735 height 42
click at [550, 498] on button "A component must return a single root element" at bounding box center [853, 535] width 735 height 42
click at [550, 498] on div "Next" at bounding box center [1199, 592] width 26 height 17
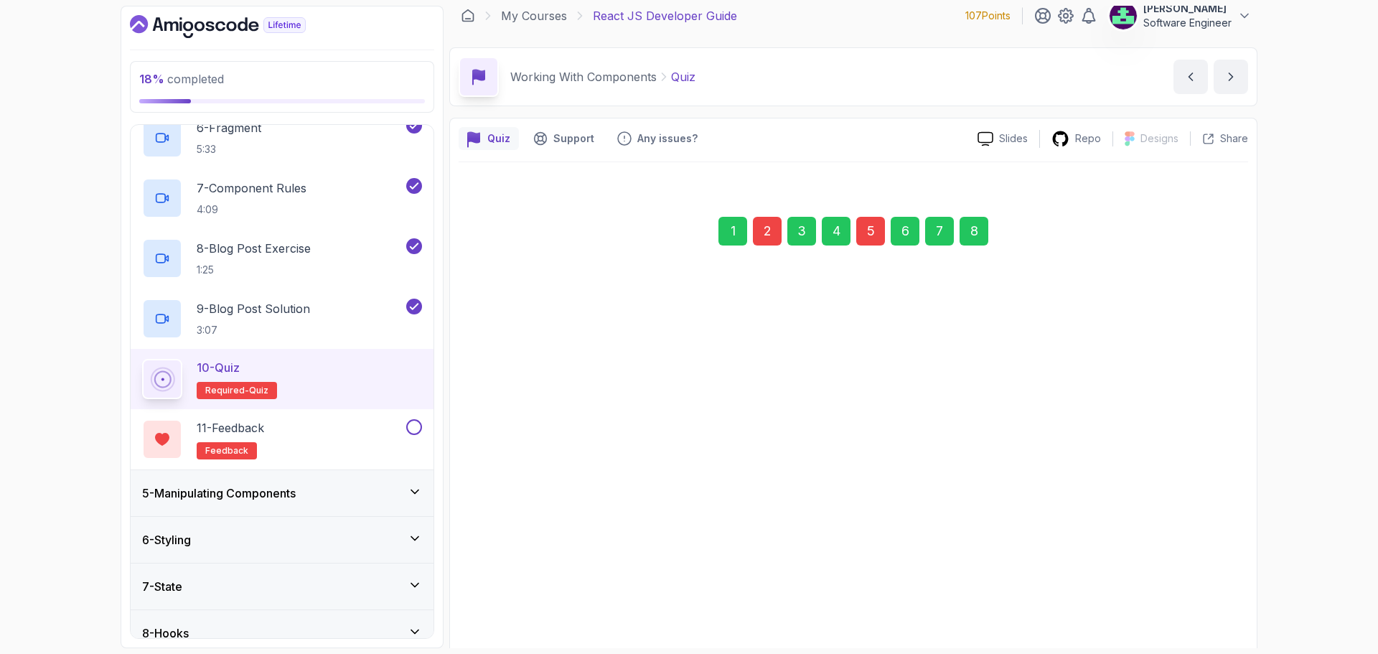
scroll to position [93, 0]
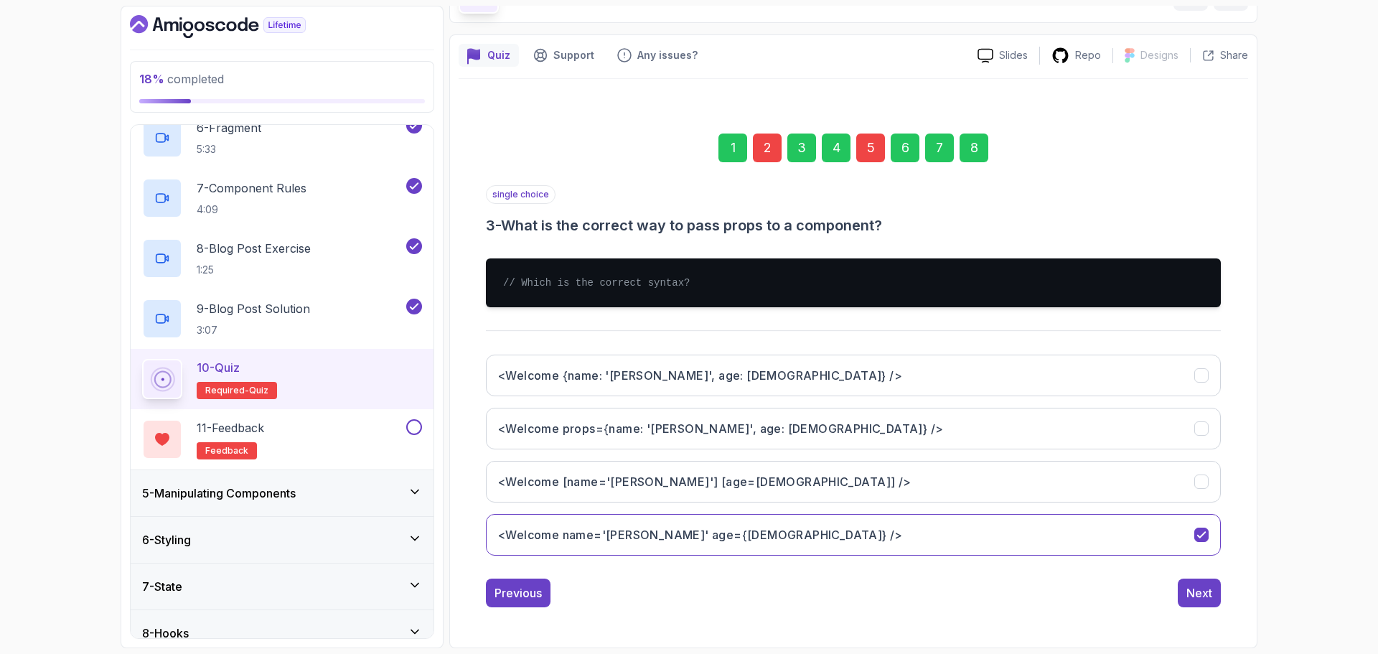
click at [550, 151] on div "8" at bounding box center [973, 147] width 29 height 29
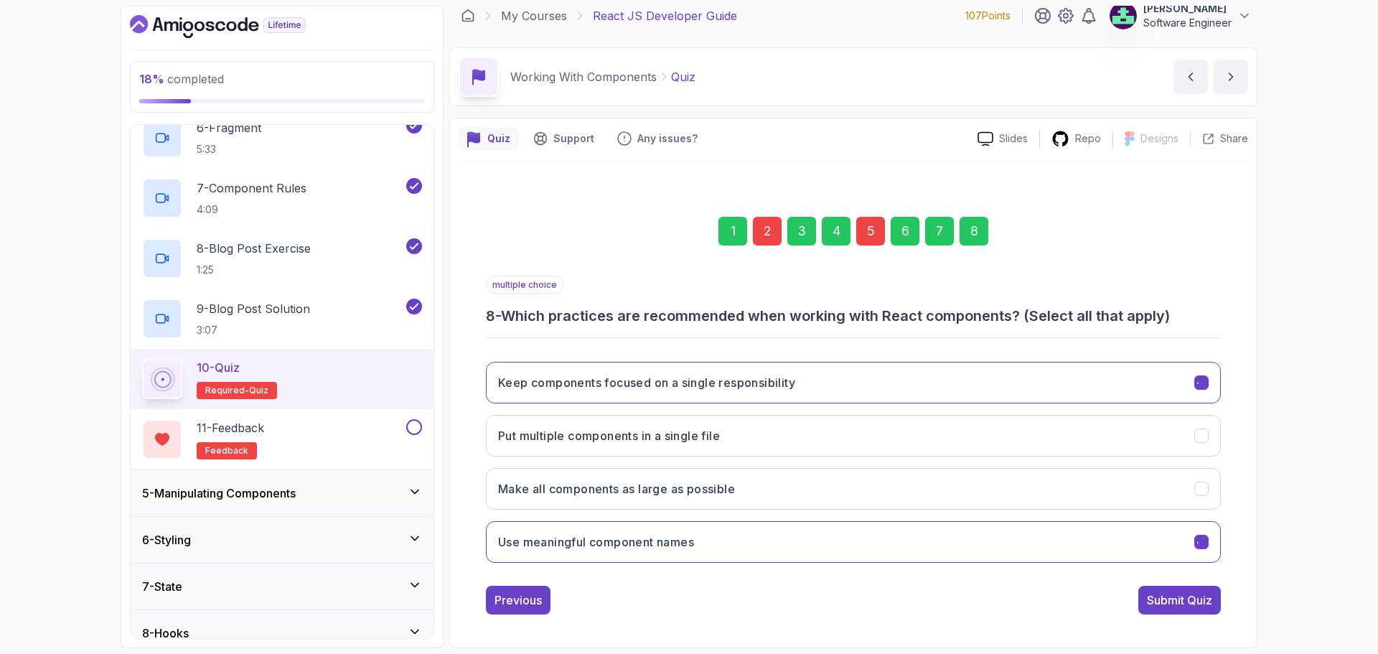
scroll to position [10, 0]
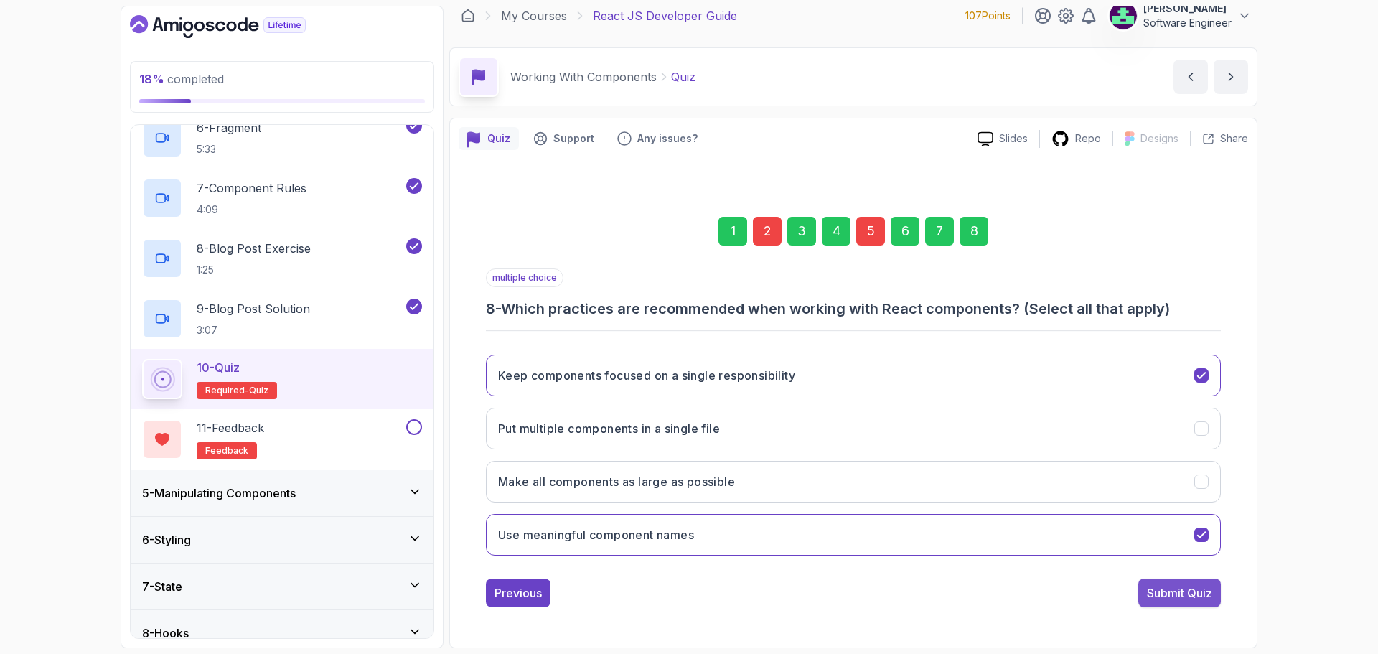
click at [550, 498] on button "Submit Quiz" at bounding box center [1179, 592] width 83 height 29
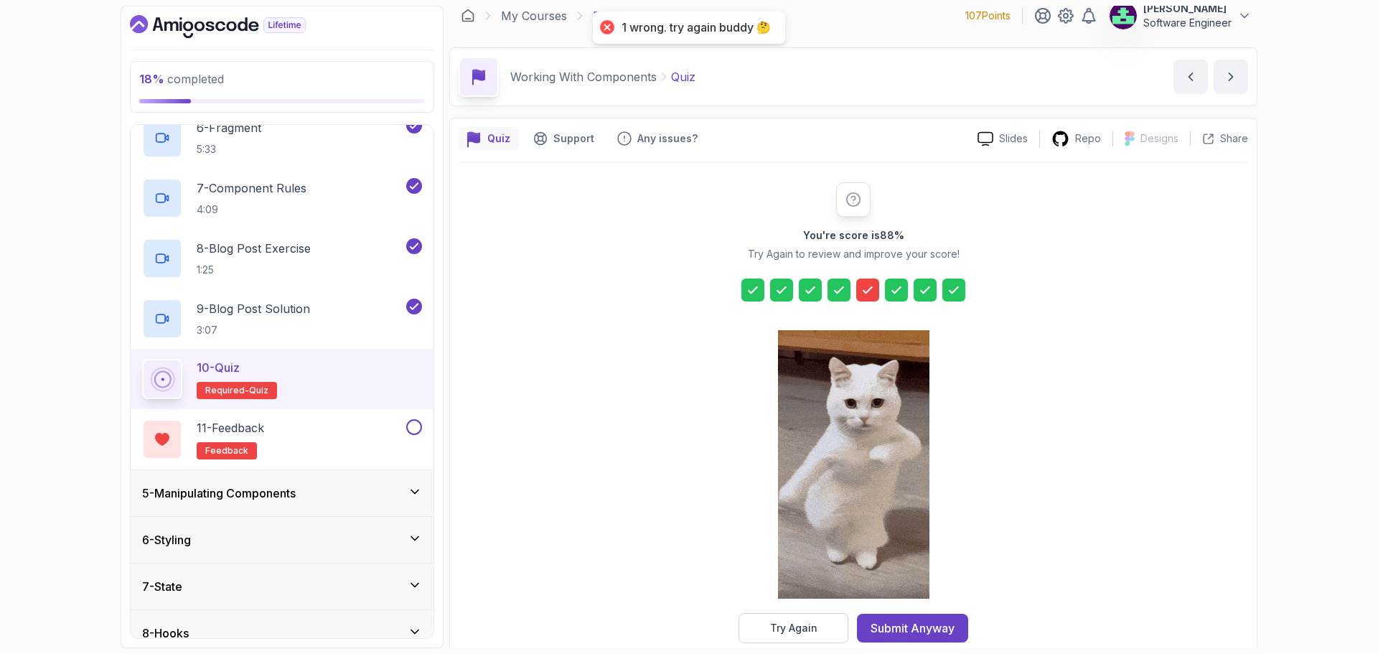
scroll to position [34, 0]
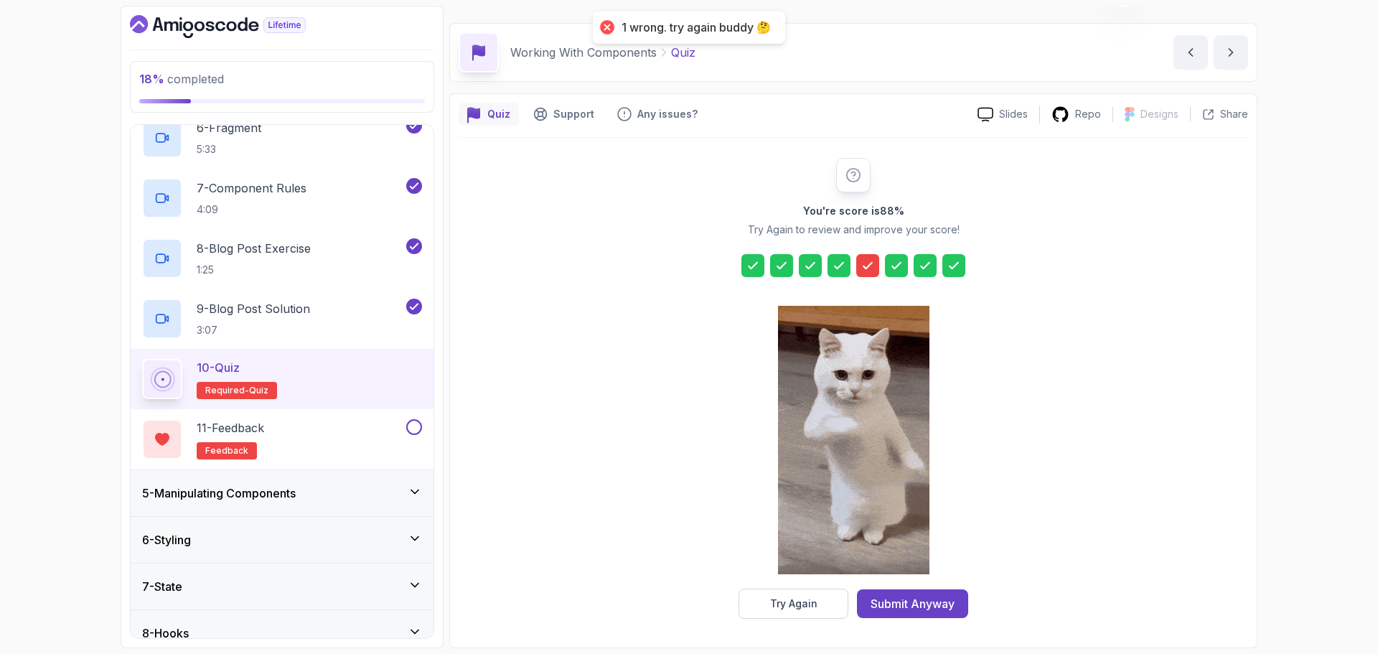
click at [550, 273] on div at bounding box center [867, 265] width 23 height 23
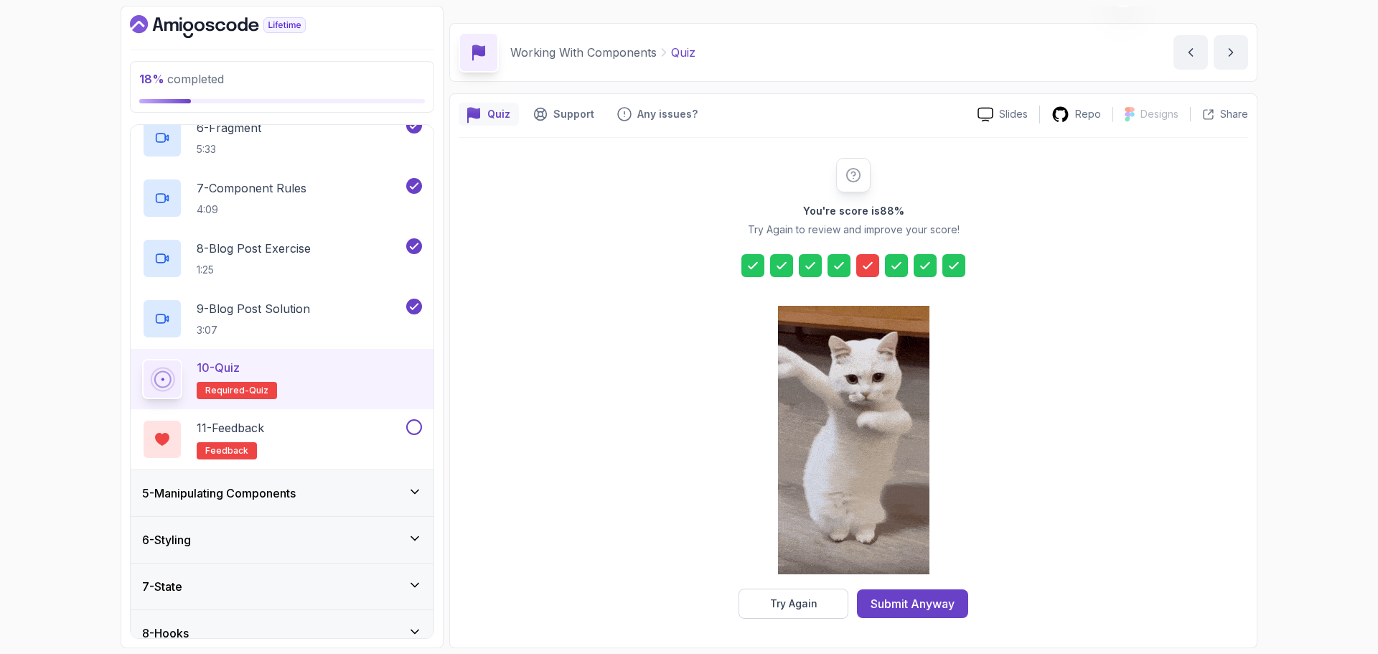
drag, startPoint x: 799, startPoint y: 610, endPoint x: 908, endPoint y: 225, distance: 399.8
click at [550, 225] on div "You're score is 88 % Try Again to review and improve your score! Try Again Subm…" at bounding box center [853, 388] width 276 height 461
click at [550, 263] on icon at bounding box center [867, 265] width 14 height 14
click at [550, 498] on button "Try Again" at bounding box center [793, 603] width 110 height 30
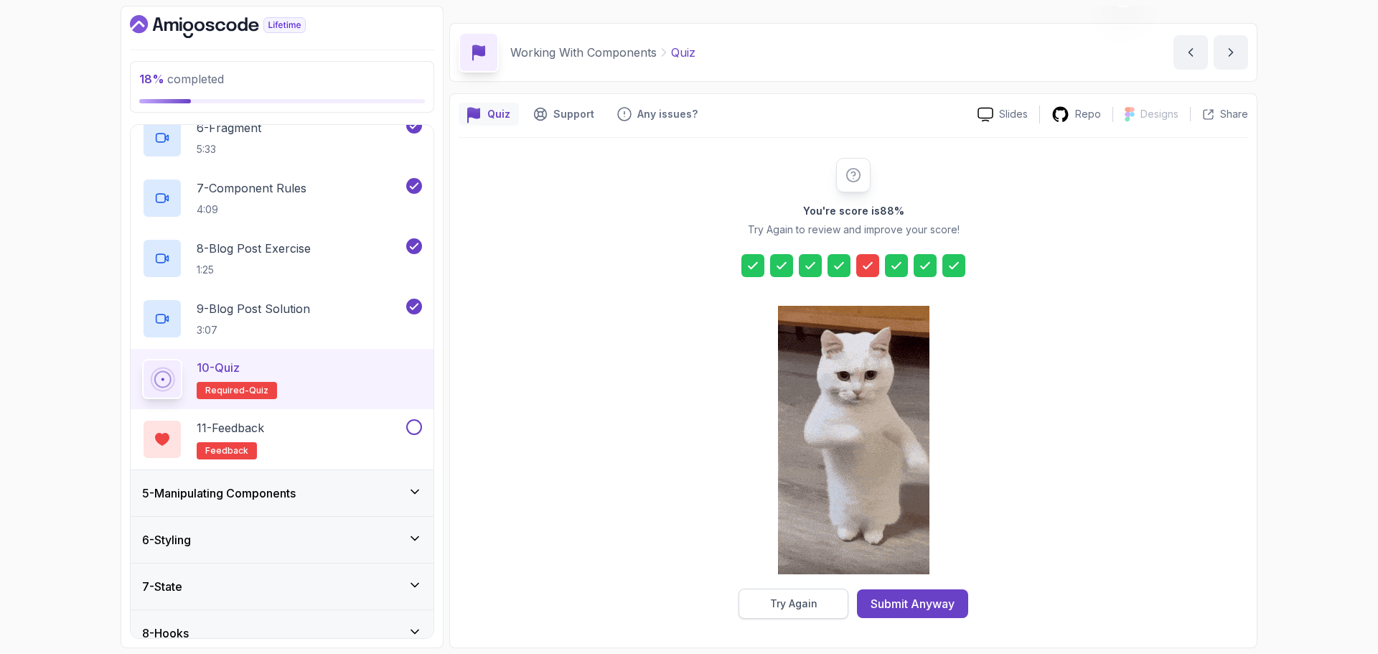
scroll to position [0, 0]
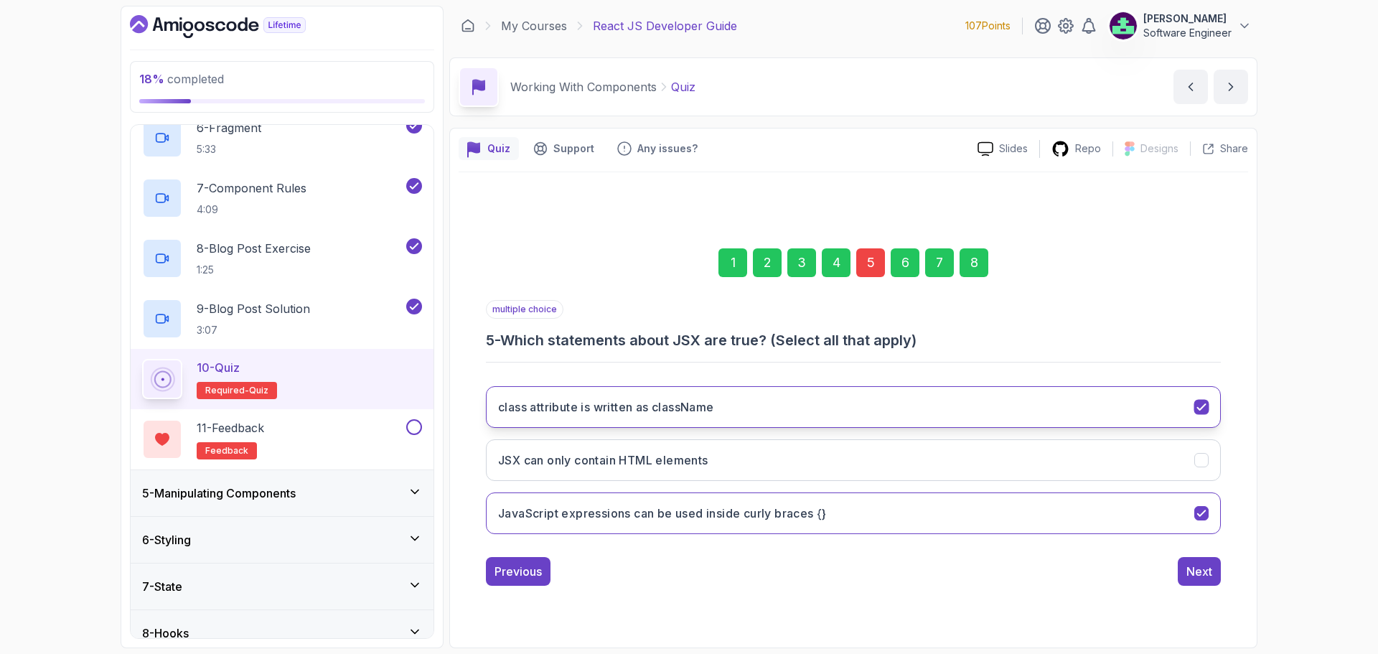
drag, startPoint x: 836, startPoint y: 413, endPoint x: 849, endPoint y: 414, distance: 12.9
click at [550, 414] on button "class attribute is written as className" at bounding box center [853, 407] width 735 height 42
click at [550, 404] on button "class attribute is written as className" at bounding box center [853, 407] width 735 height 42
click at [550, 498] on button "JavaScript expressions can be used inside curly braces {}" at bounding box center [853, 513] width 735 height 42
click at [550, 400] on button "class attribute is written as className" at bounding box center [853, 407] width 735 height 42
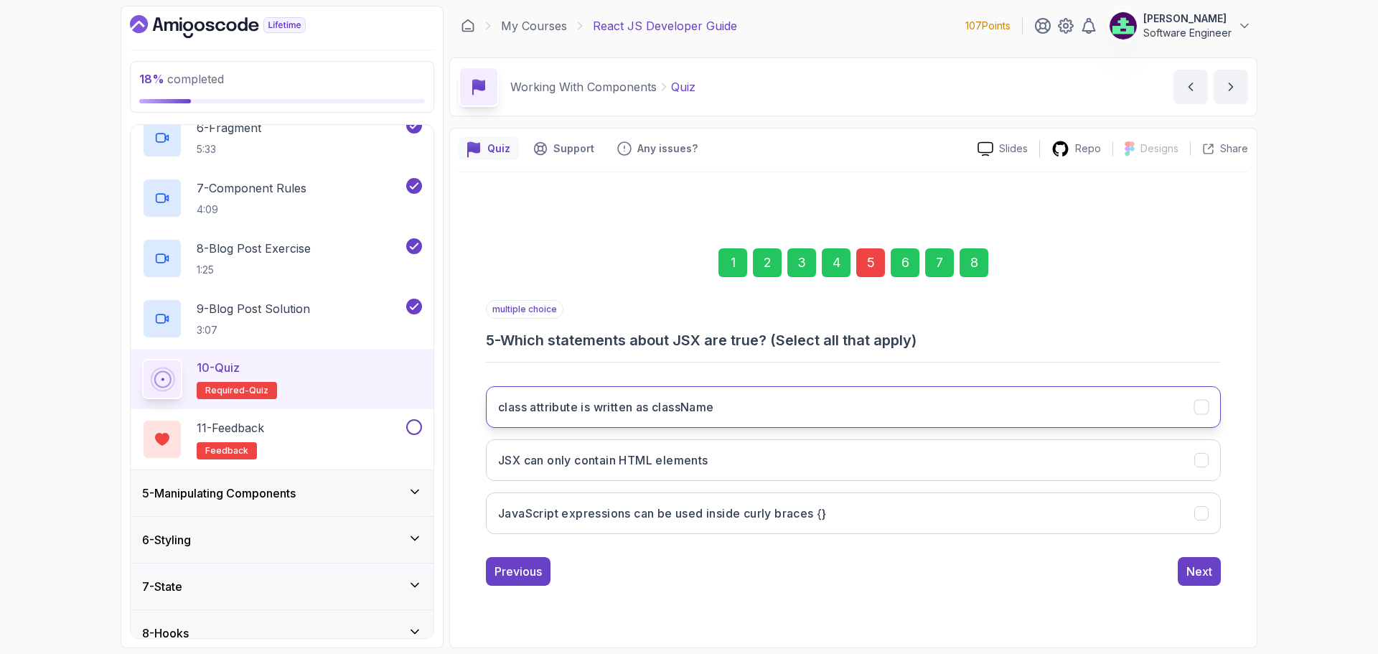
click at [550, 407] on h3 "class attribute is written as className" at bounding box center [606, 406] width 216 height 17
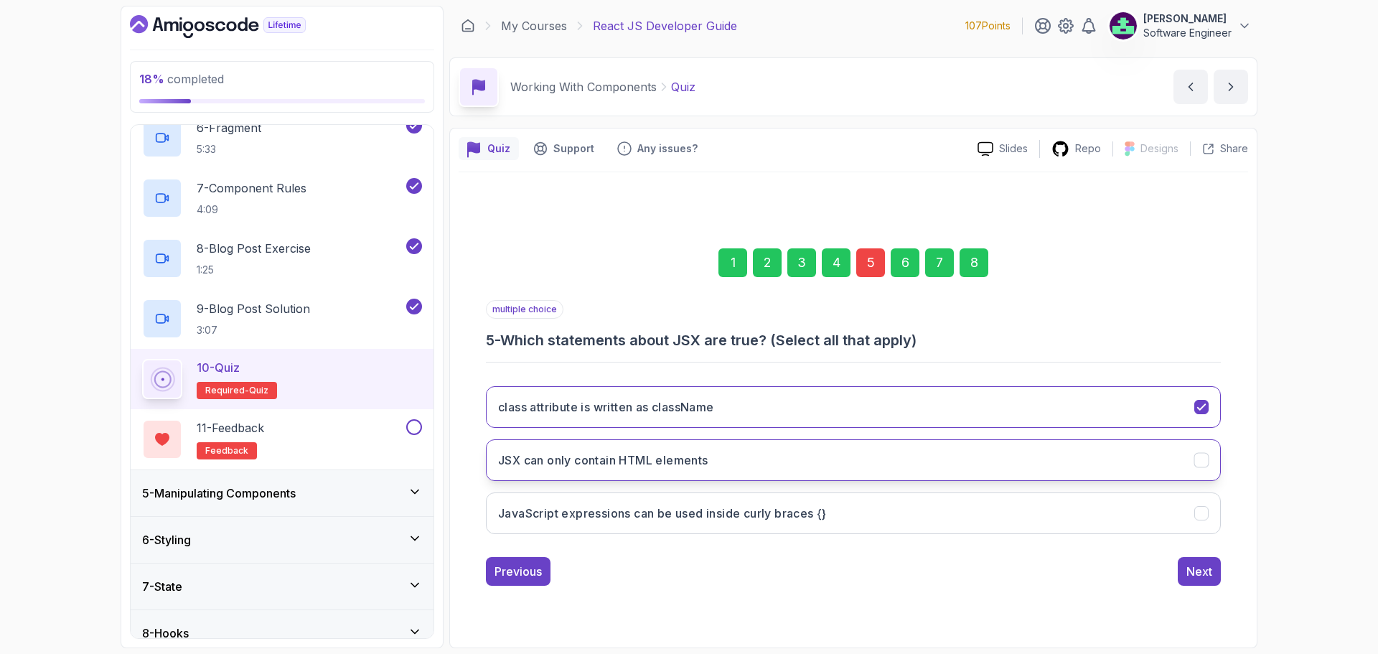
click at [550, 451] on button "JSX can only contain HTML elements" at bounding box center [853, 460] width 735 height 42
click at [550, 406] on button "class attribute is written as className" at bounding box center [853, 407] width 735 height 42
click at [550, 408] on button "class attribute is written as className" at bounding box center [853, 407] width 735 height 42
click at [550, 470] on button "JSX can only contain HTML elements" at bounding box center [853, 460] width 735 height 42
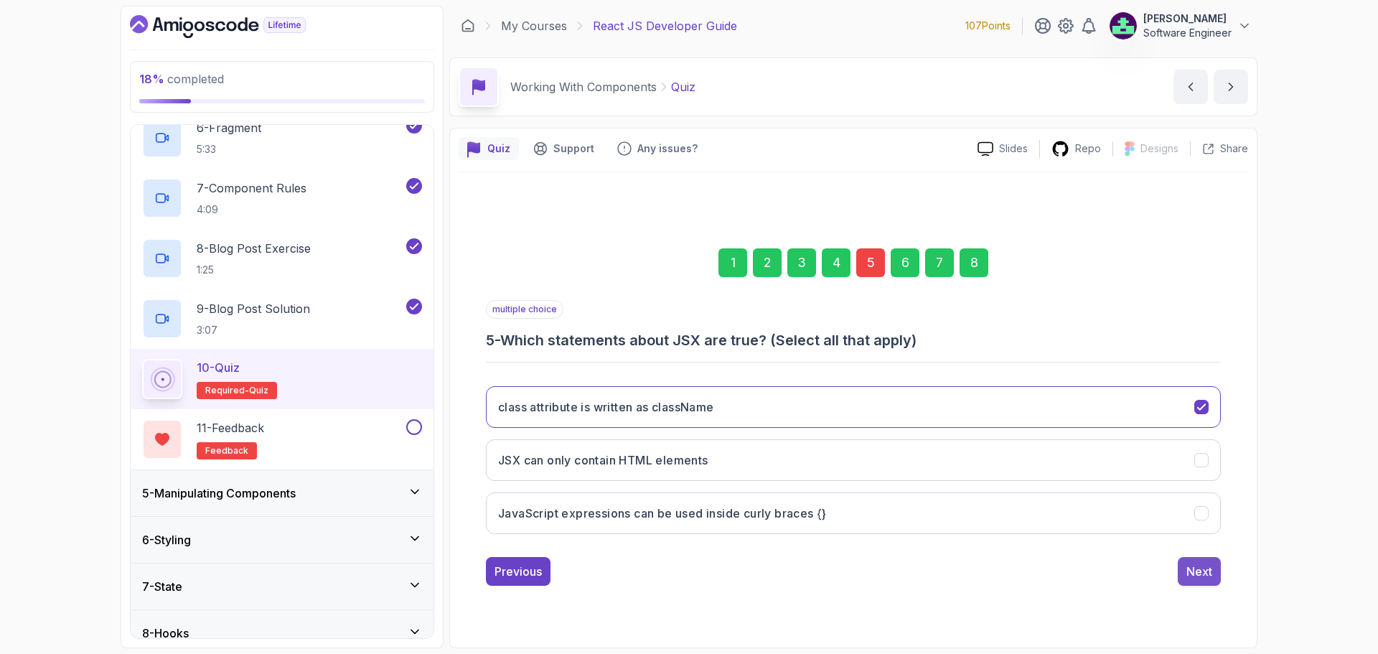
click at [550, 498] on div "Next" at bounding box center [1199, 571] width 26 height 17
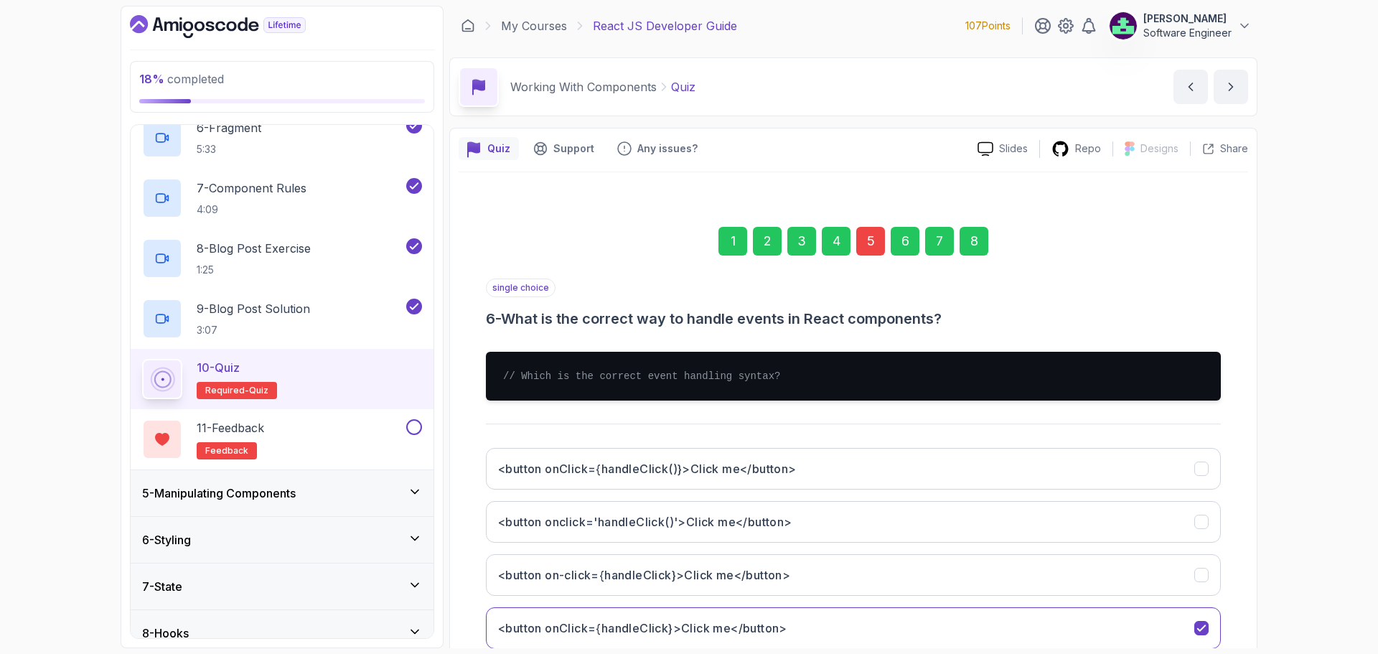
scroll to position [93, 0]
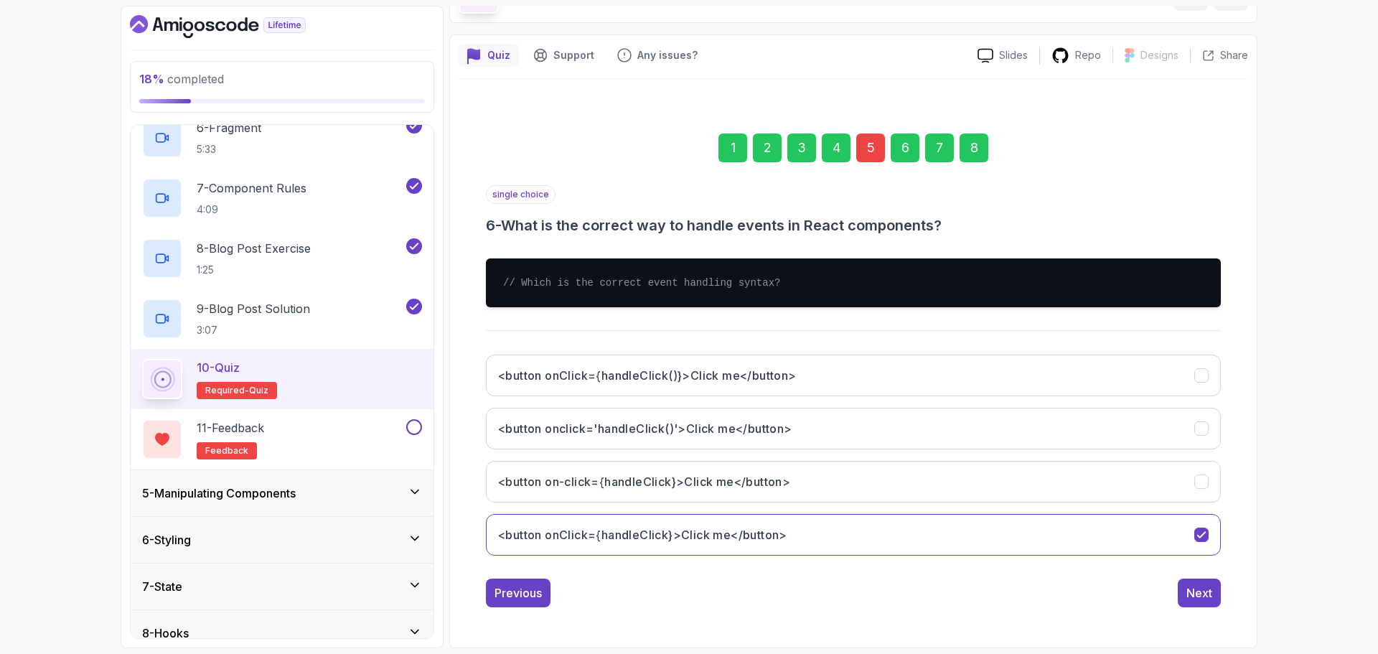
click at [550, 155] on div "8" at bounding box center [973, 147] width 29 height 29
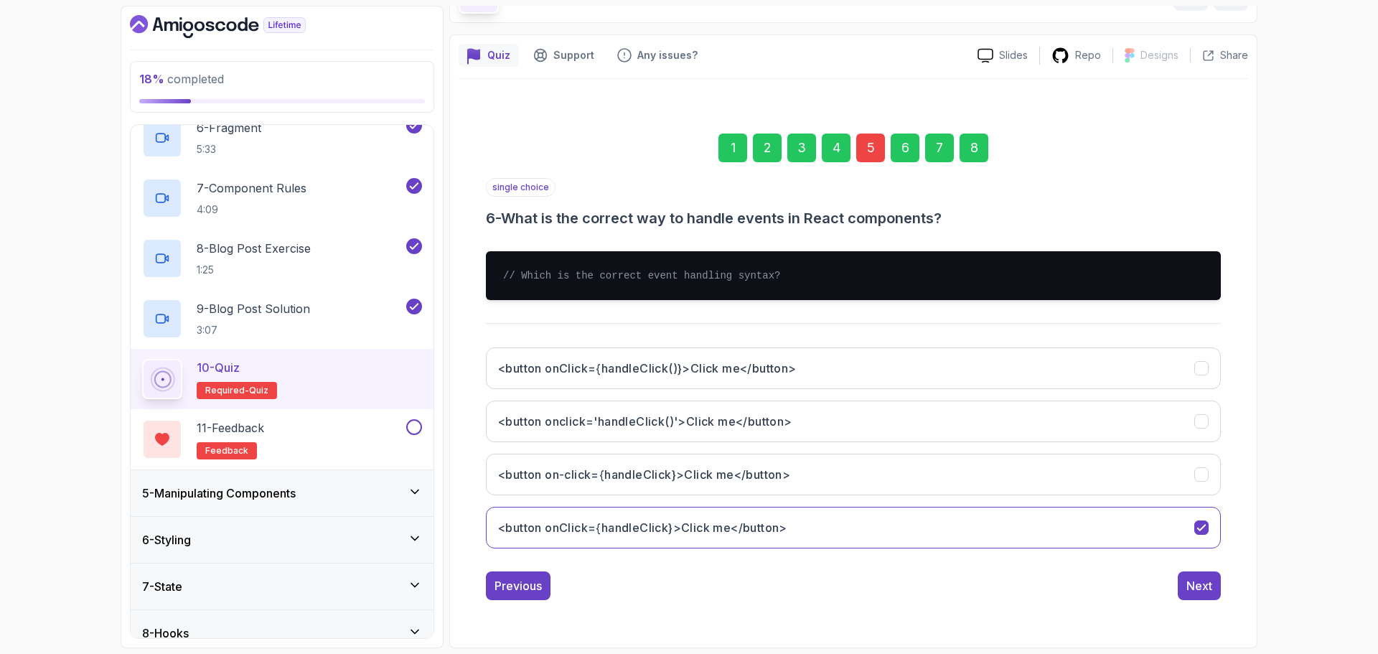
scroll to position [10, 0]
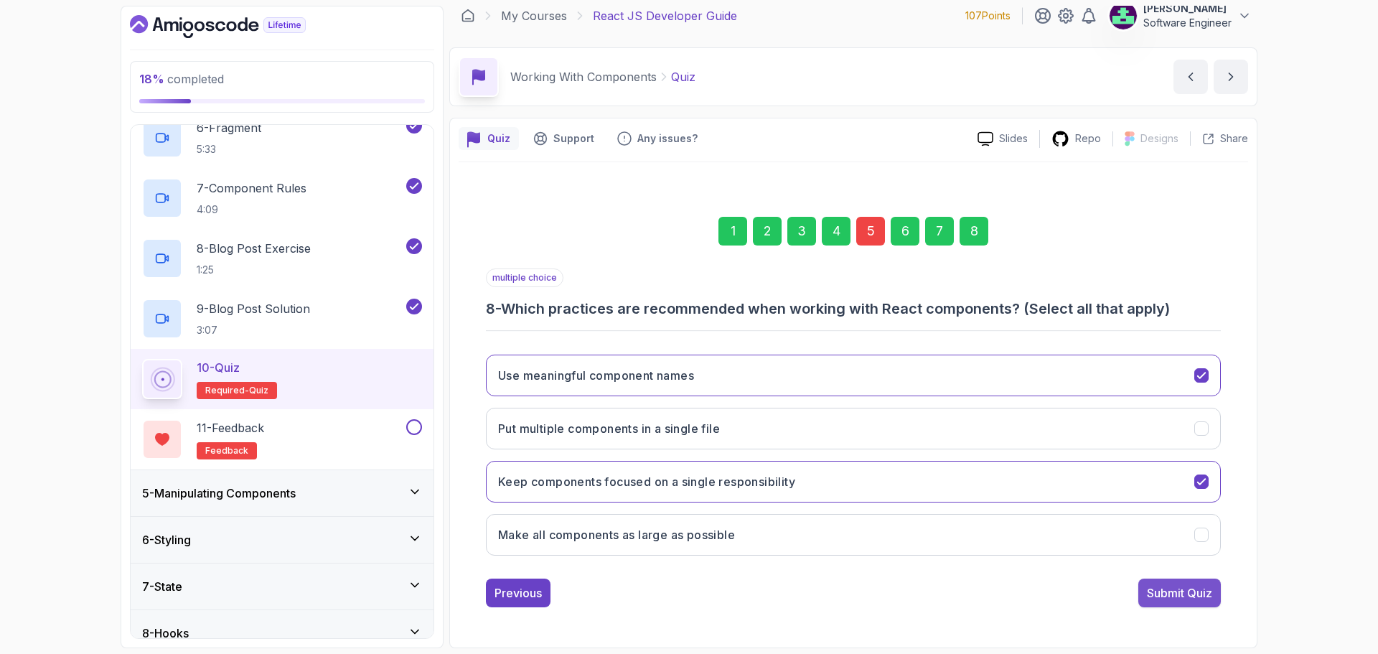
click at [550, 498] on div "Submit Quiz" at bounding box center [1179, 592] width 65 height 17
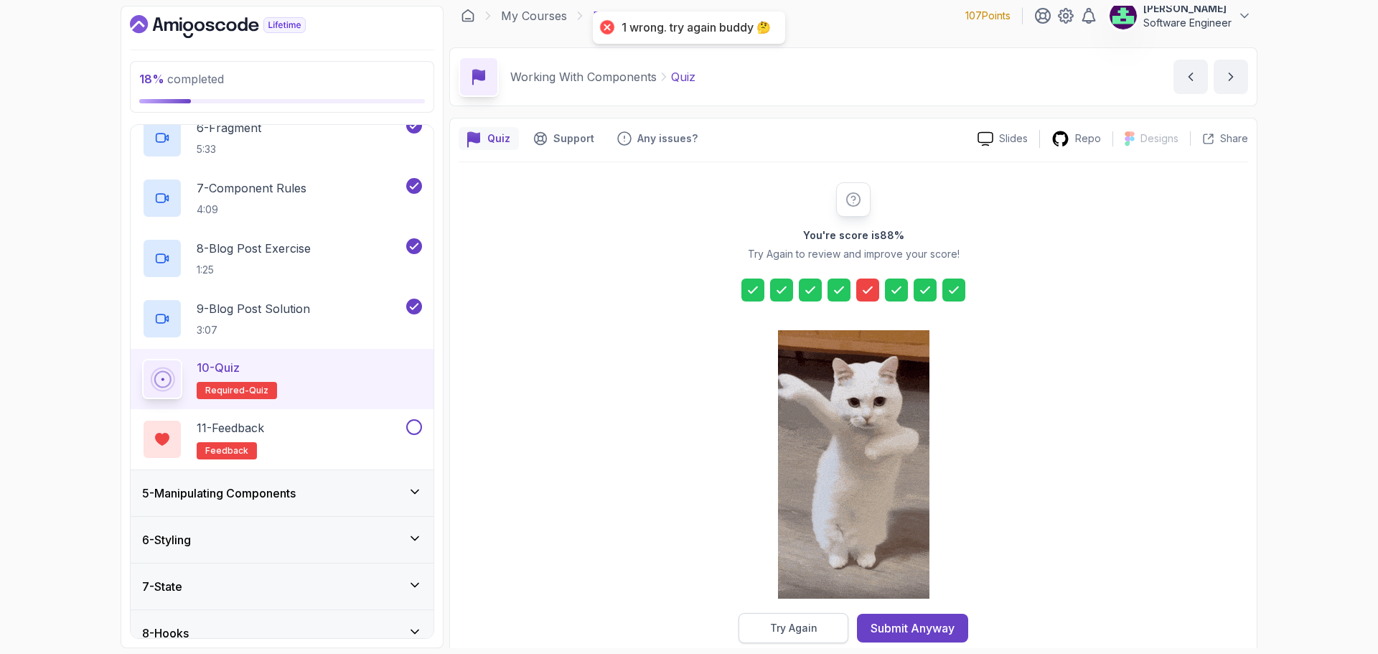
click at [550, 498] on button "Try Again" at bounding box center [793, 628] width 110 height 30
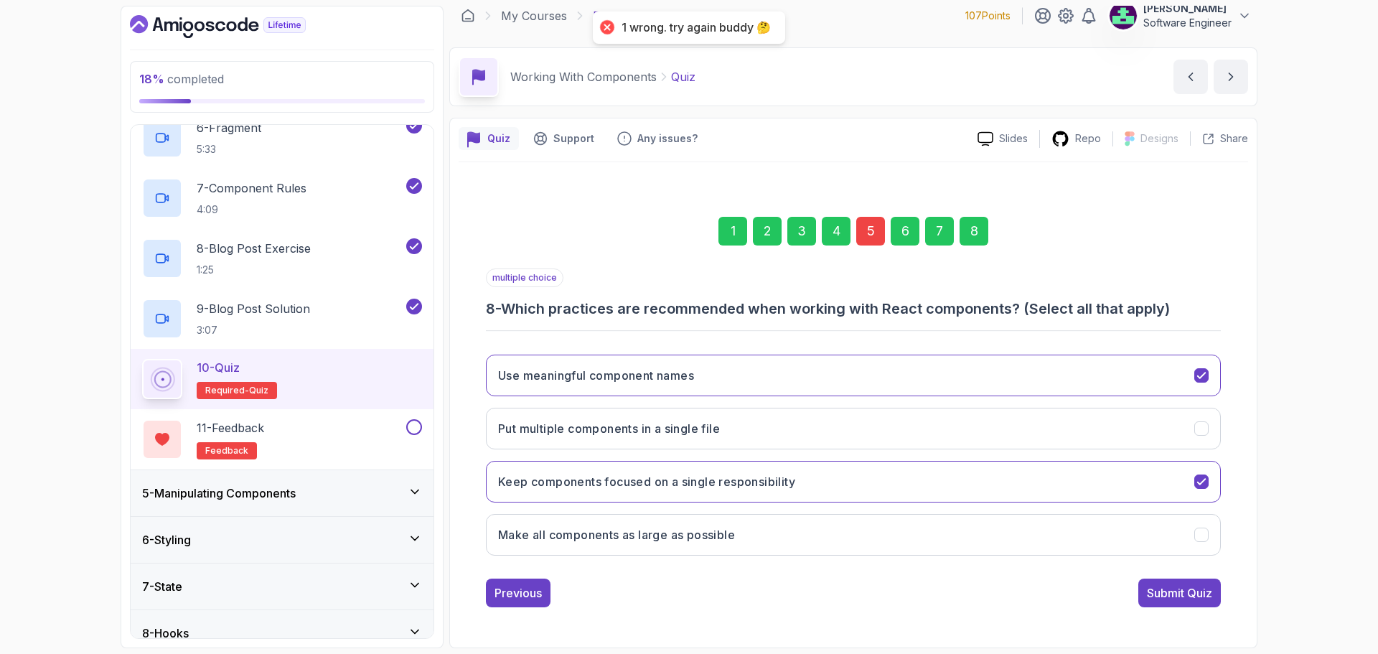
click at [550, 238] on div "5" at bounding box center [870, 231] width 29 height 29
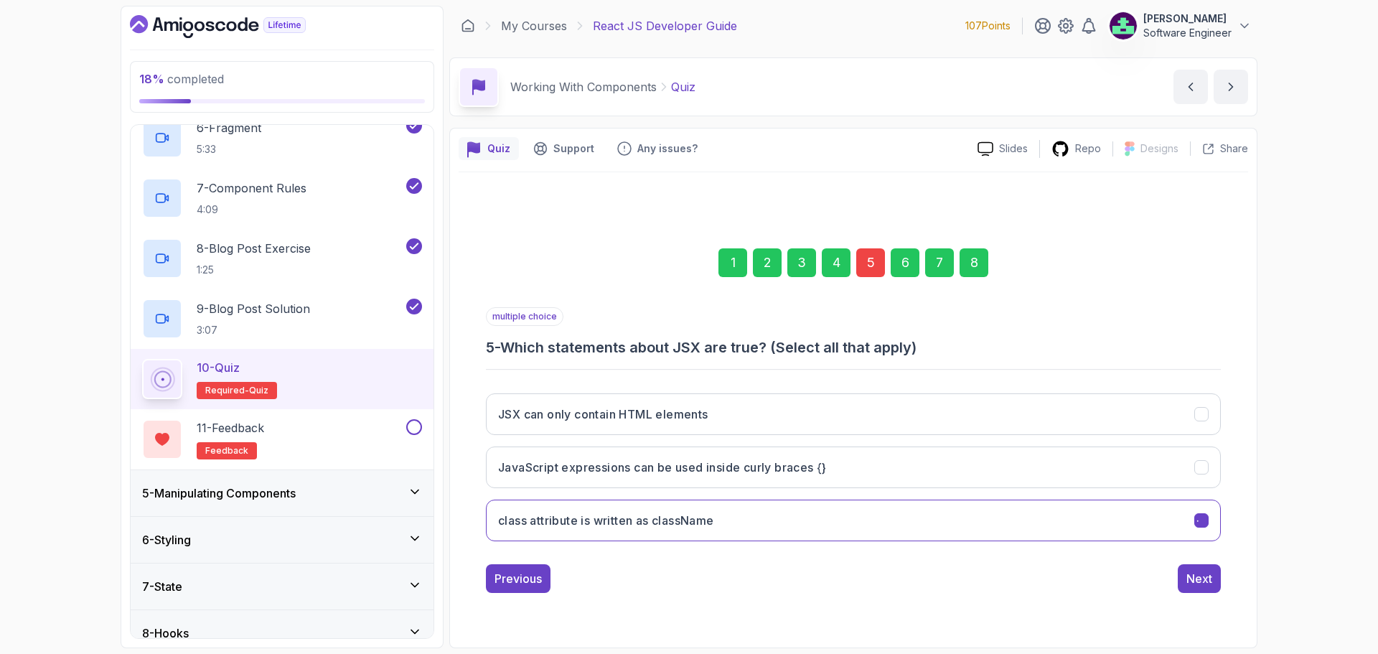
scroll to position [0, 0]
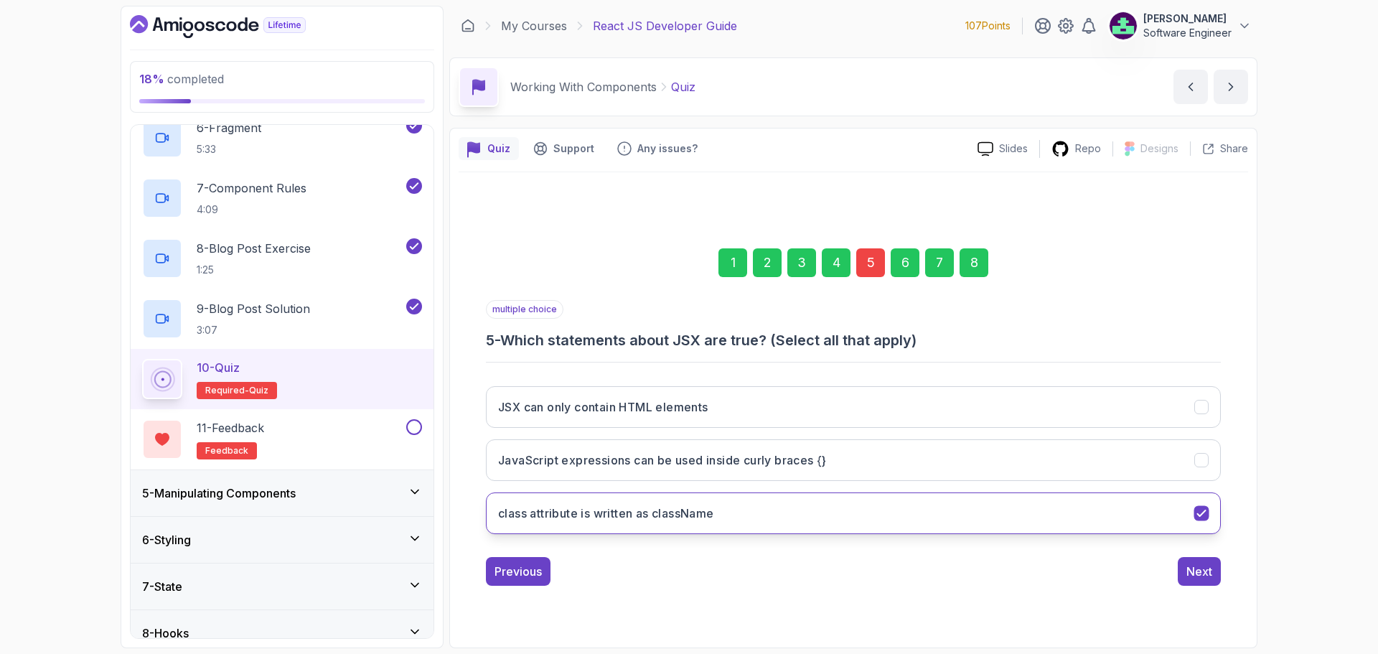
click at [550, 495] on button "class attribute is written as className" at bounding box center [853, 513] width 735 height 42
drag, startPoint x: 860, startPoint y: 454, endPoint x: 1183, endPoint y: 590, distance: 350.3
click at [550, 498] on div "1 2 3 4 5 6 7 8 multiple choice 5 - Which statements about JSX are true? (Selec…" at bounding box center [853, 405] width 789 height 383
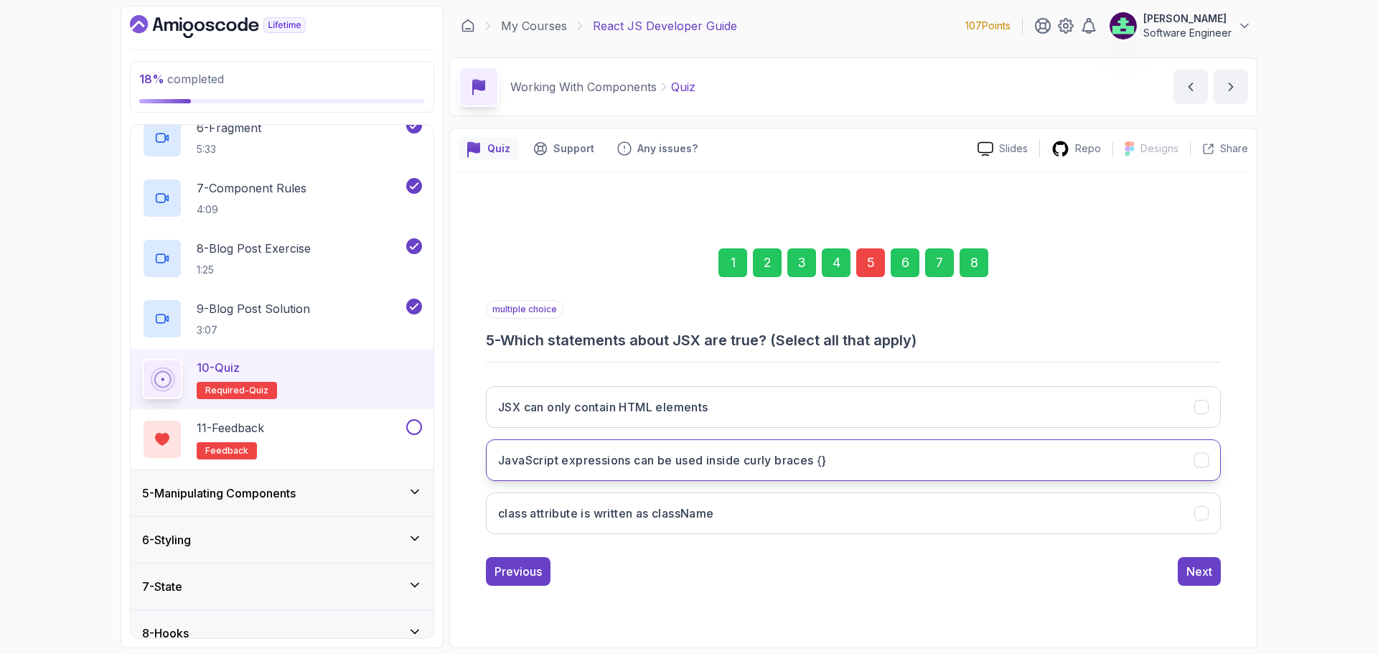
click at [550, 475] on button "JavaScript expressions can be used inside curly braces {}" at bounding box center [853, 460] width 735 height 42
click at [550, 498] on div "Next" at bounding box center [1199, 571] width 26 height 17
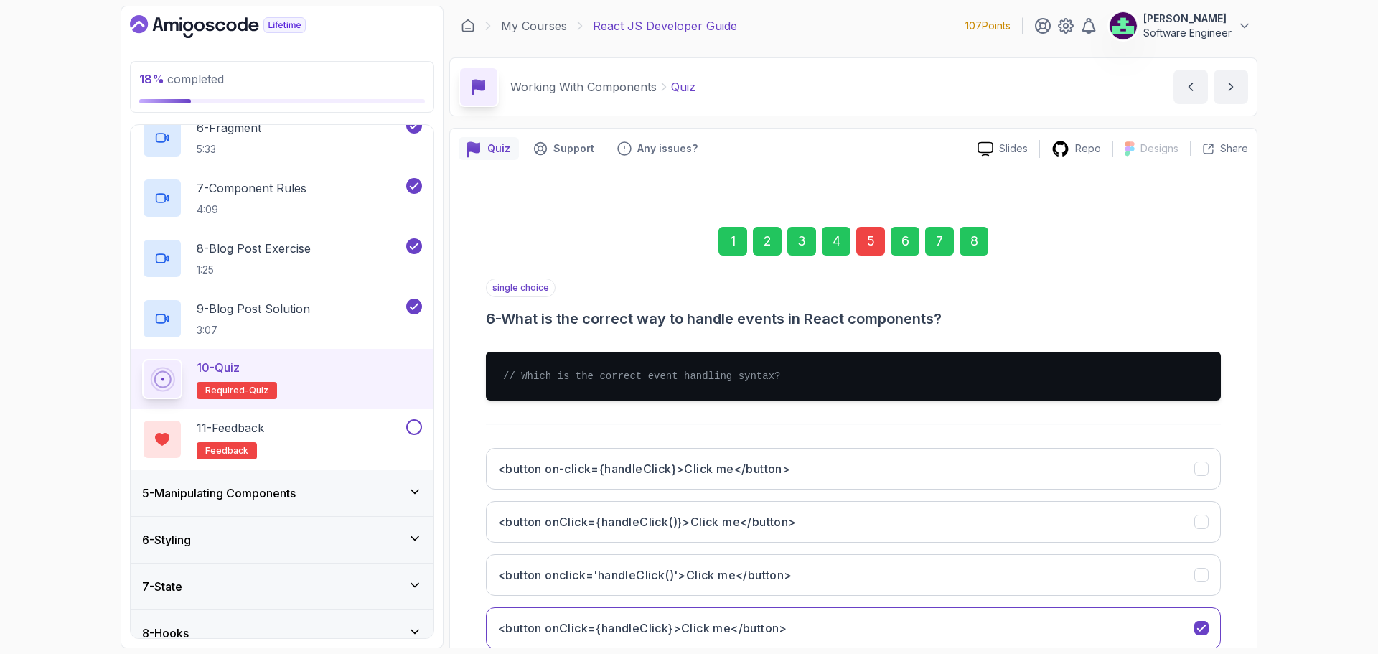
click at [550, 247] on div "5" at bounding box center [870, 241] width 29 height 29
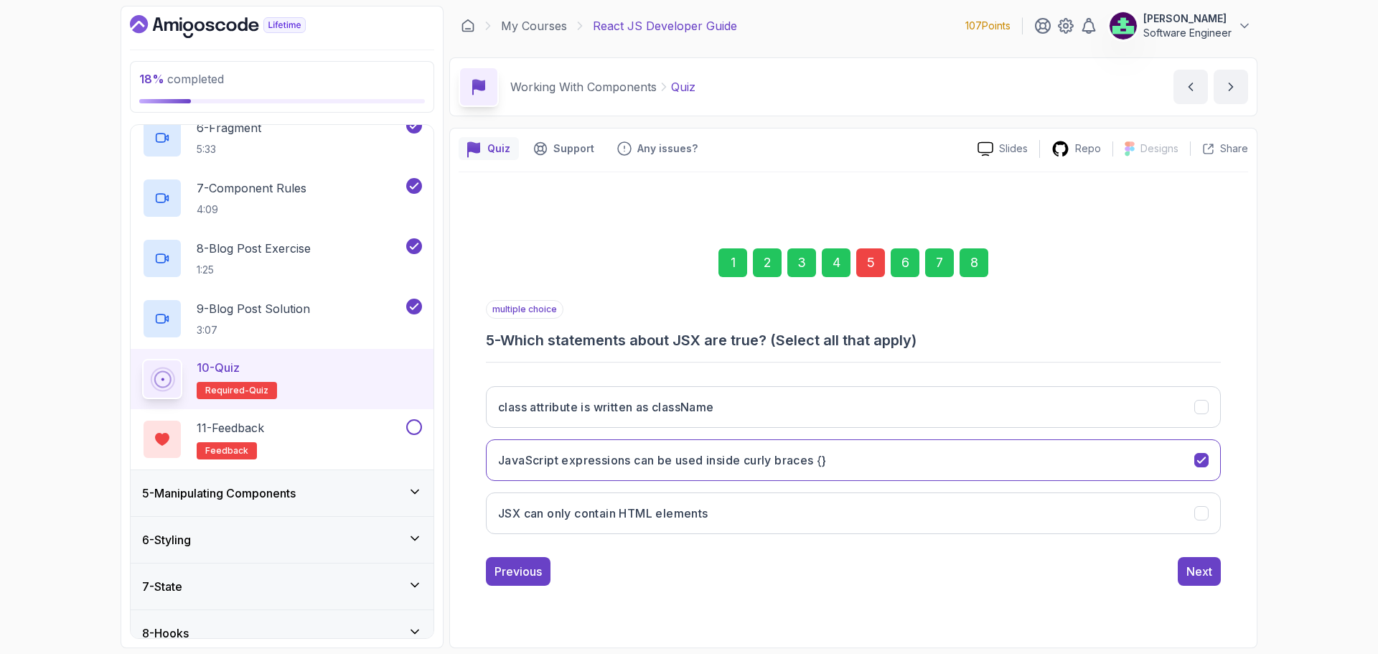
click at [550, 265] on div "8" at bounding box center [973, 262] width 29 height 29
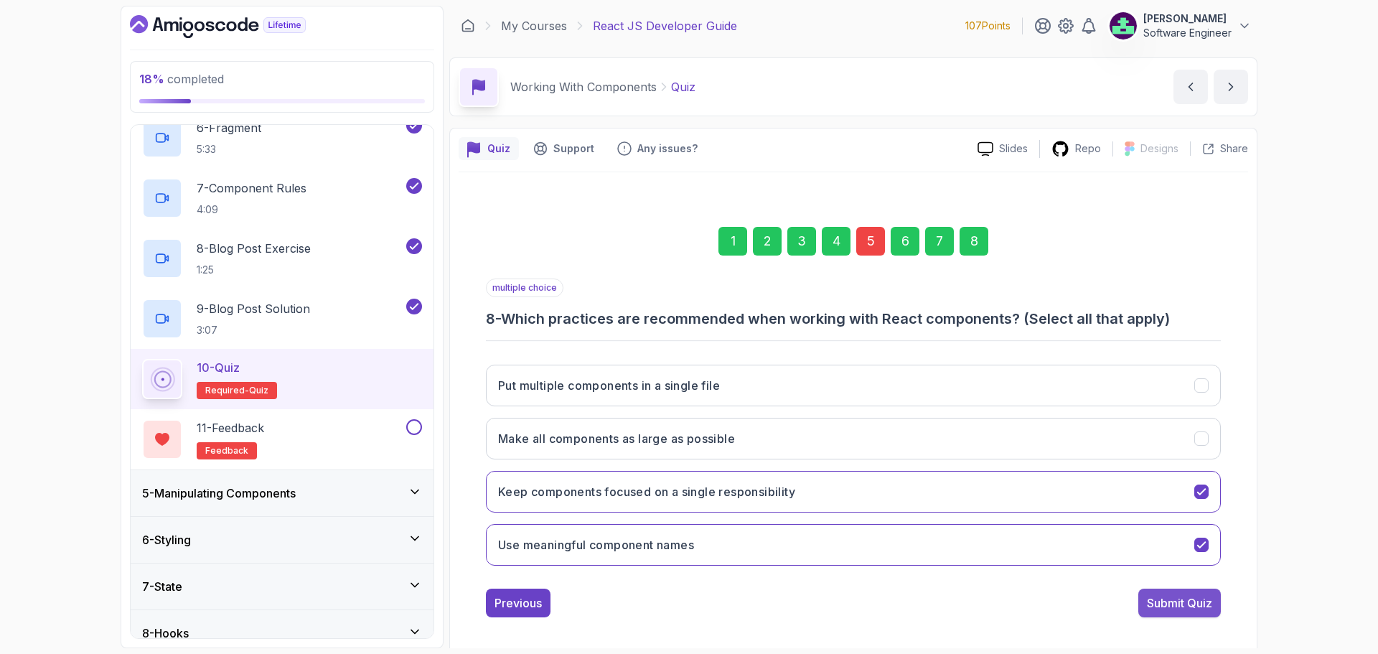
click at [550, 498] on div "Submit Quiz" at bounding box center [1179, 602] width 65 height 17
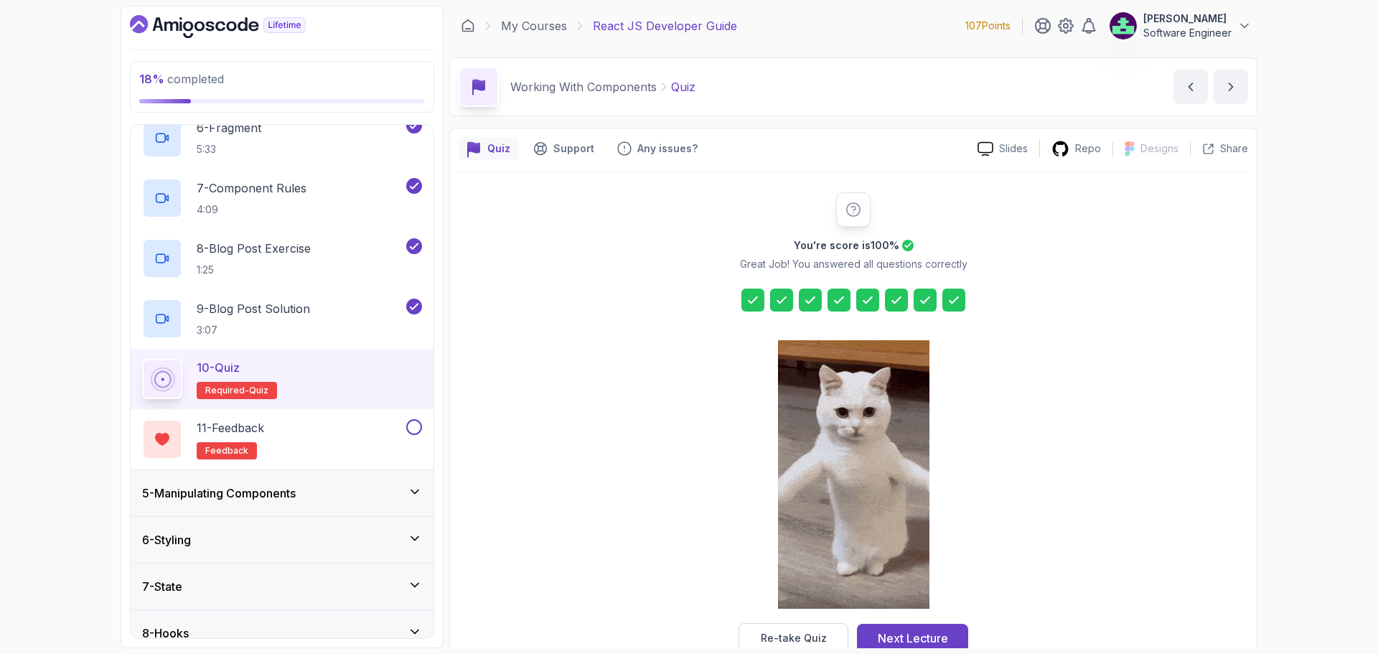
scroll to position [34, 0]
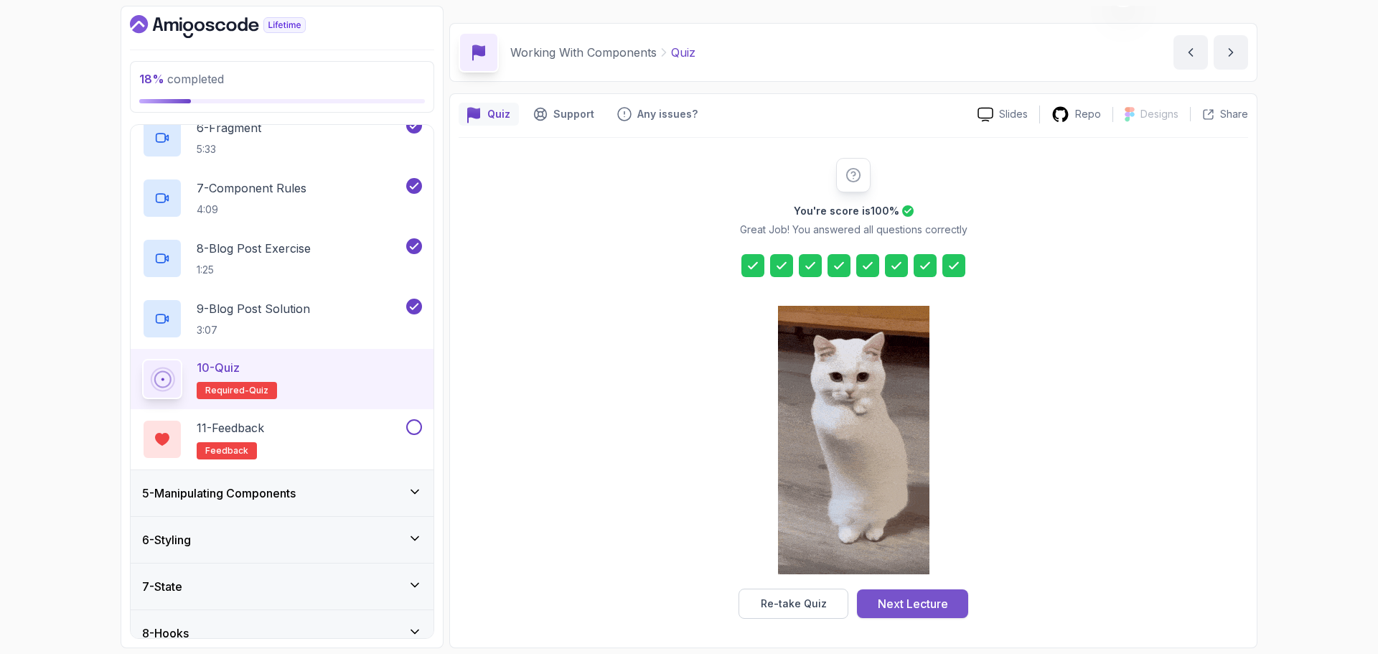
click at [550, 498] on div "Next Lecture" at bounding box center [913, 603] width 70 height 17
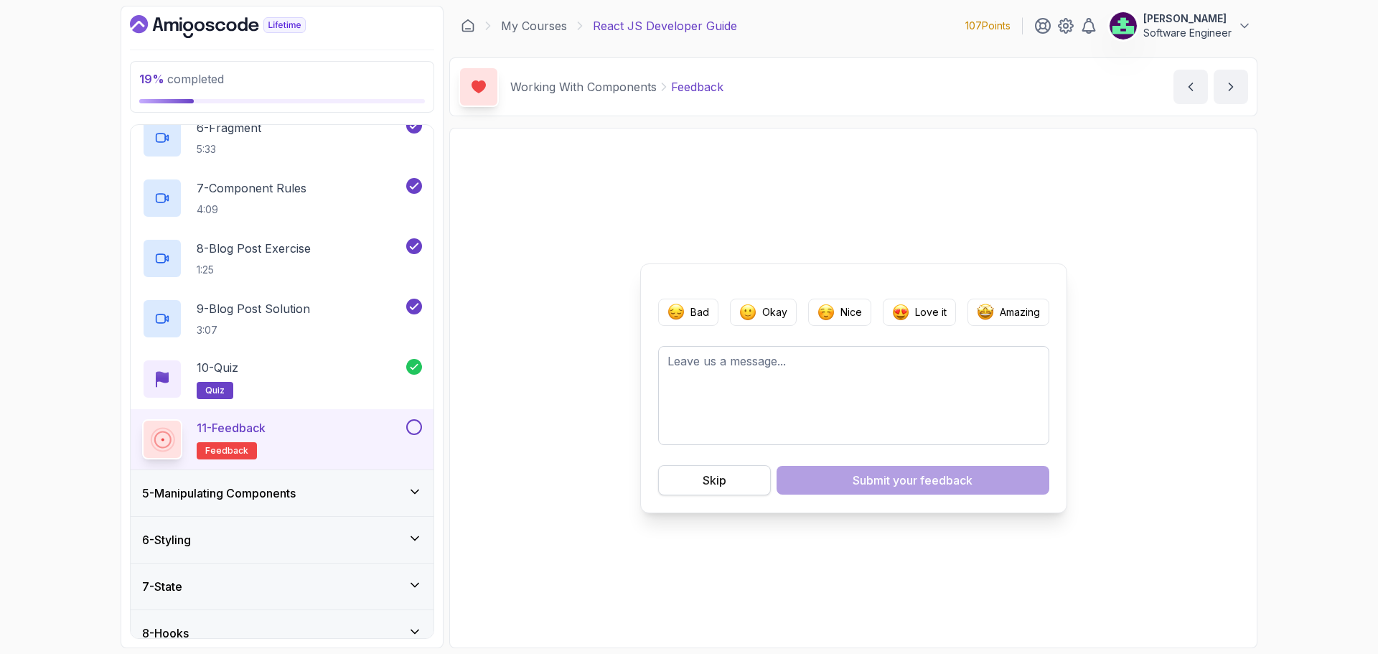
click at [550, 483] on button "Skip" at bounding box center [714, 480] width 113 height 30
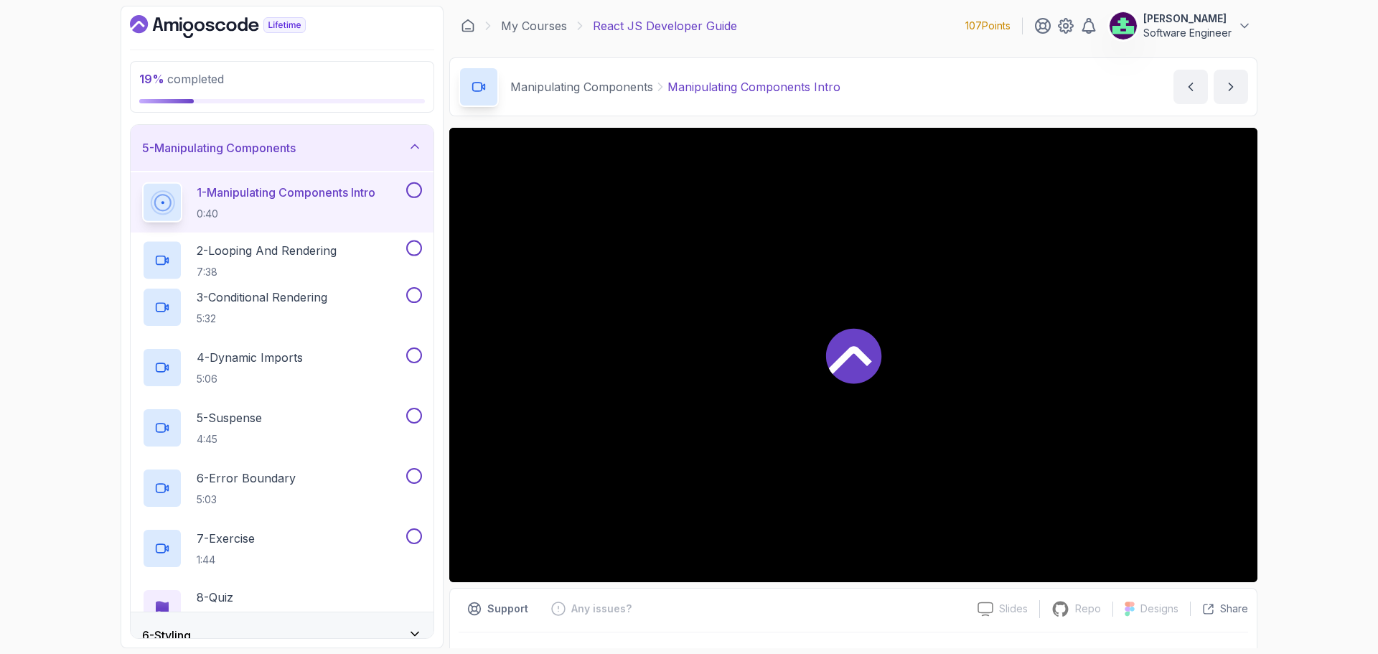
scroll to position [187, 0]
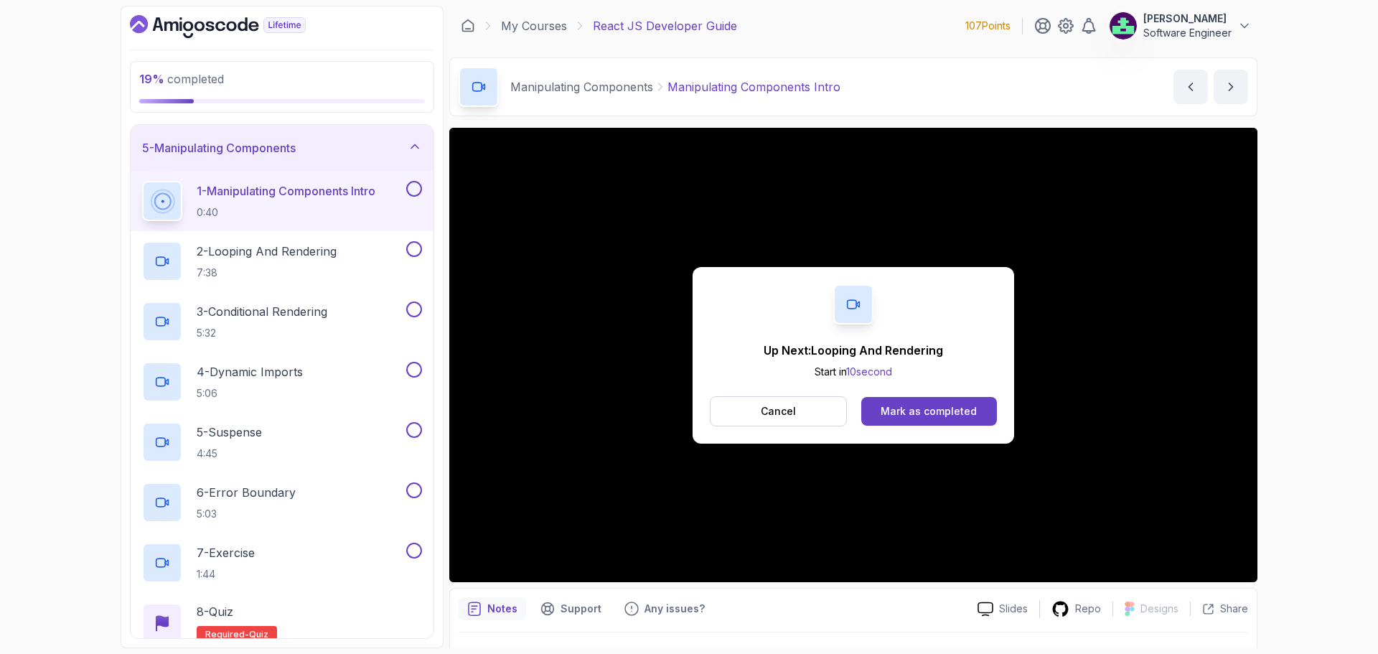
click at [550, 498] on div "Up Next: Looping And Rendering Start in 10 second Cancel Mark as completed" at bounding box center [853, 355] width 808 height 454
click at [550, 413] on button "Cancel" at bounding box center [778, 411] width 137 height 30
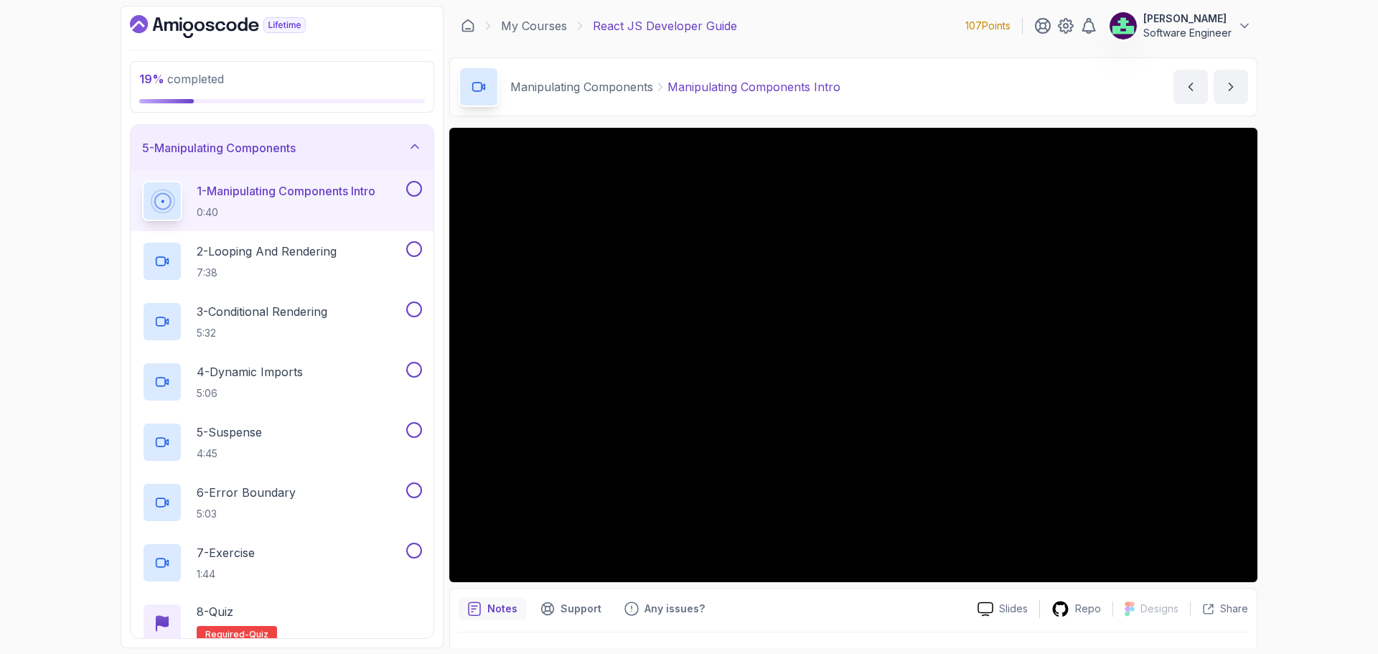
click at [275, 216] on p "0:40" at bounding box center [286, 212] width 179 height 14
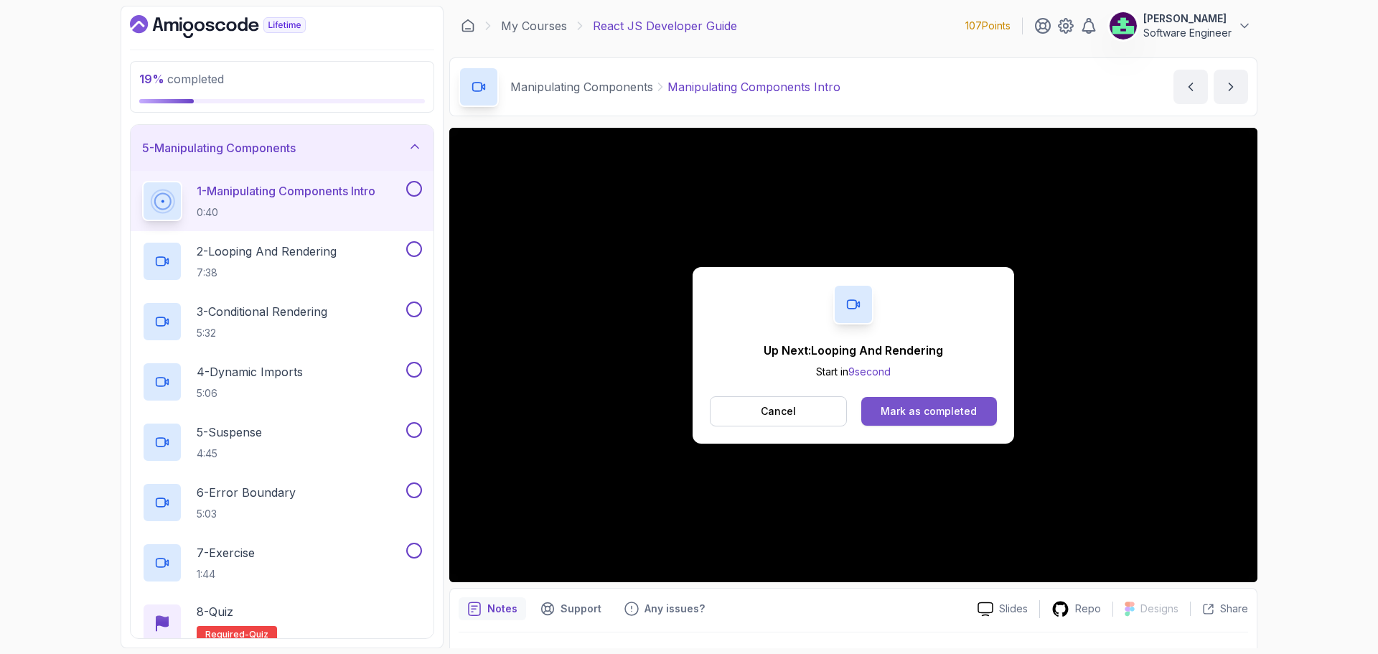
click at [550, 418] on button "Mark as completed" at bounding box center [929, 411] width 136 height 29
